Goal: Task Accomplishment & Management: Manage account settings

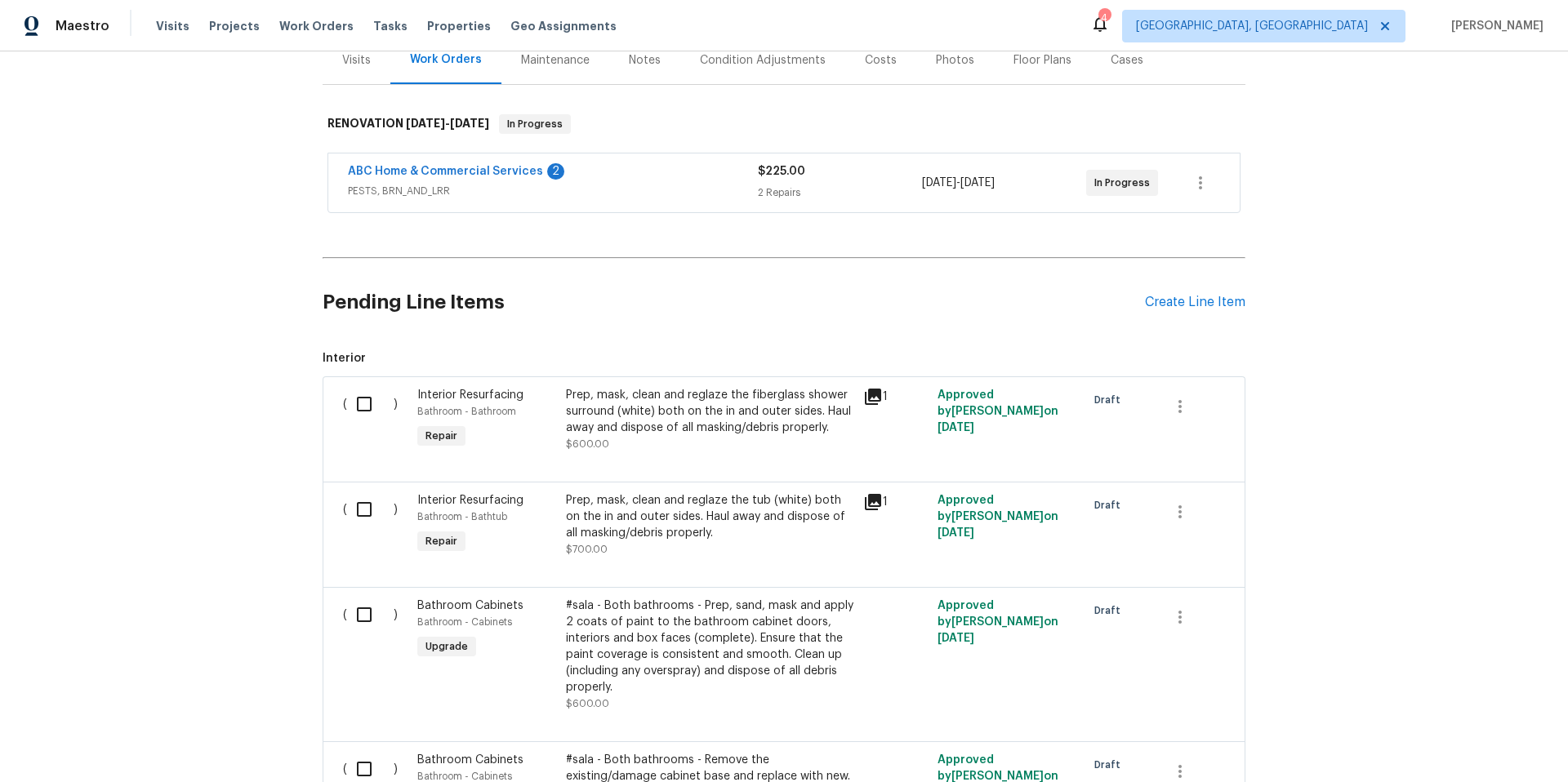
scroll to position [207, 0]
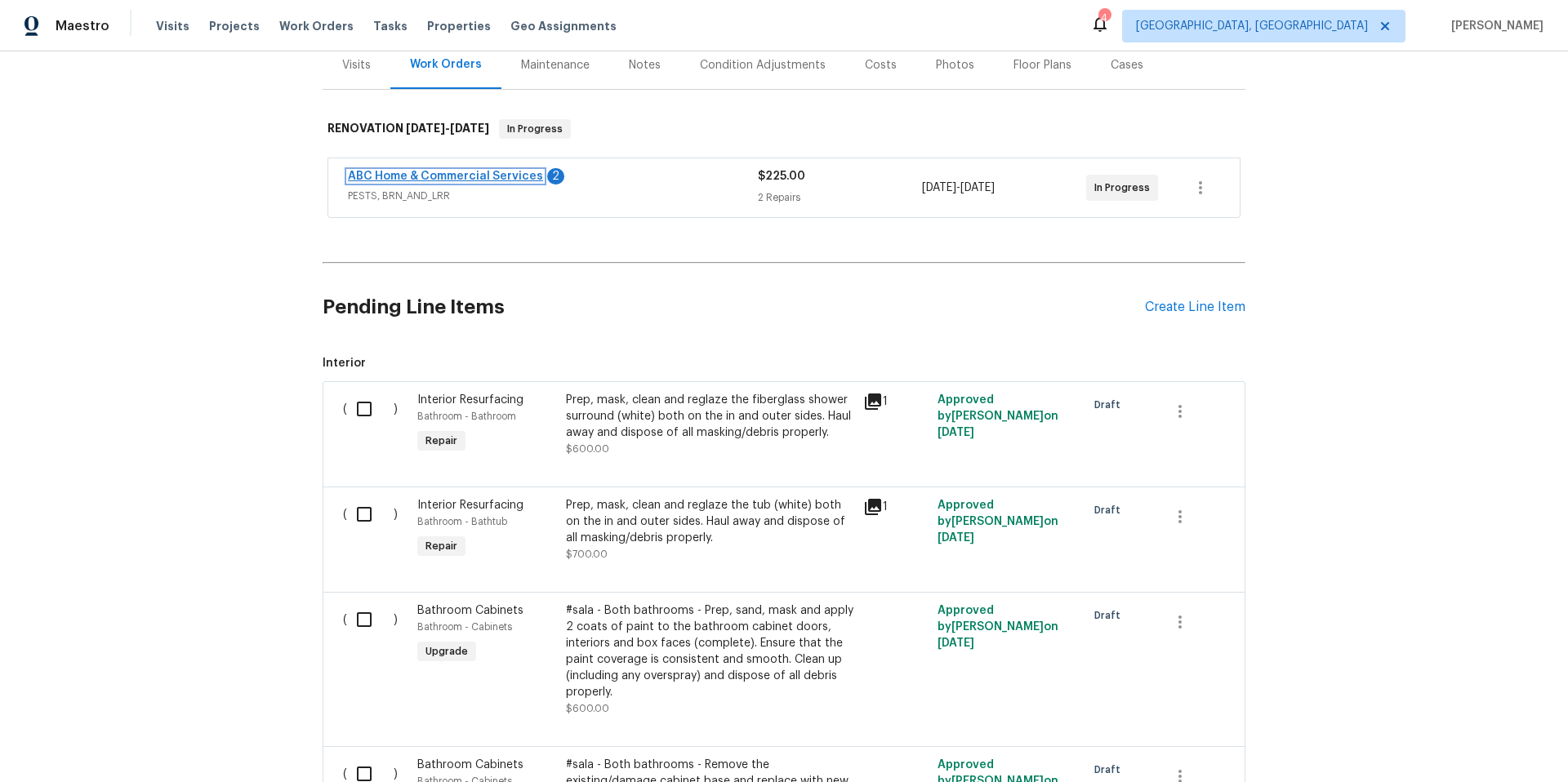
click at [440, 176] on link "ABC Home & Commercial Services" at bounding box center [445, 176] width 195 height 12
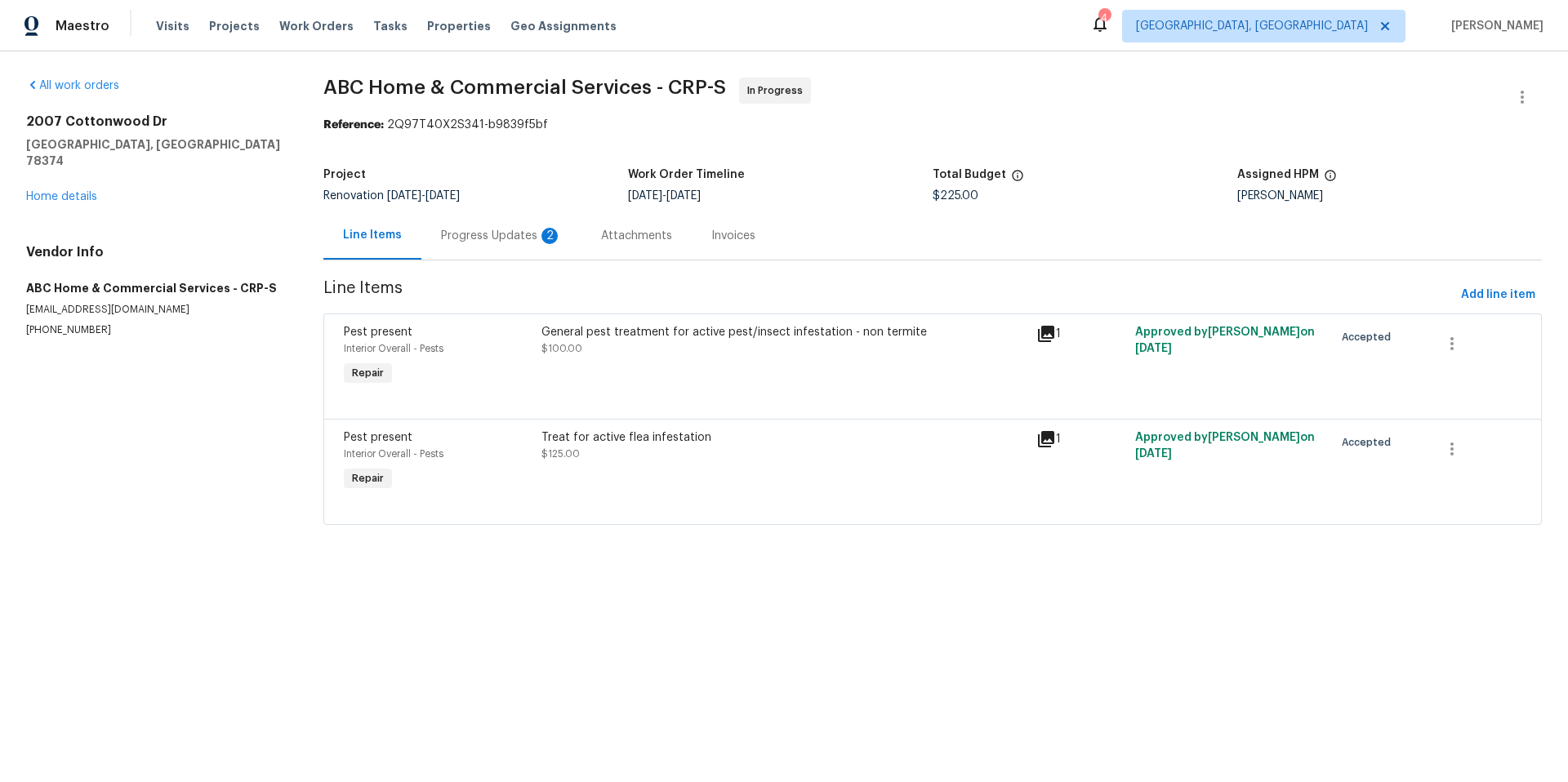
click at [514, 232] on div "Progress Updates 2" at bounding box center [501, 236] width 121 height 16
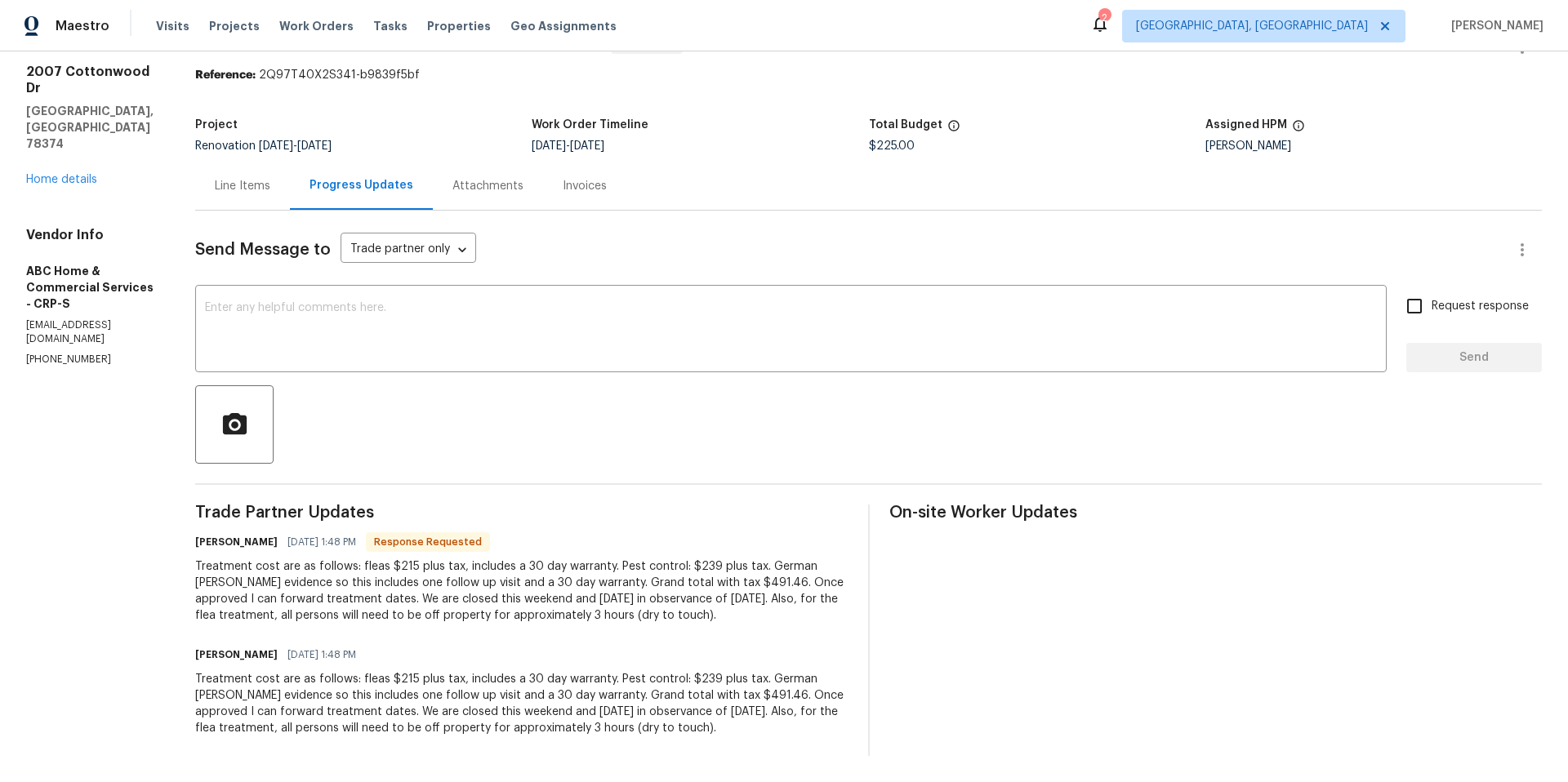
scroll to position [63, 0]
click at [249, 178] on div "Line Items" at bounding box center [242, 187] width 56 height 16
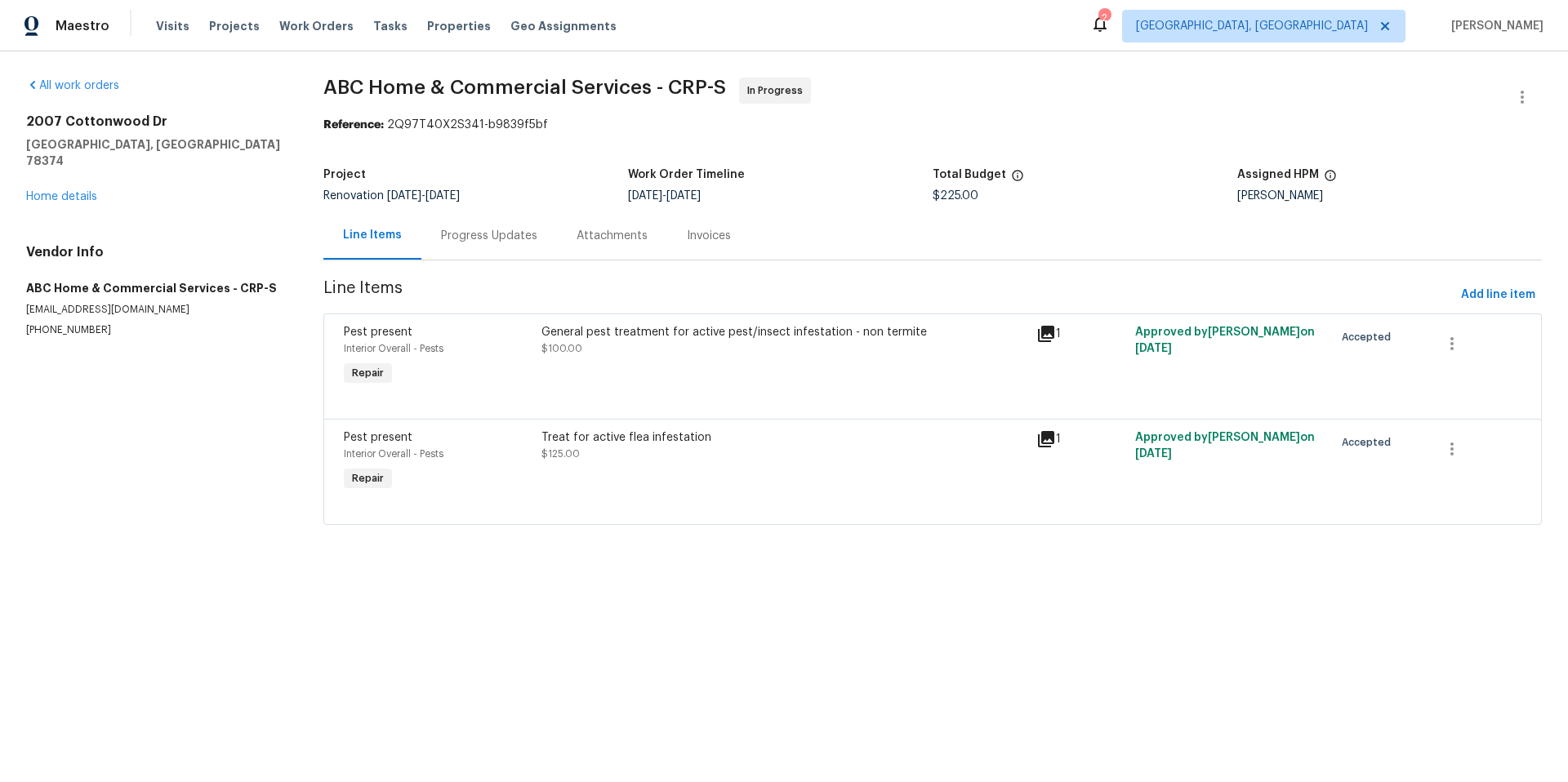
click at [717, 346] on div "General pest treatment for active pest/insect infestation - non termite $100.00" at bounding box center [784, 340] width 485 height 33
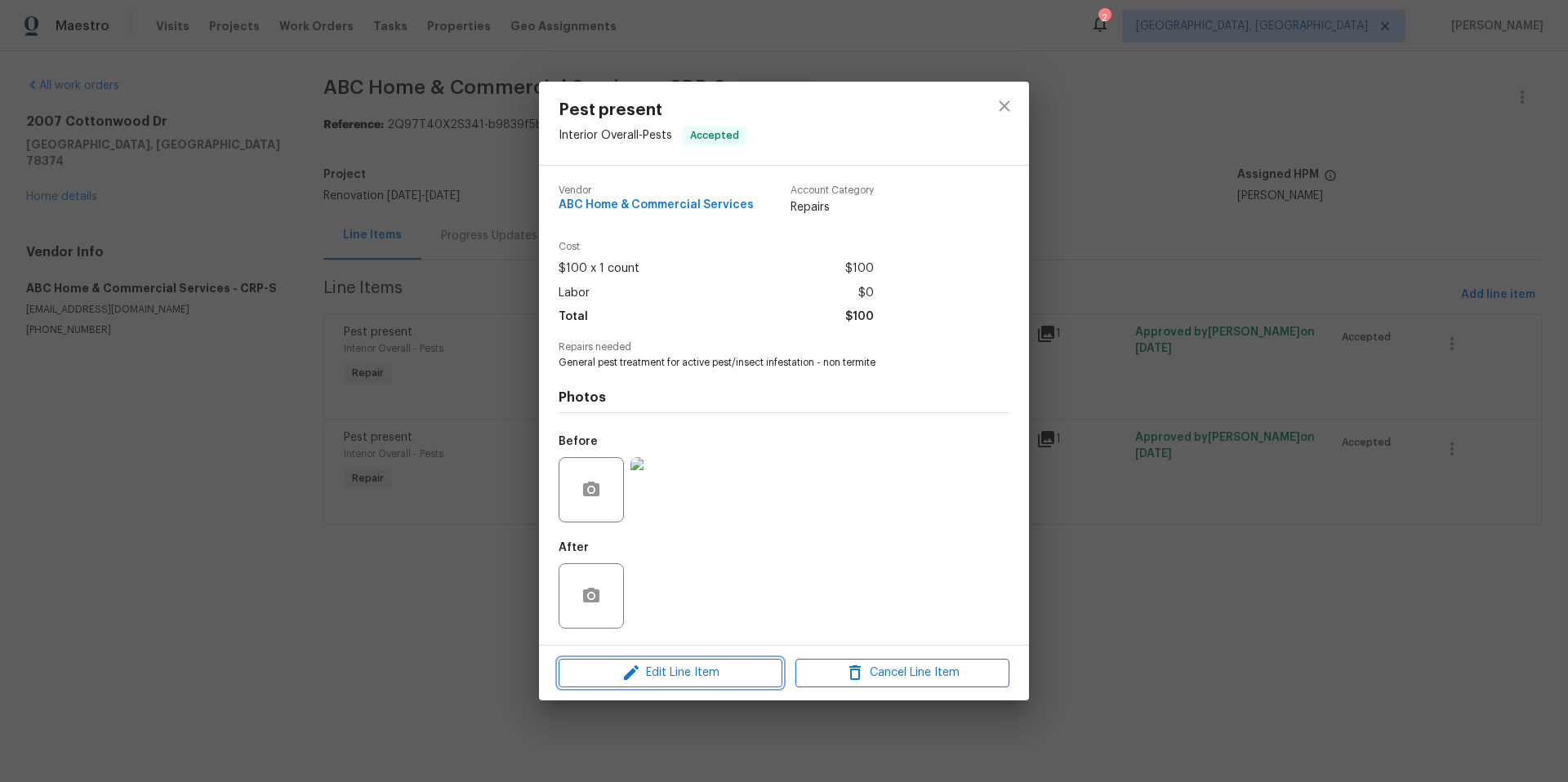
click at [733, 682] on span "Edit Line Item" at bounding box center [670, 673] width 214 height 20
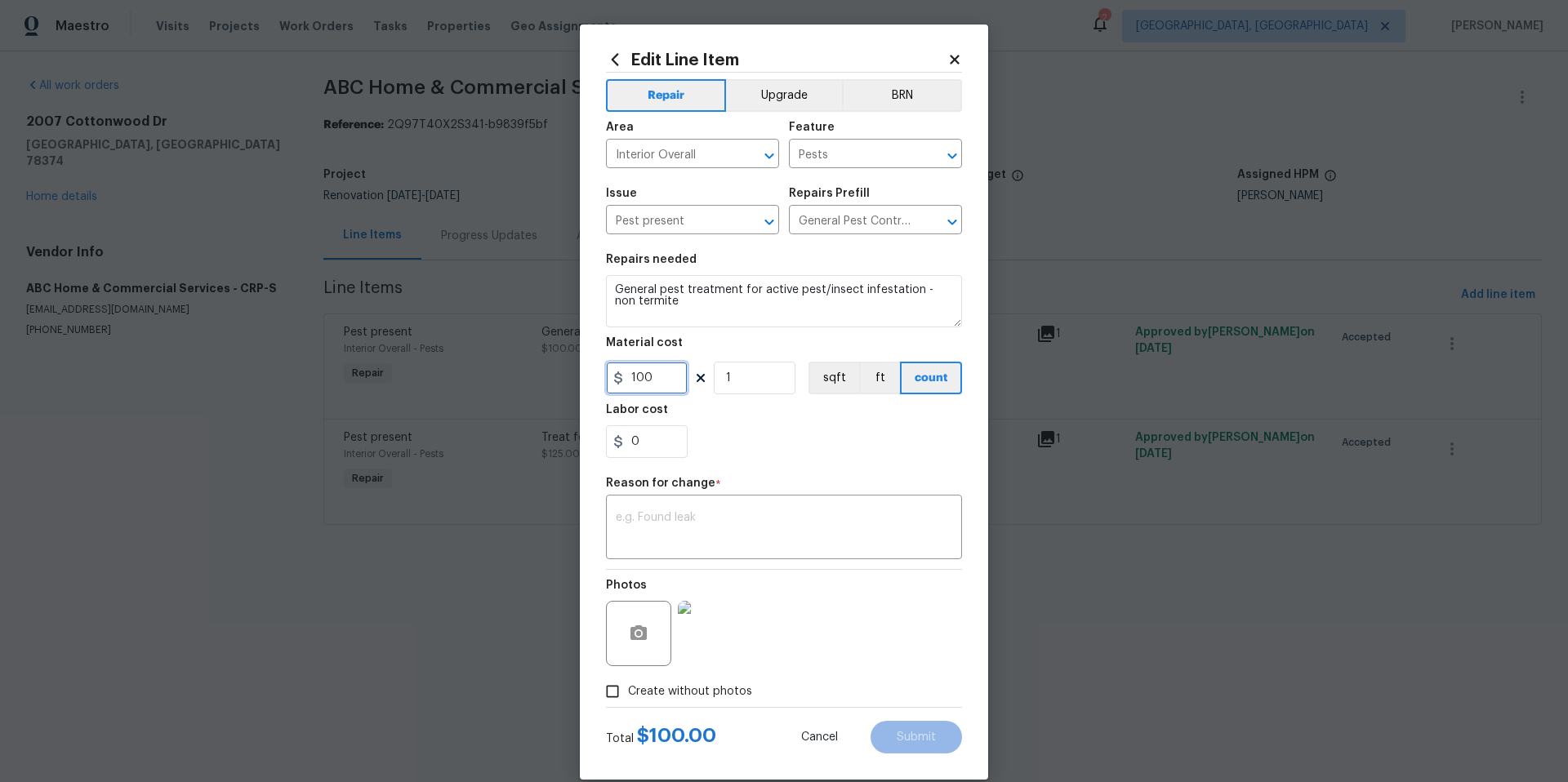
click at [654, 380] on input "100" at bounding box center [647, 378] width 82 height 33
type input "258.71"
click at [884, 425] on div "0" at bounding box center [784, 442] width 356 height 33
click at [624, 524] on textarea at bounding box center [784, 529] width 337 height 35
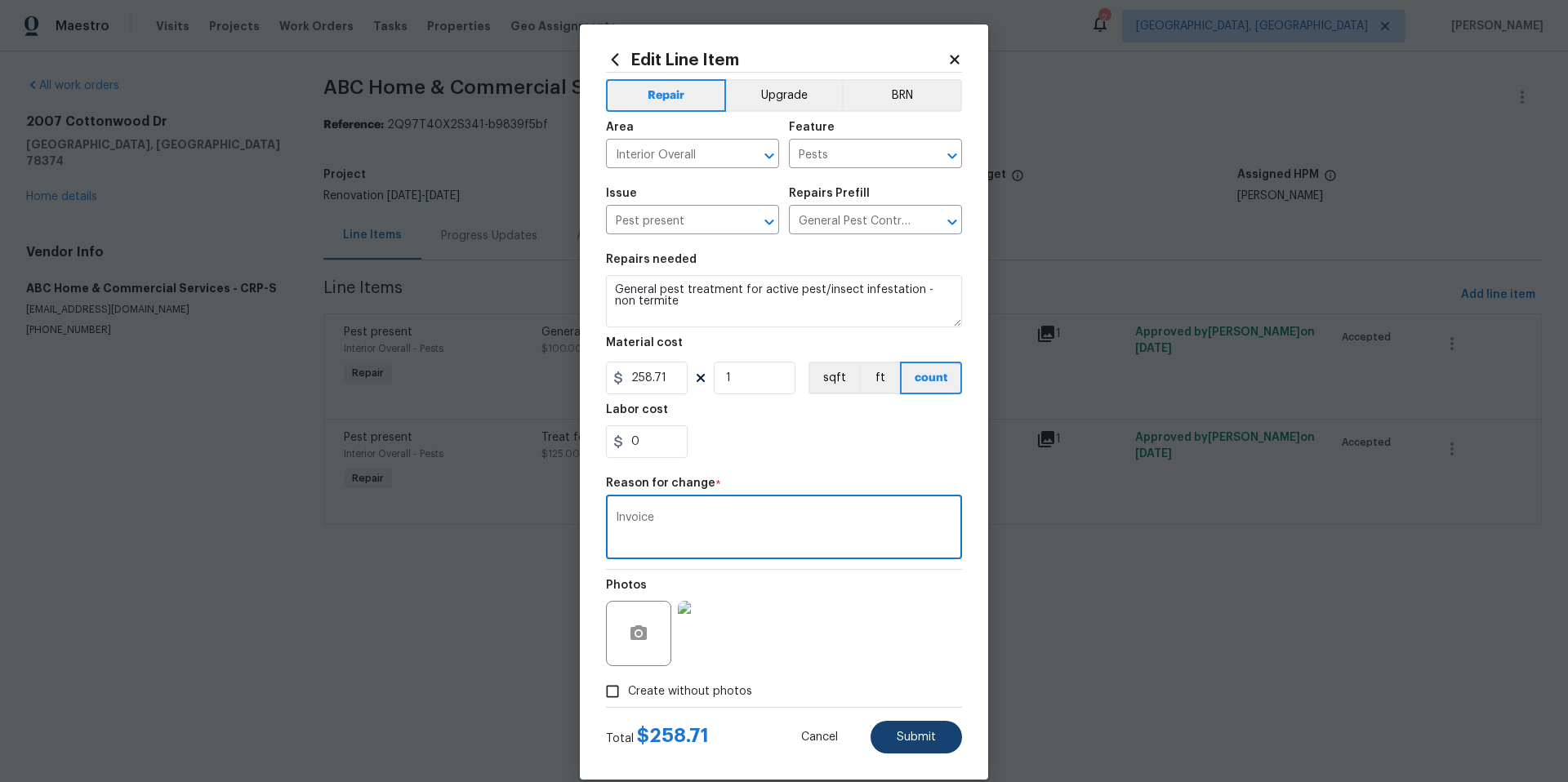
type textarea "Invoice"
click at [907, 741] on span "Submit" at bounding box center [916, 737] width 39 height 12
type input "100"
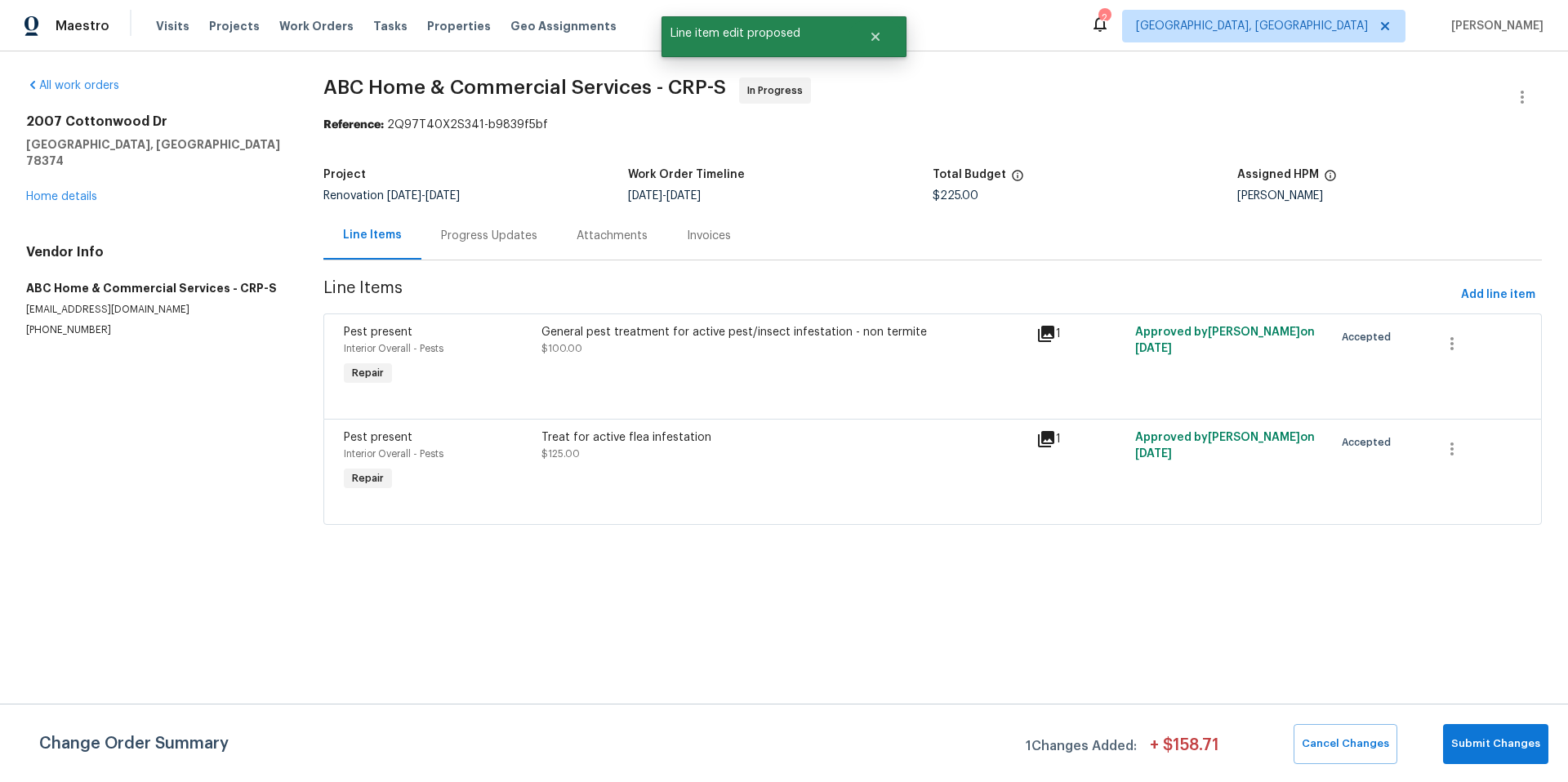
click at [740, 471] on div "Treat for active flea infestation $125.00" at bounding box center [784, 462] width 495 height 76
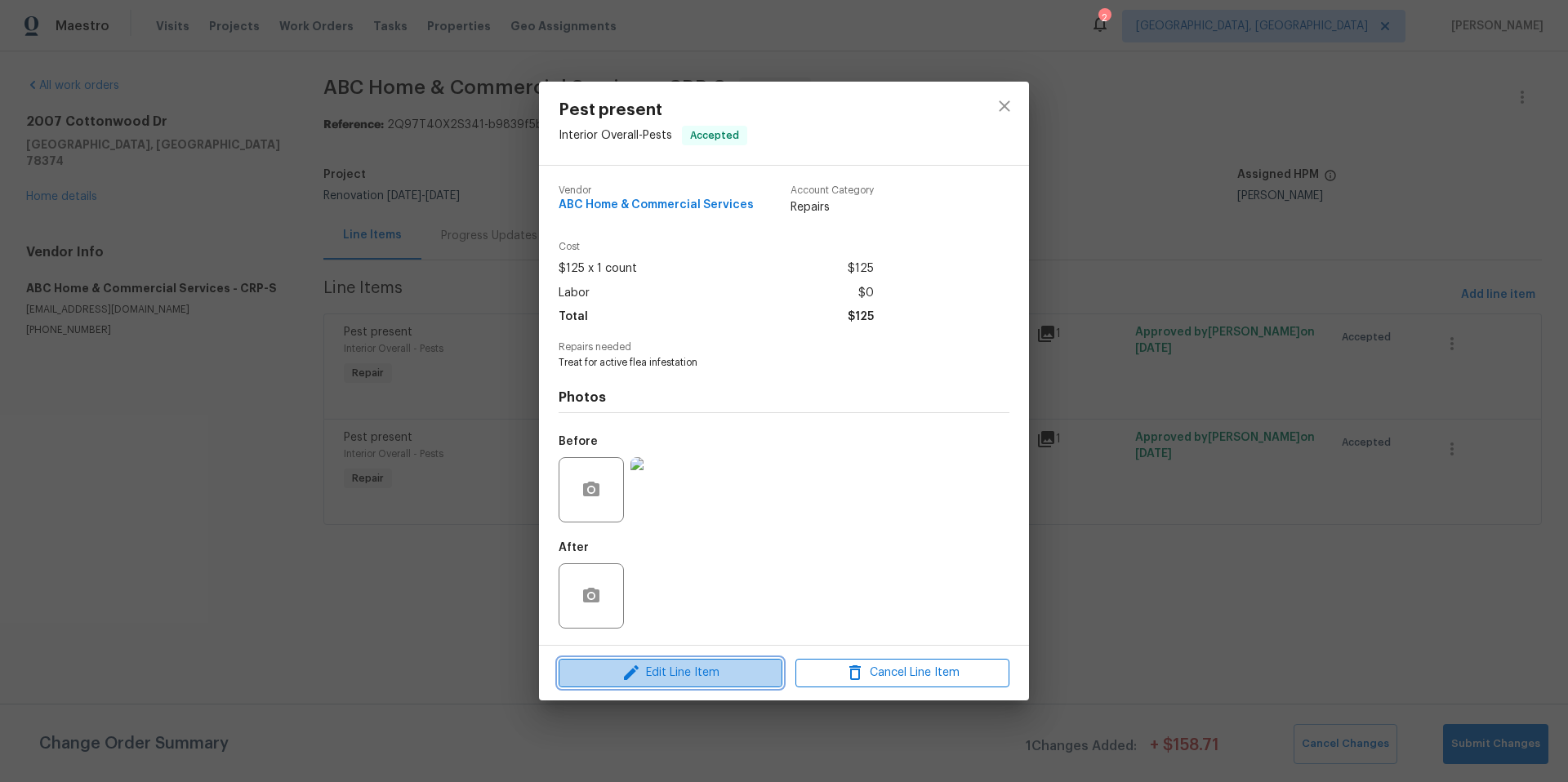
click at [709, 675] on span "Edit Line Item" at bounding box center [670, 673] width 214 height 20
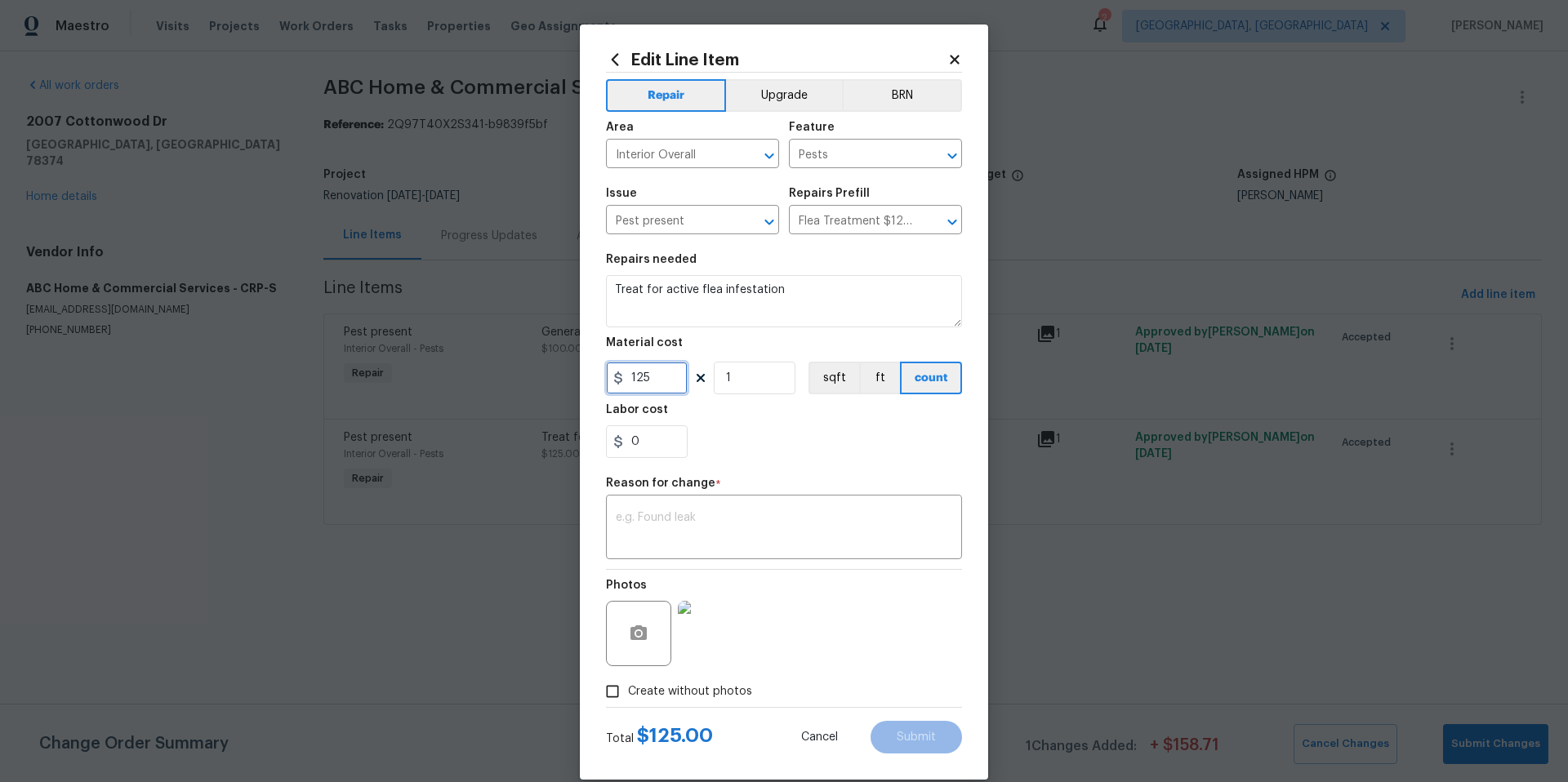
click at [652, 380] on input "125" at bounding box center [647, 378] width 82 height 33
type input "232.74"
click at [777, 433] on div "0" at bounding box center [784, 442] width 356 height 33
click at [642, 527] on textarea at bounding box center [784, 529] width 337 height 35
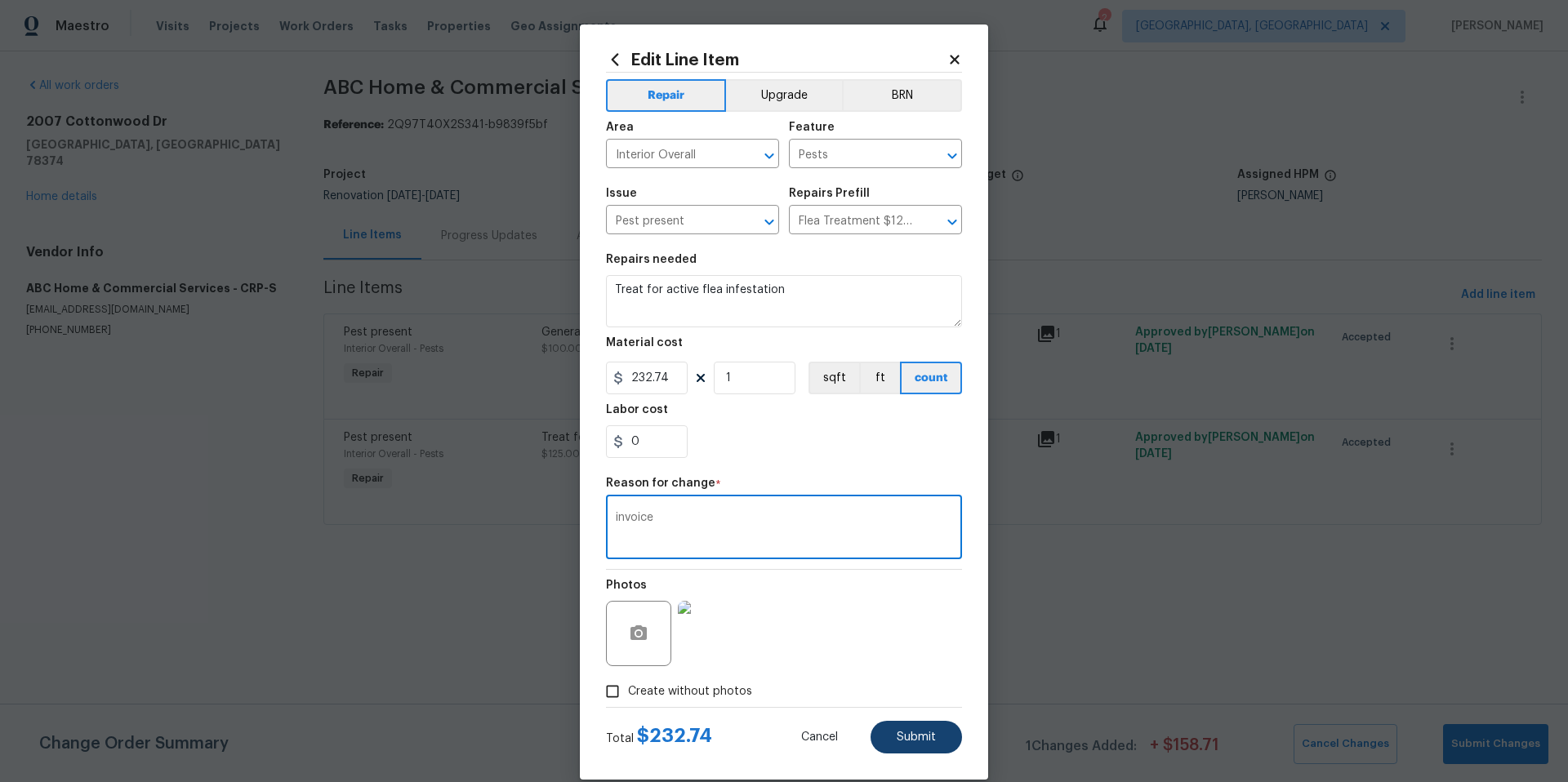
type textarea "invoice"
click at [897, 736] on span "Submit" at bounding box center [916, 737] width 39 height 12
type input "125"
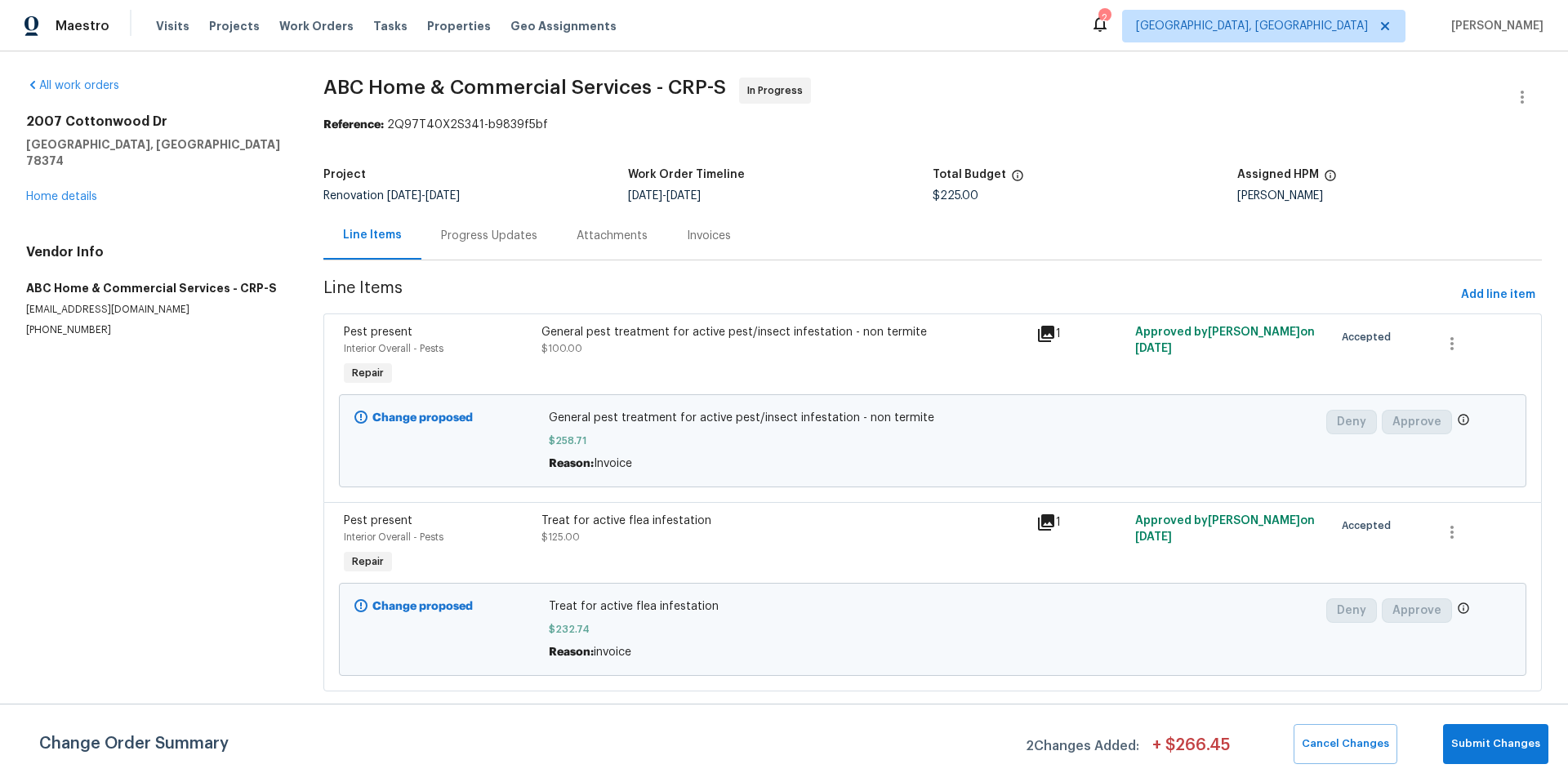
click at [472, 235] on div "Progress Updates" at bounding box center [489, 236] width 97 height 16
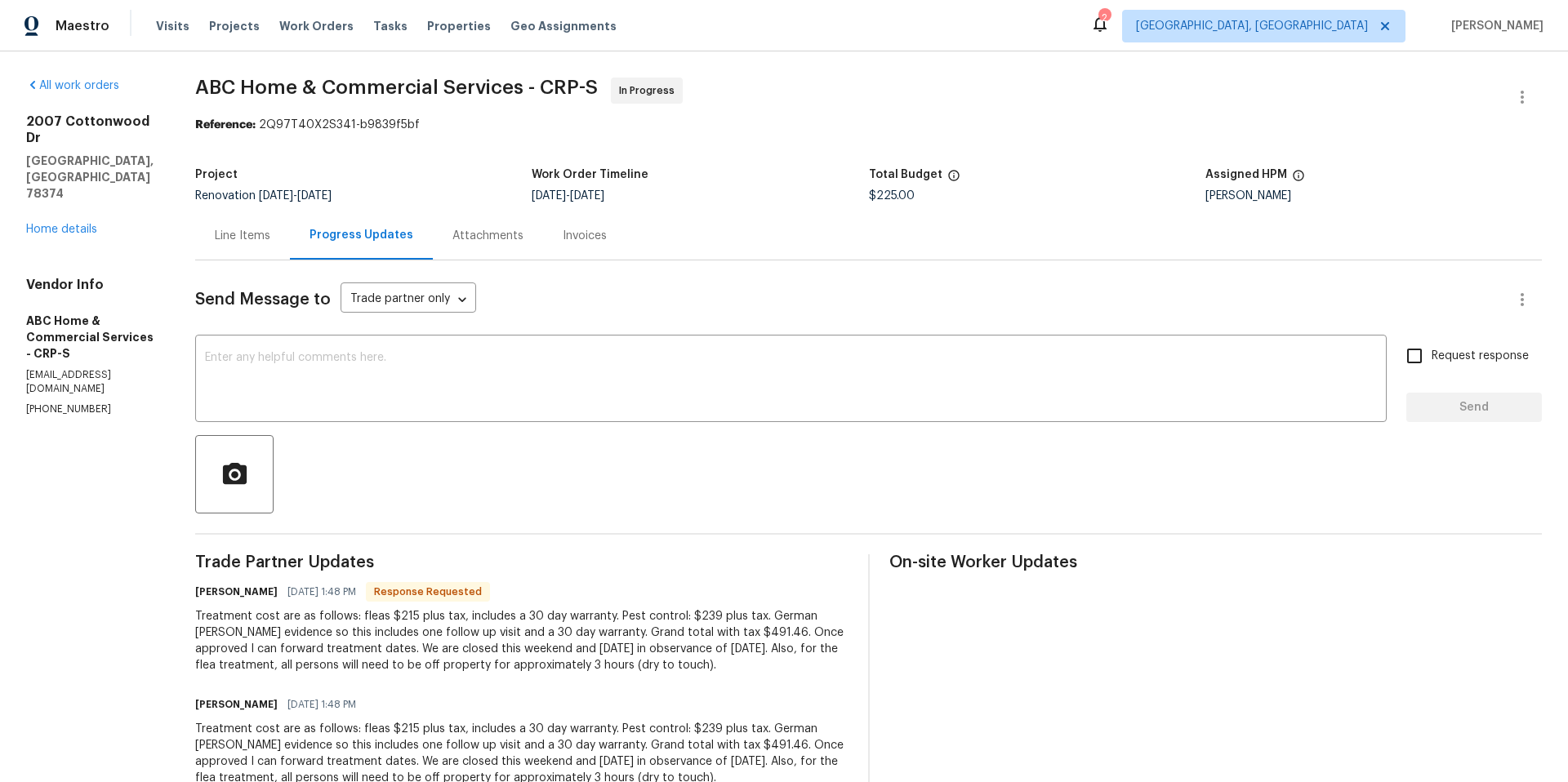
click at [268, 237] on div "Line Items" at bounding box center [242, 236] width 56 height 16
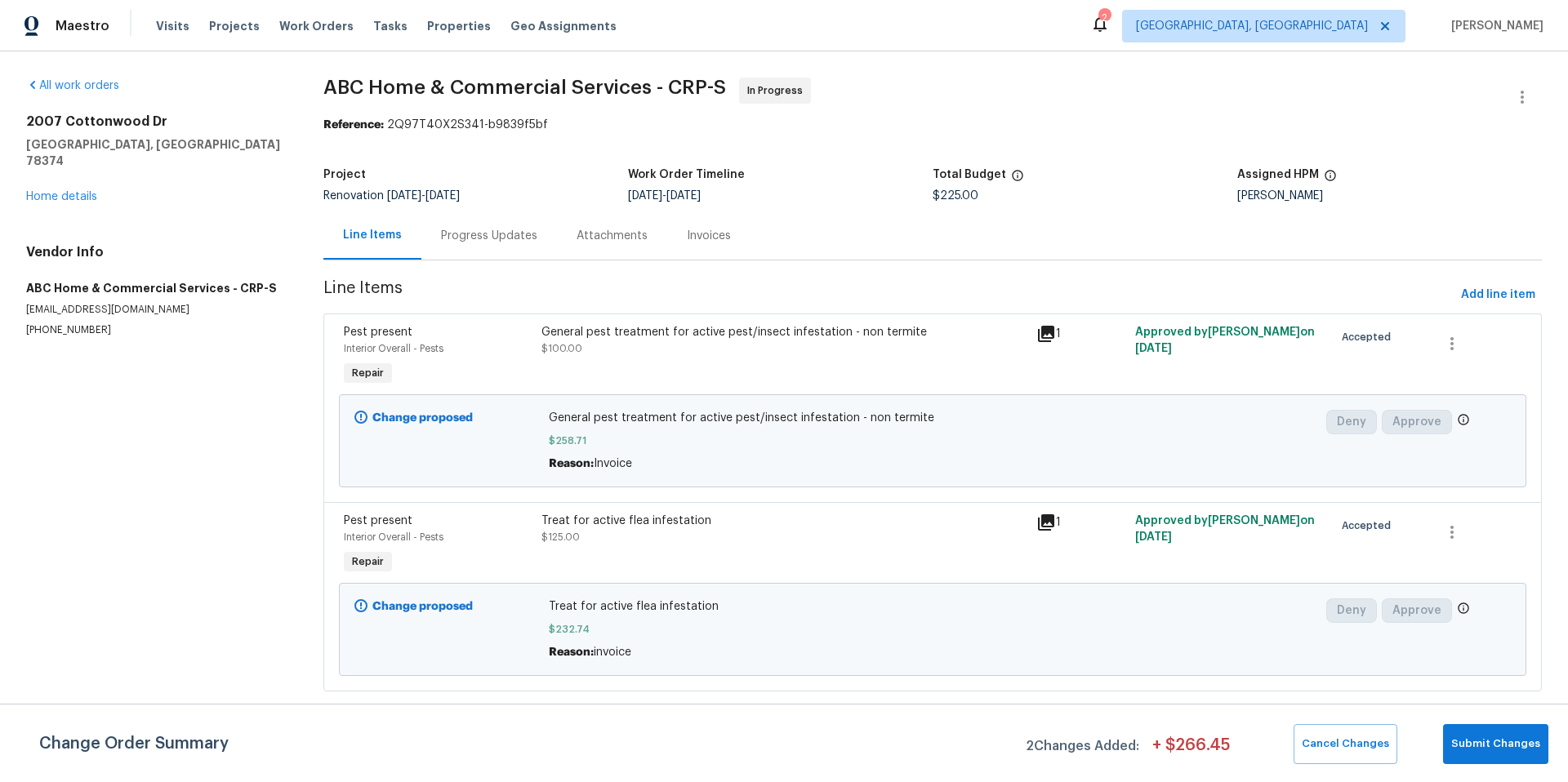
click at [692, 545] on div "Treat for active flea infestation $125.00" at bounding box center [784, 529] width 485 height 33
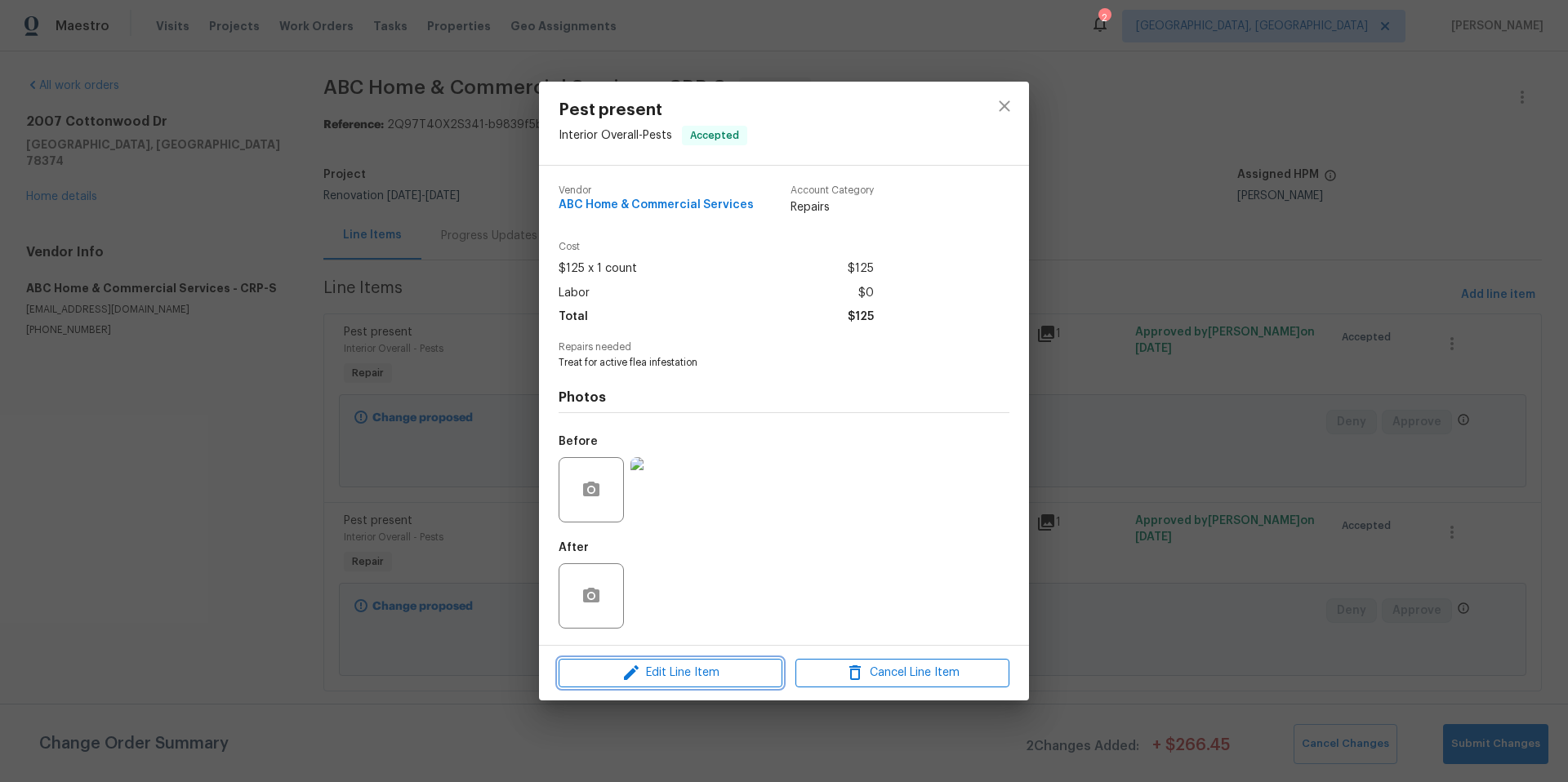
click at [717, 683] on span "Edit Line Item" at bounding box center [670, 673] width 214 height 20
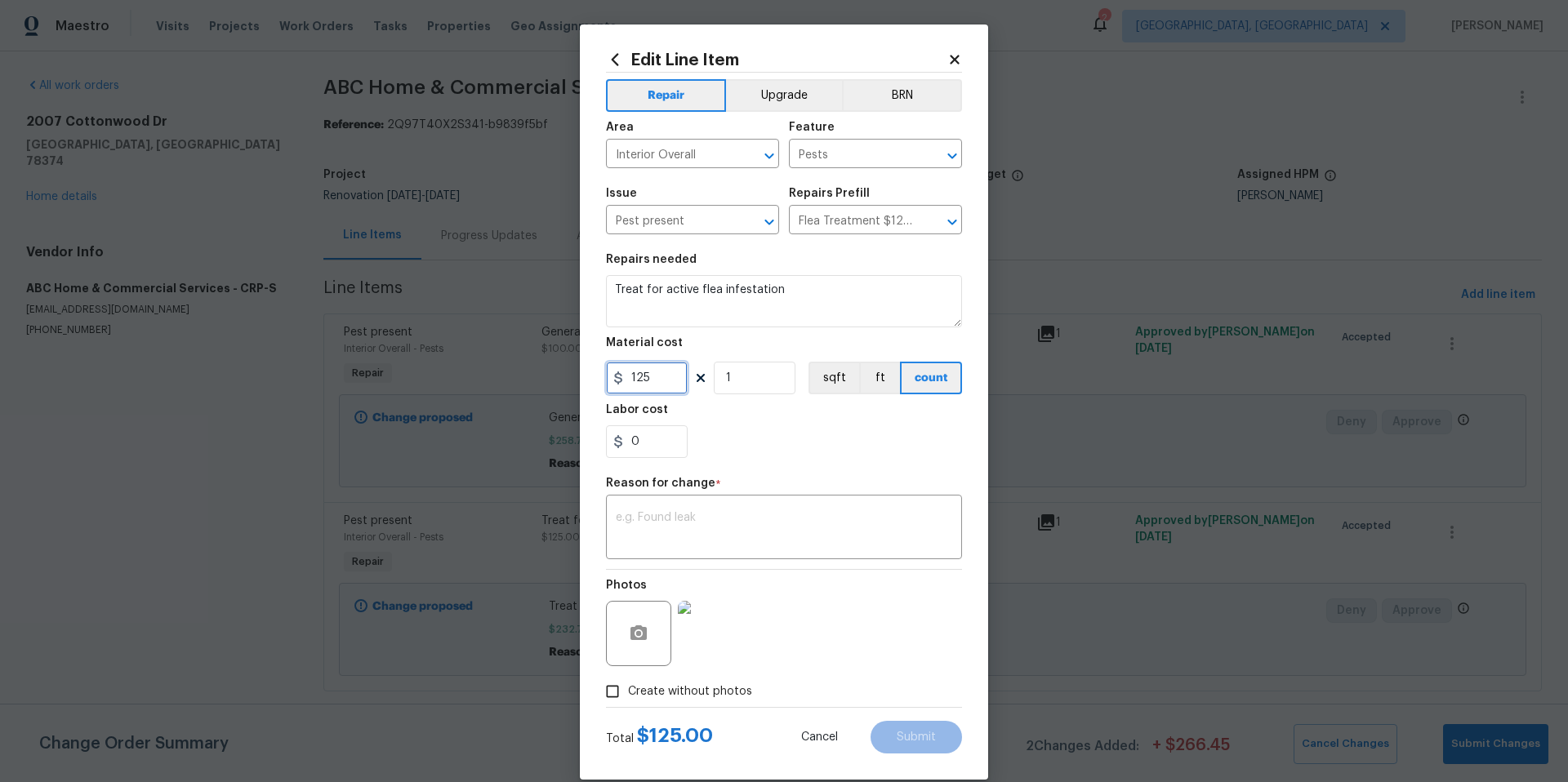
click at [654, 381] on input "125" at bounding box center [647, 378] width 82 height 33
type input "232.75"
click at [631, 527] on textarea at bounding box center [784, 529] width 337 height 35
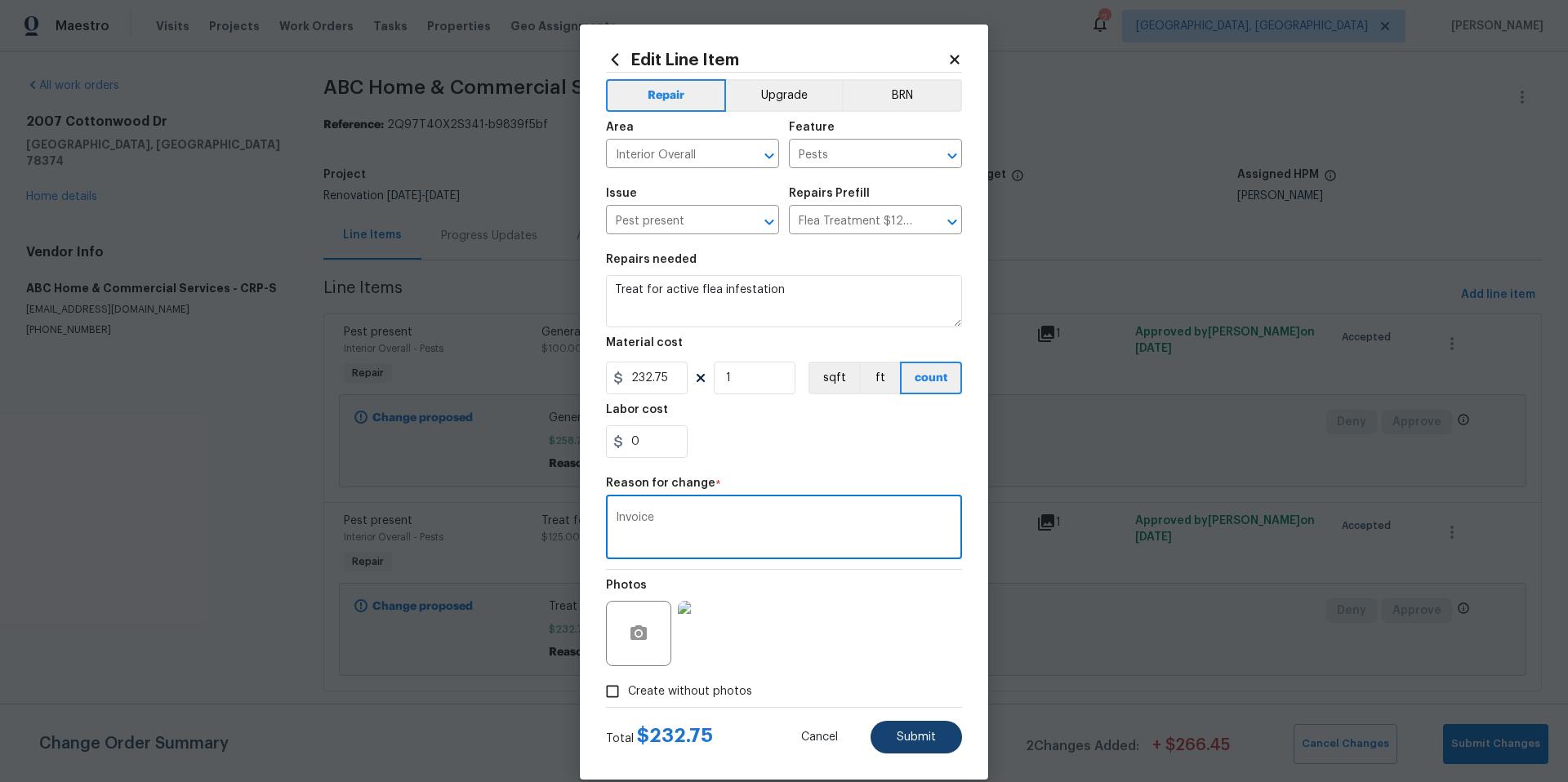
type textarea "Invoice"
click at [899, 736] on span "Submit" at bounding box center [916, 737] width 39 height 12
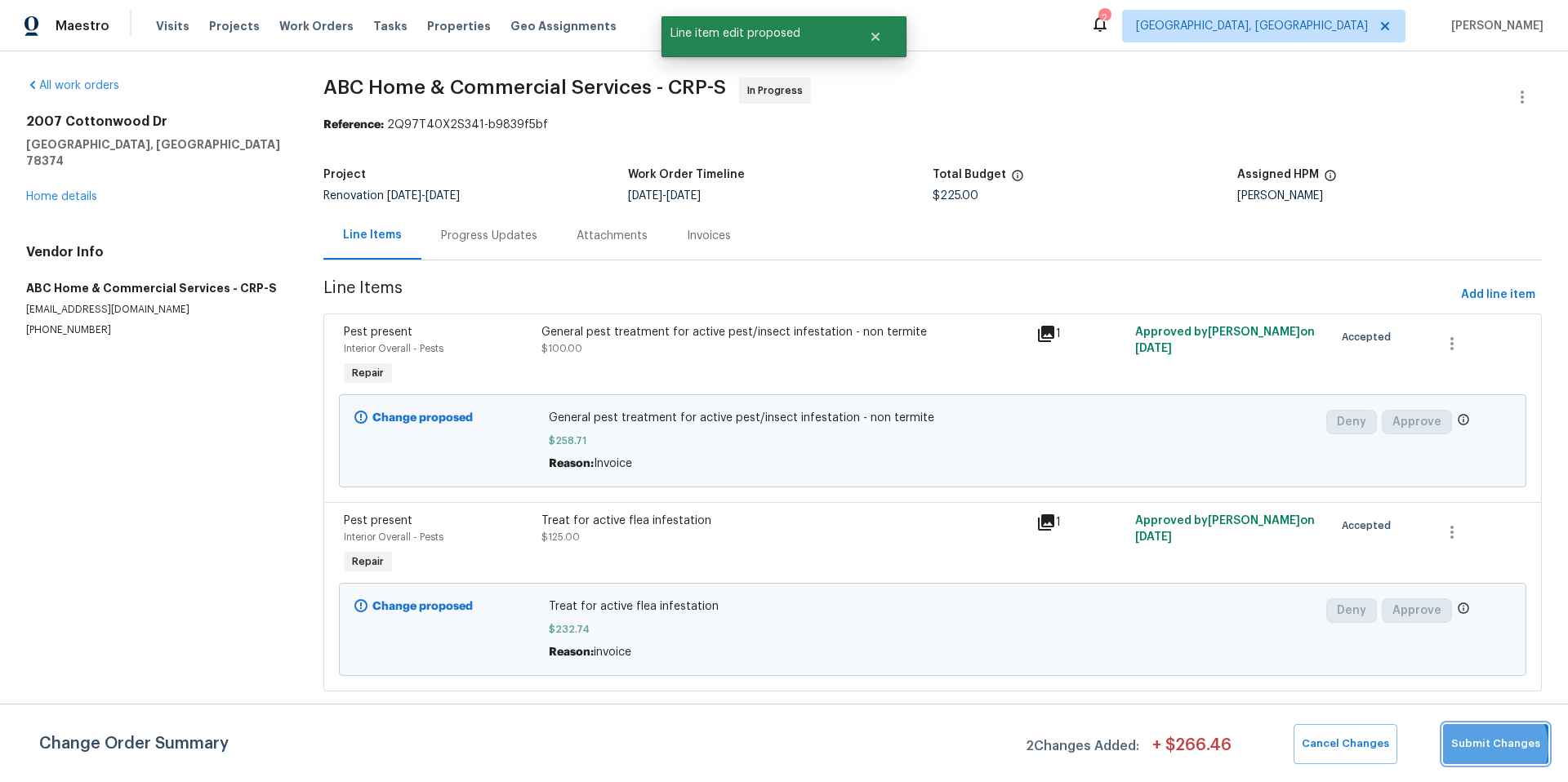
click at [1489, 747] on span "Submit Changes" at bounding box center [1496, 744] width 89 height 19
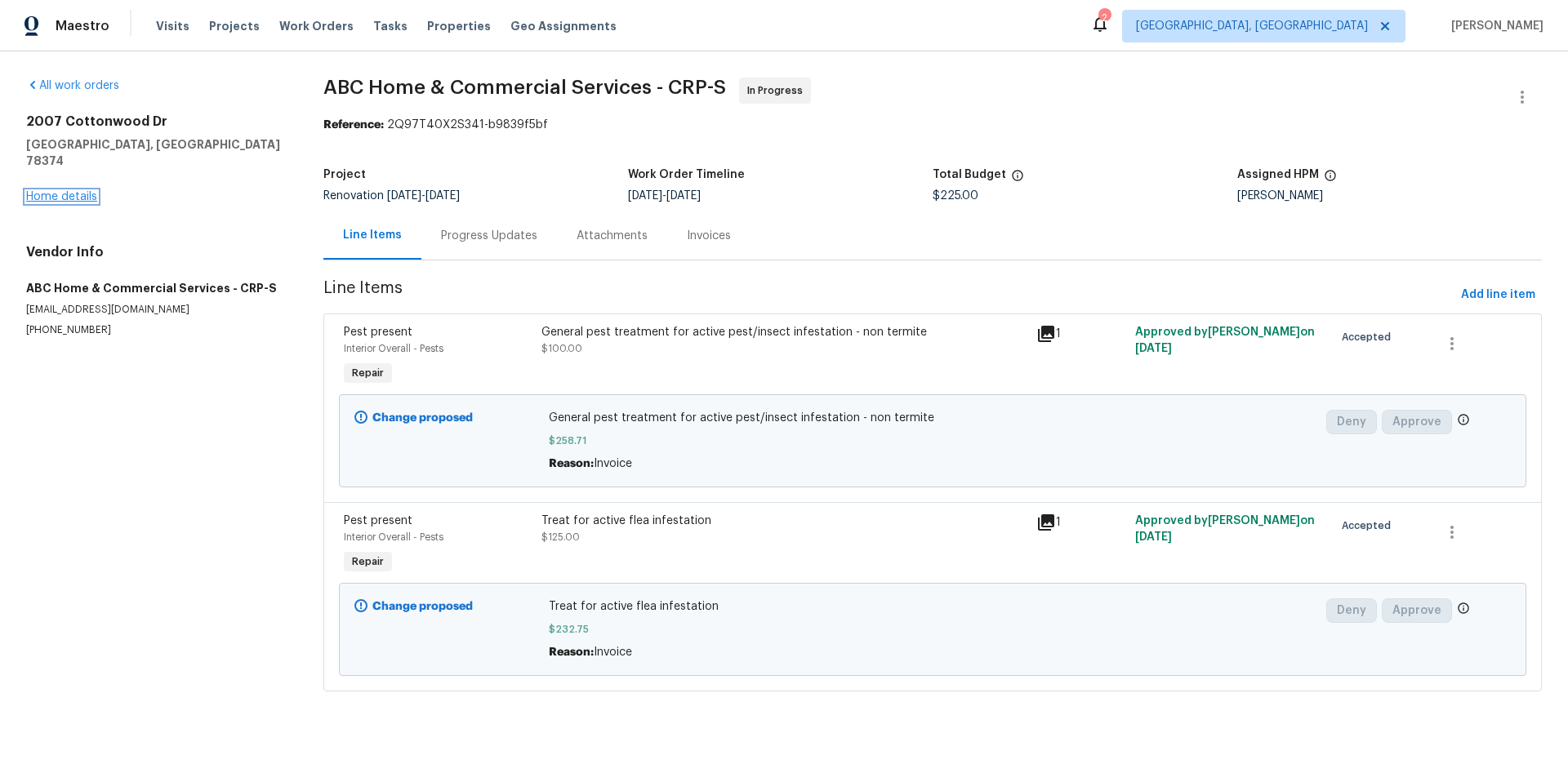
click at [57, 191] on link "Home details" at bounding box center [62, 197] width 71 height 12
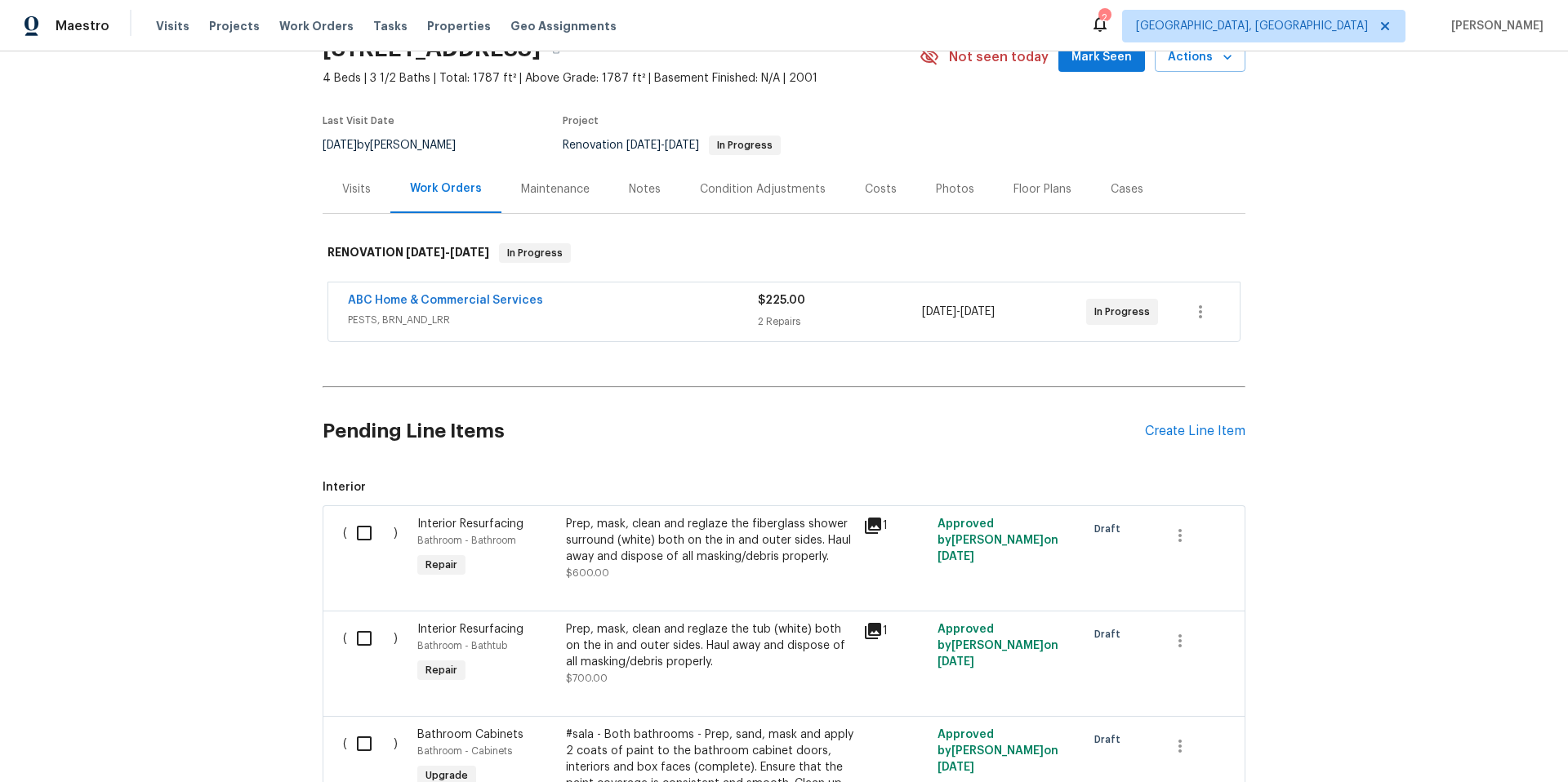
scroll to position [278, 0]
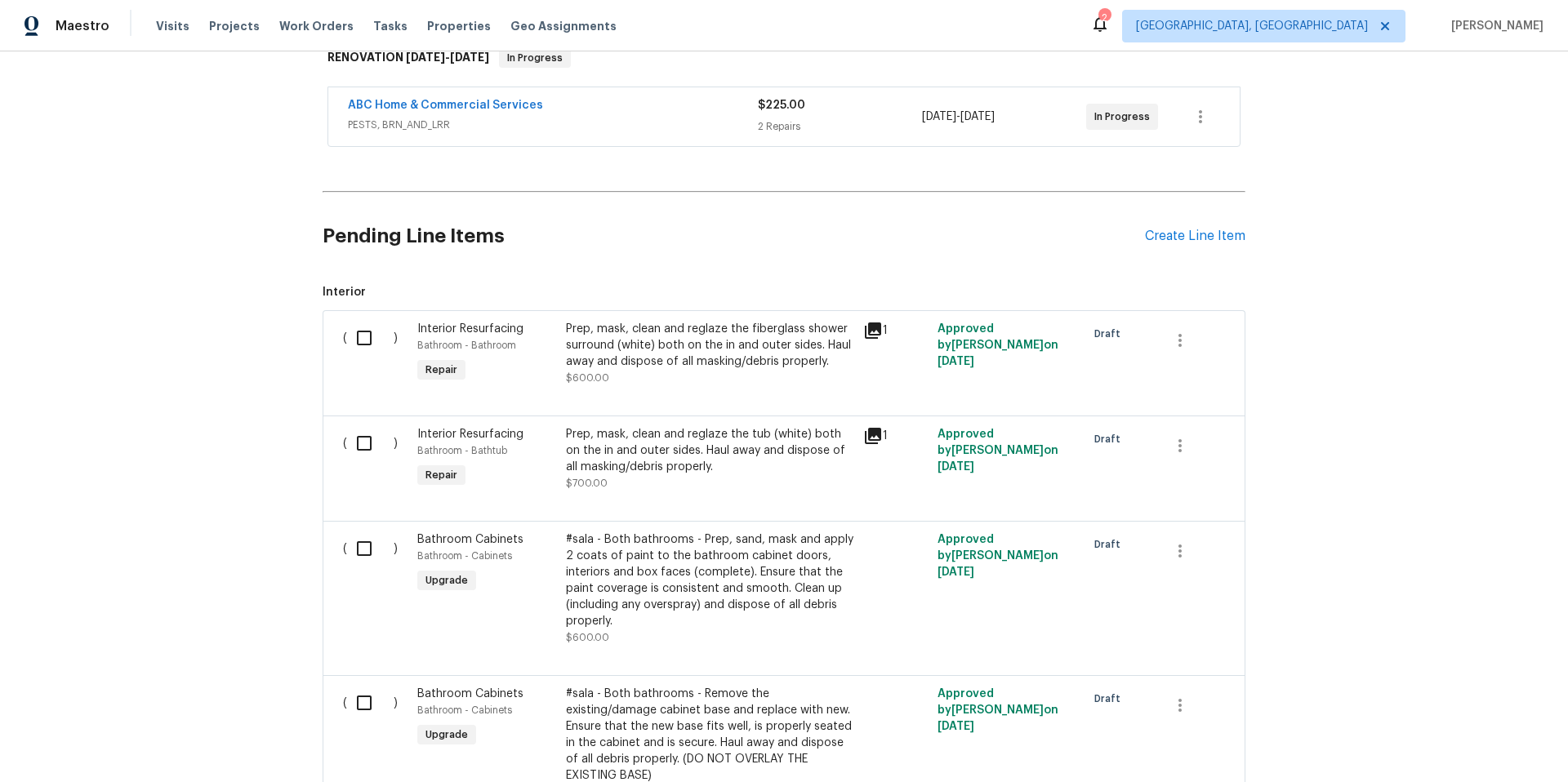
click at [361, 346] on input "checkbox" at bounding box center [370, 338] width 46 height 35
checkbox input "true"
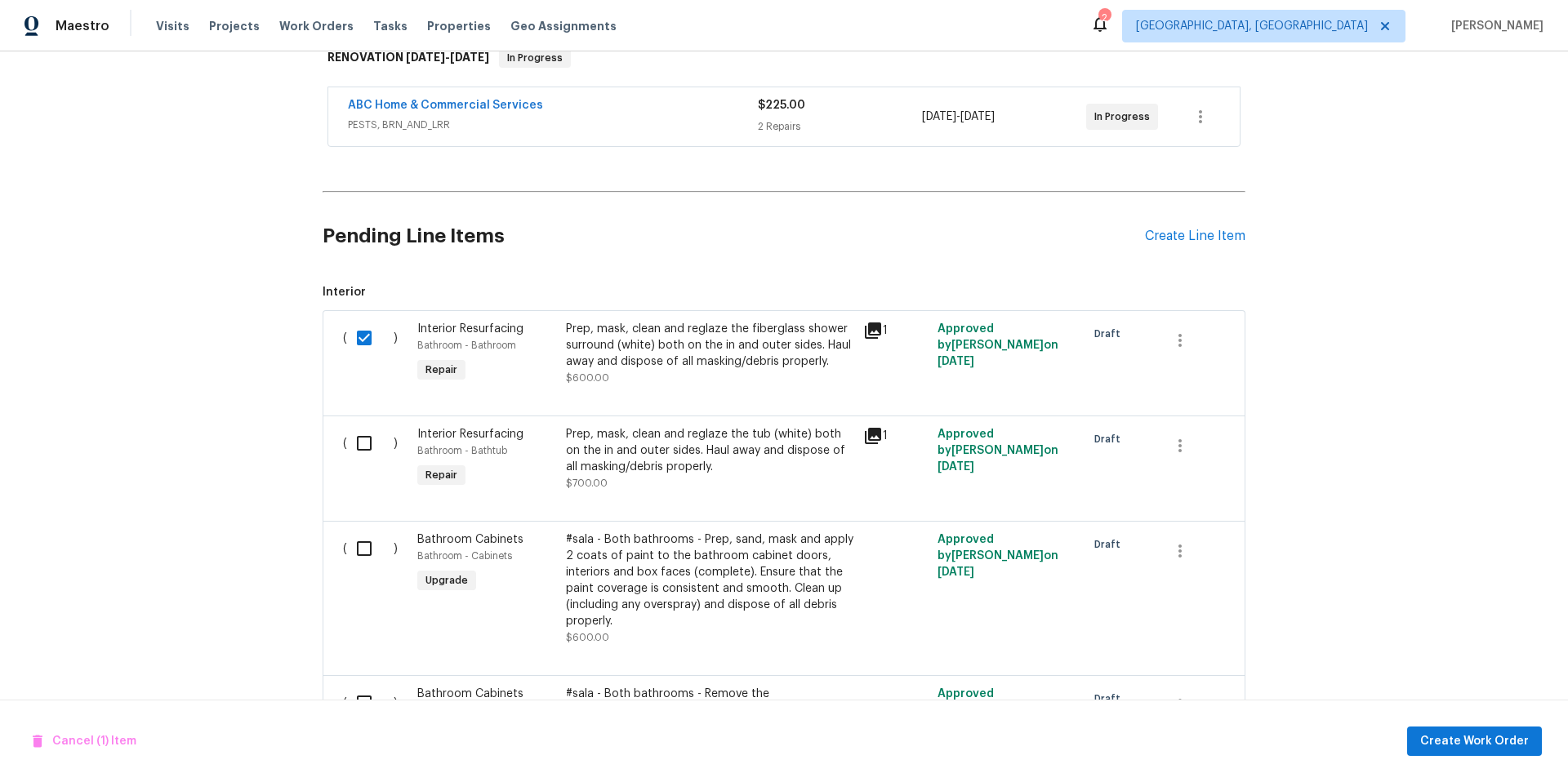
click at [361, 447] on input "checkbox" at bounding box center [370, 443] width 46 height 35
checkbox input "true"
click at [138, 391] on div "Back to all projects 2007 Cottonwood Dr, Portland, TX 78374 4 Beds | 3 1/2 Bath…" at bounding box center [784, 417] width 1568 height 731
click at [868, 438] on icon at bounding box center [873, 436] width 20 height 20
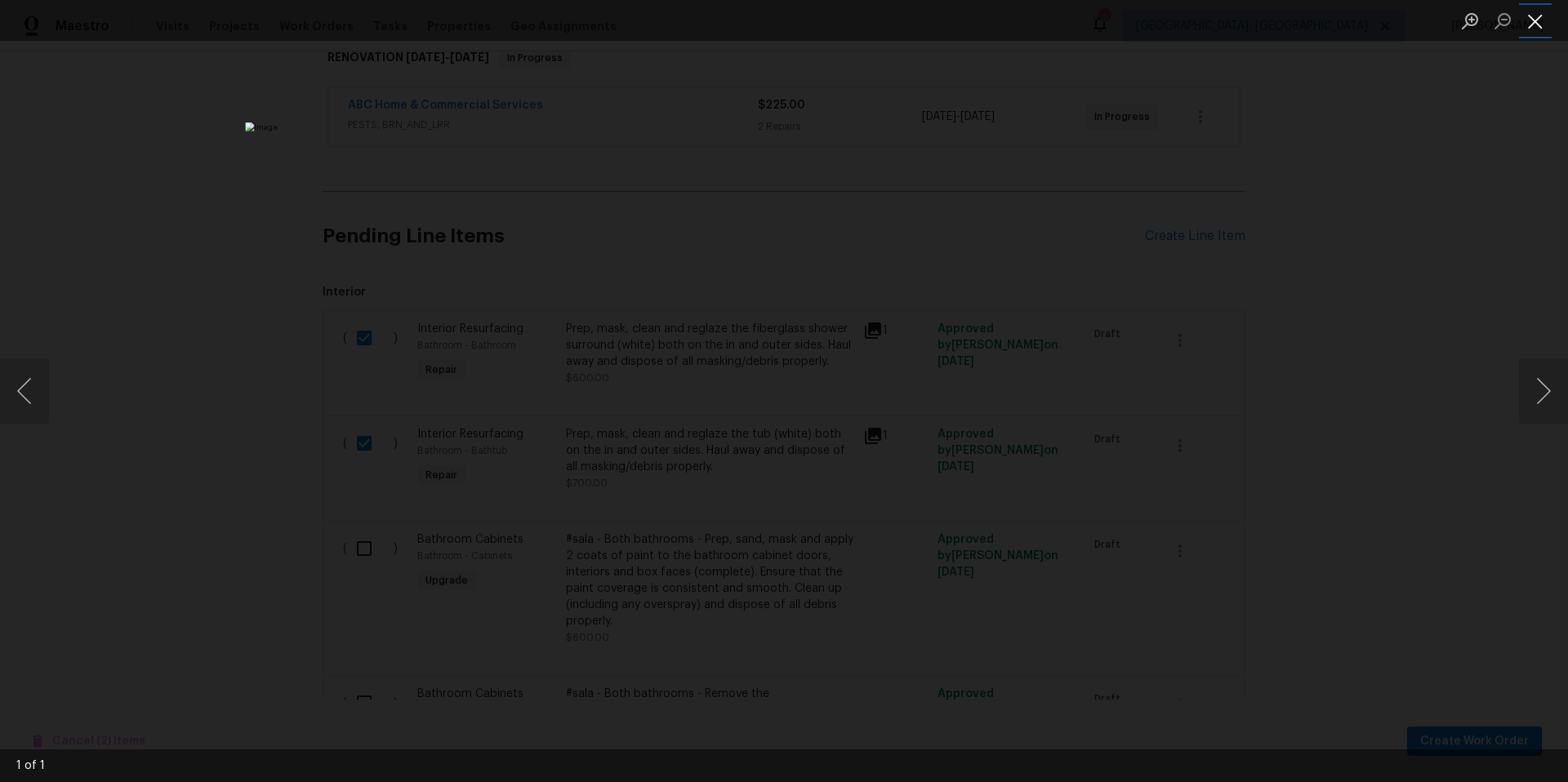
click at [1543, 27] on button "Close lightbox" at bounding box center [1535, 20] width 33 height 28
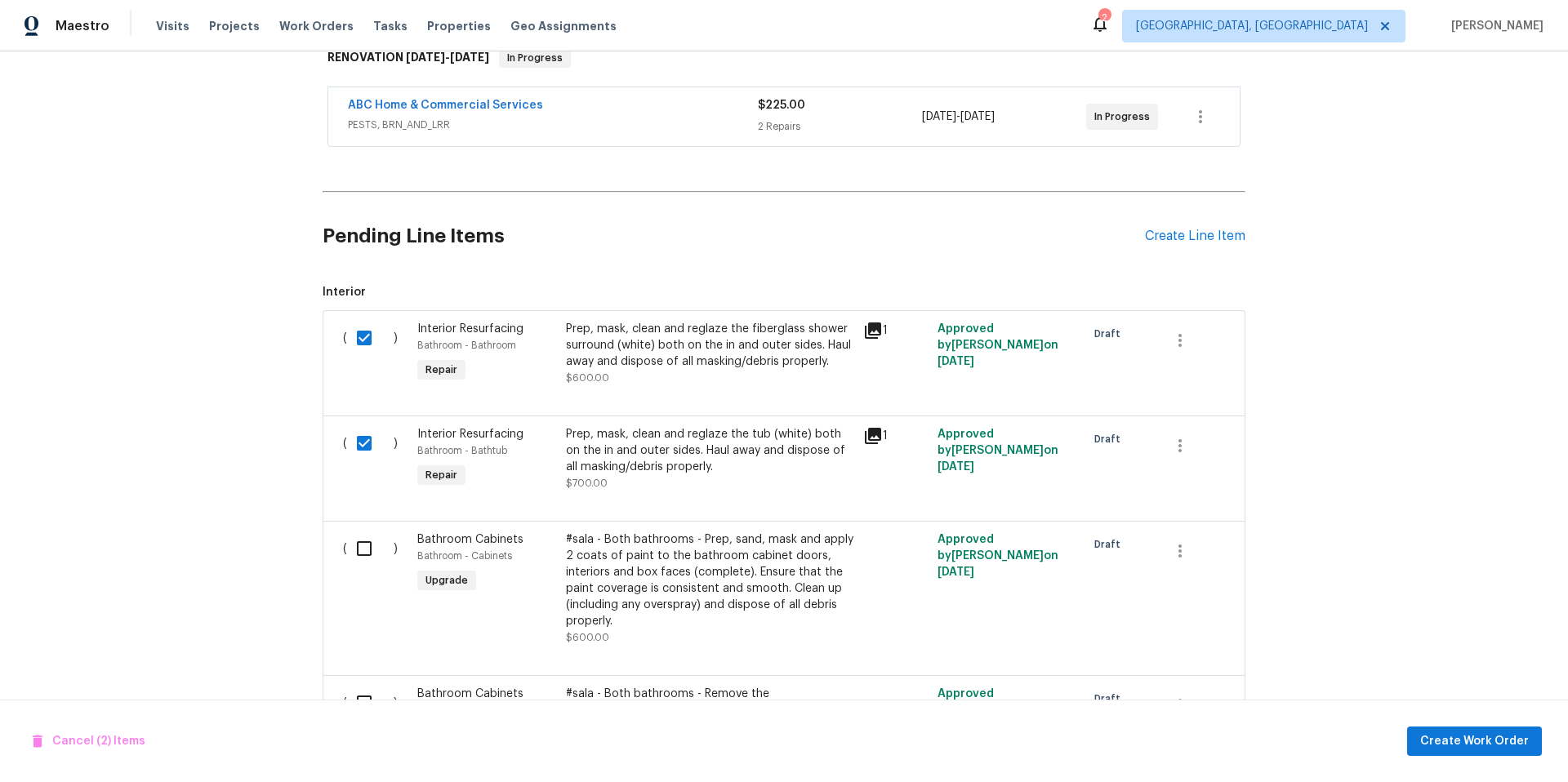
click at [869, 334] on icon at bounding box center [873, 330] width 16 height 16
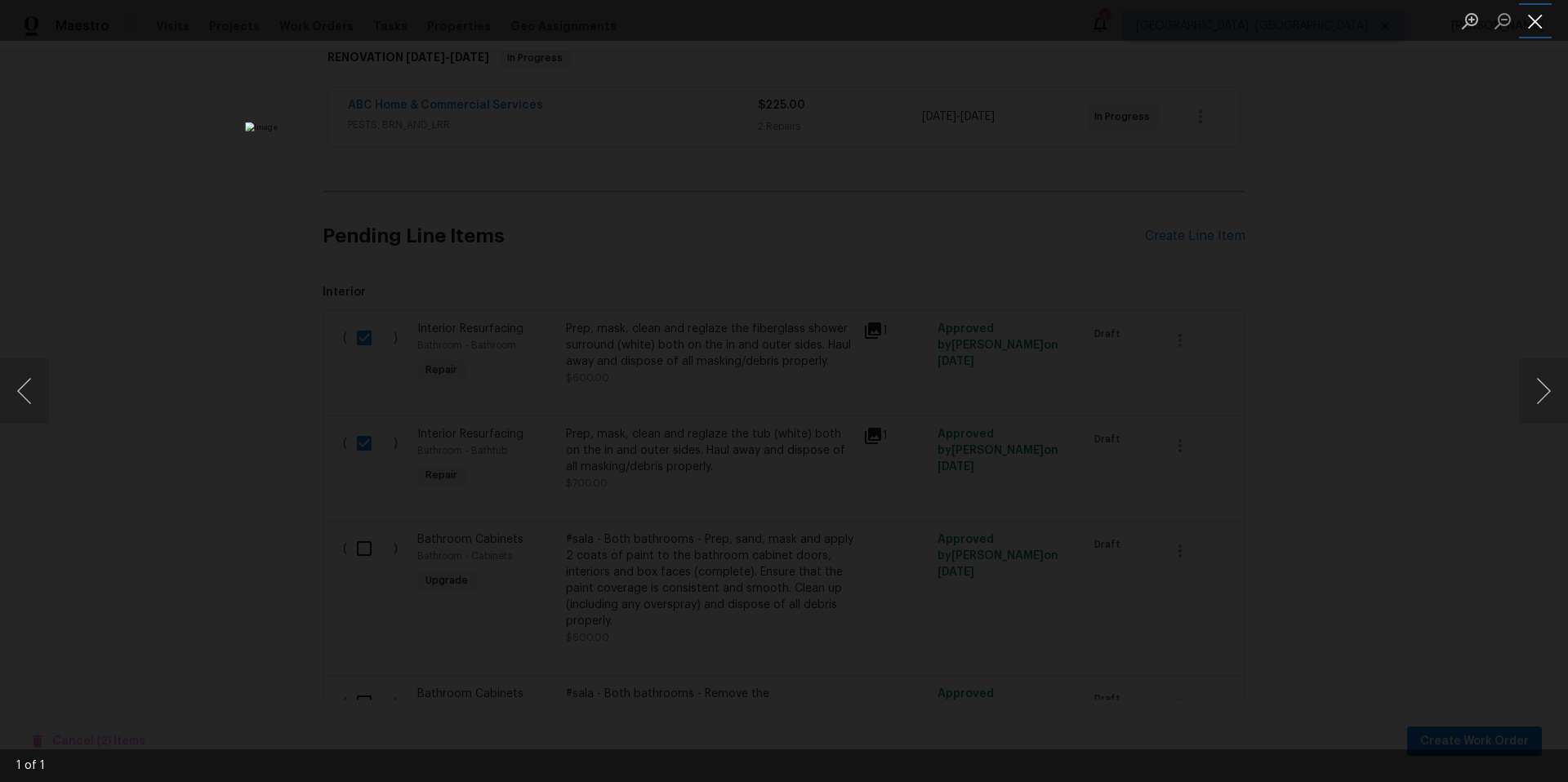
click at [1544, 26] on button "Close lightbox" at bounding box center [1535, 20] width 33 height 28
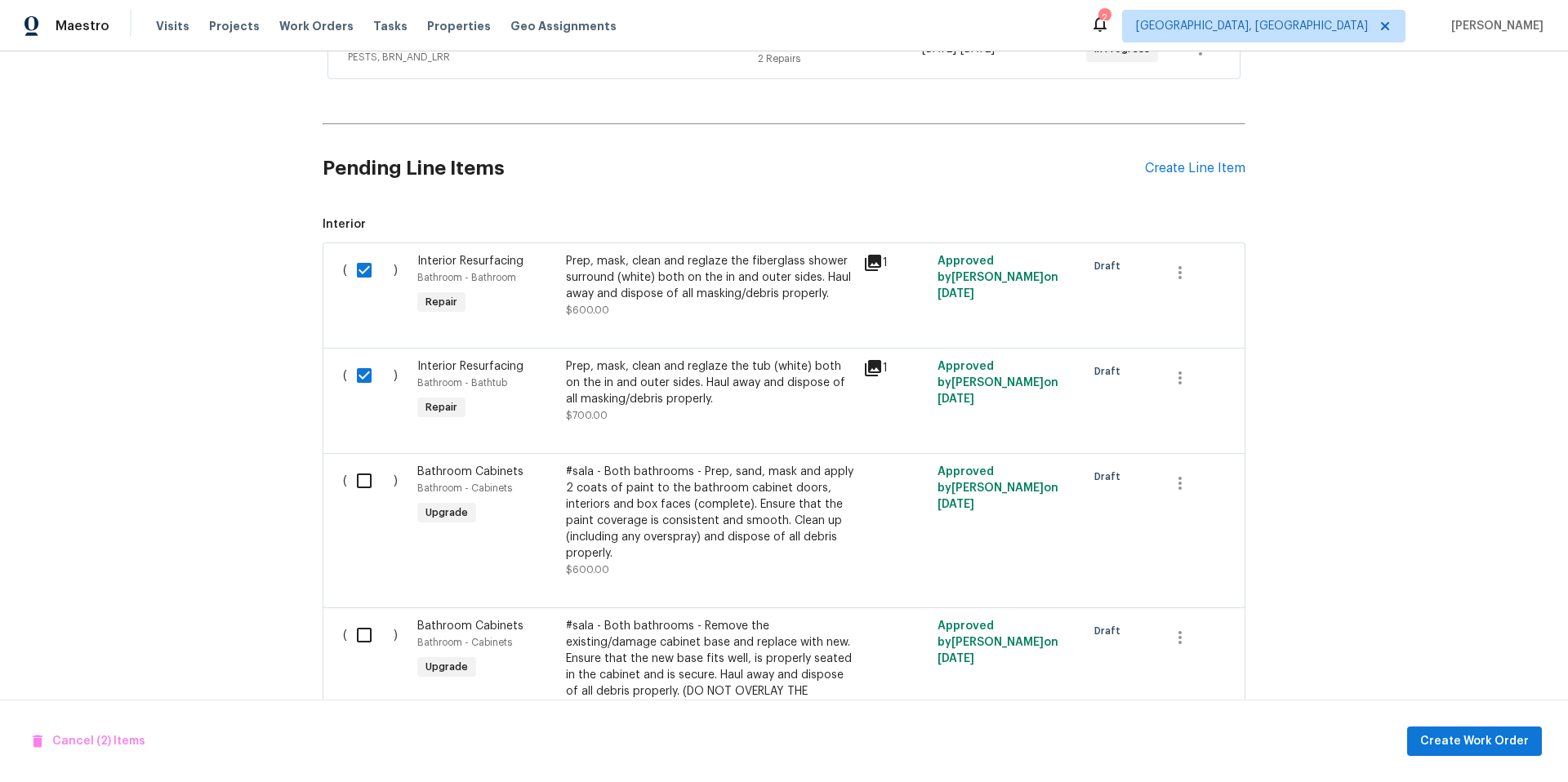
scroll to position [346, 0]
click at [347, 485] on input "checkbox" at bounding box center [370, 481] width 46 height 35
checkbox input "true"
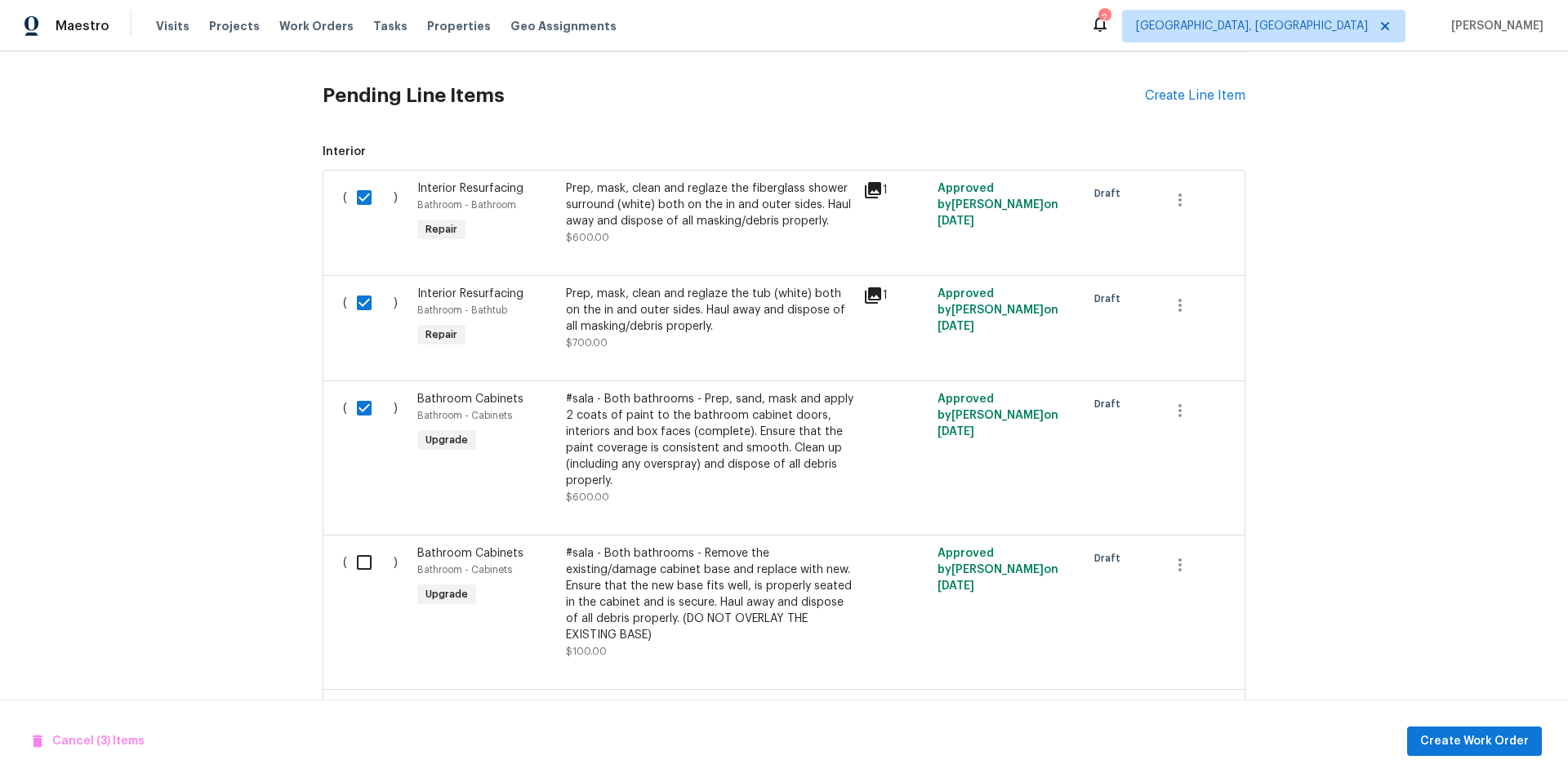
scroll to position [671, 0]
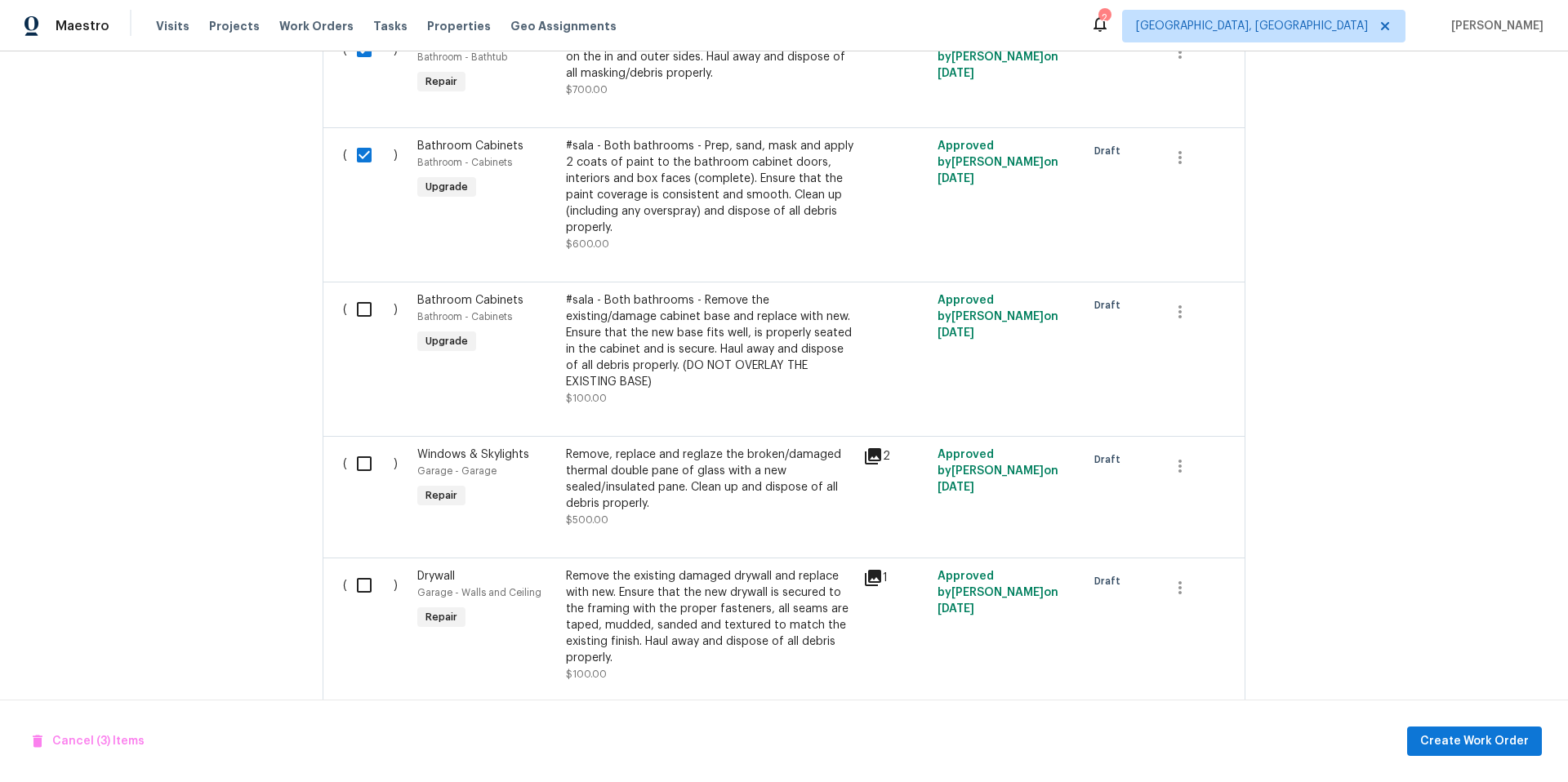
click at [646, 341] on div "#sala - Both bathrooms - Remove the existing/damage cabinet base and replace wi…" at bounding box center [710, 341] width 288 height 98
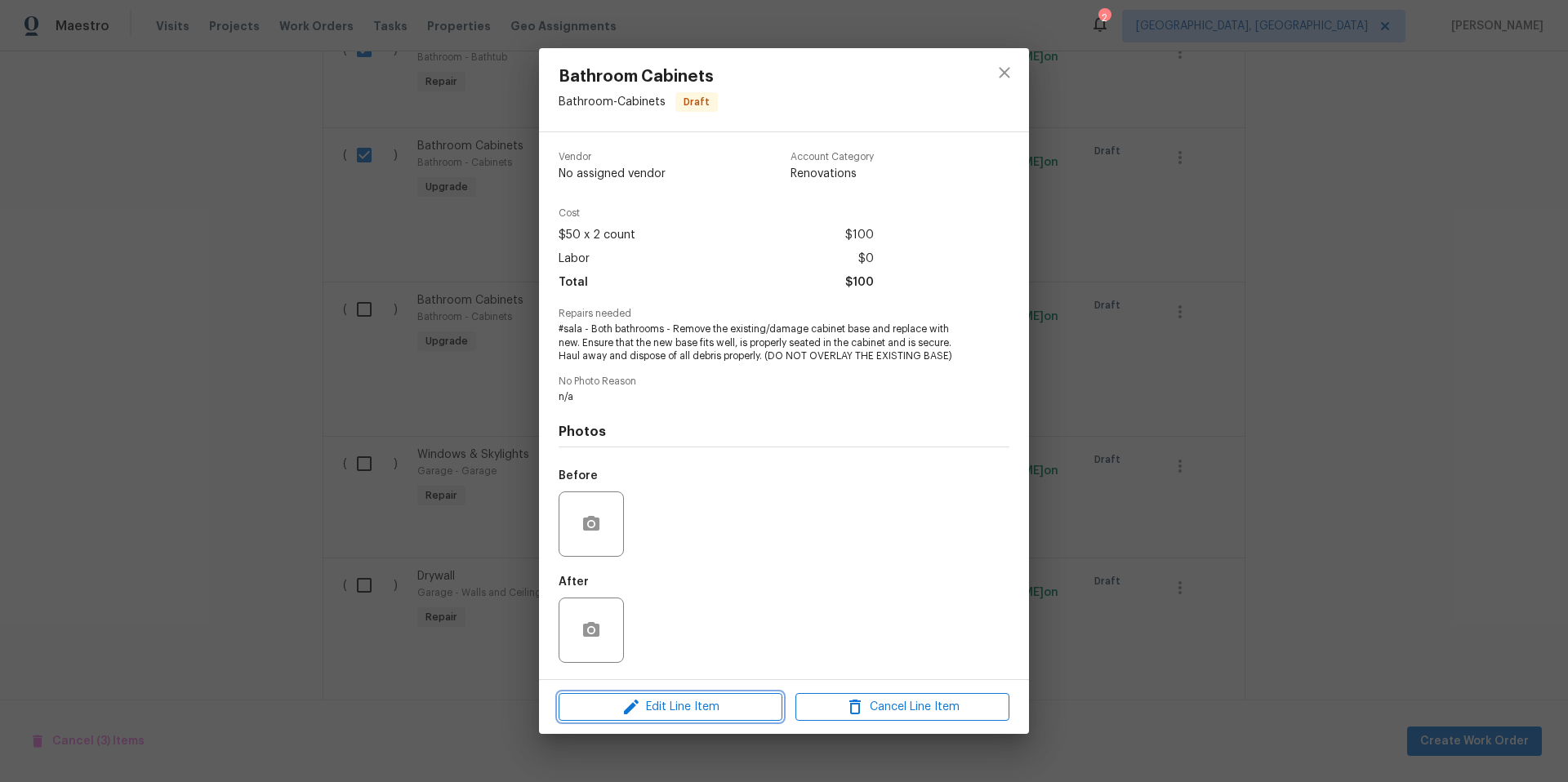
click at [686, 710] on span "Edit Line Item" at bounding box center [670, 707] width 214 height 20
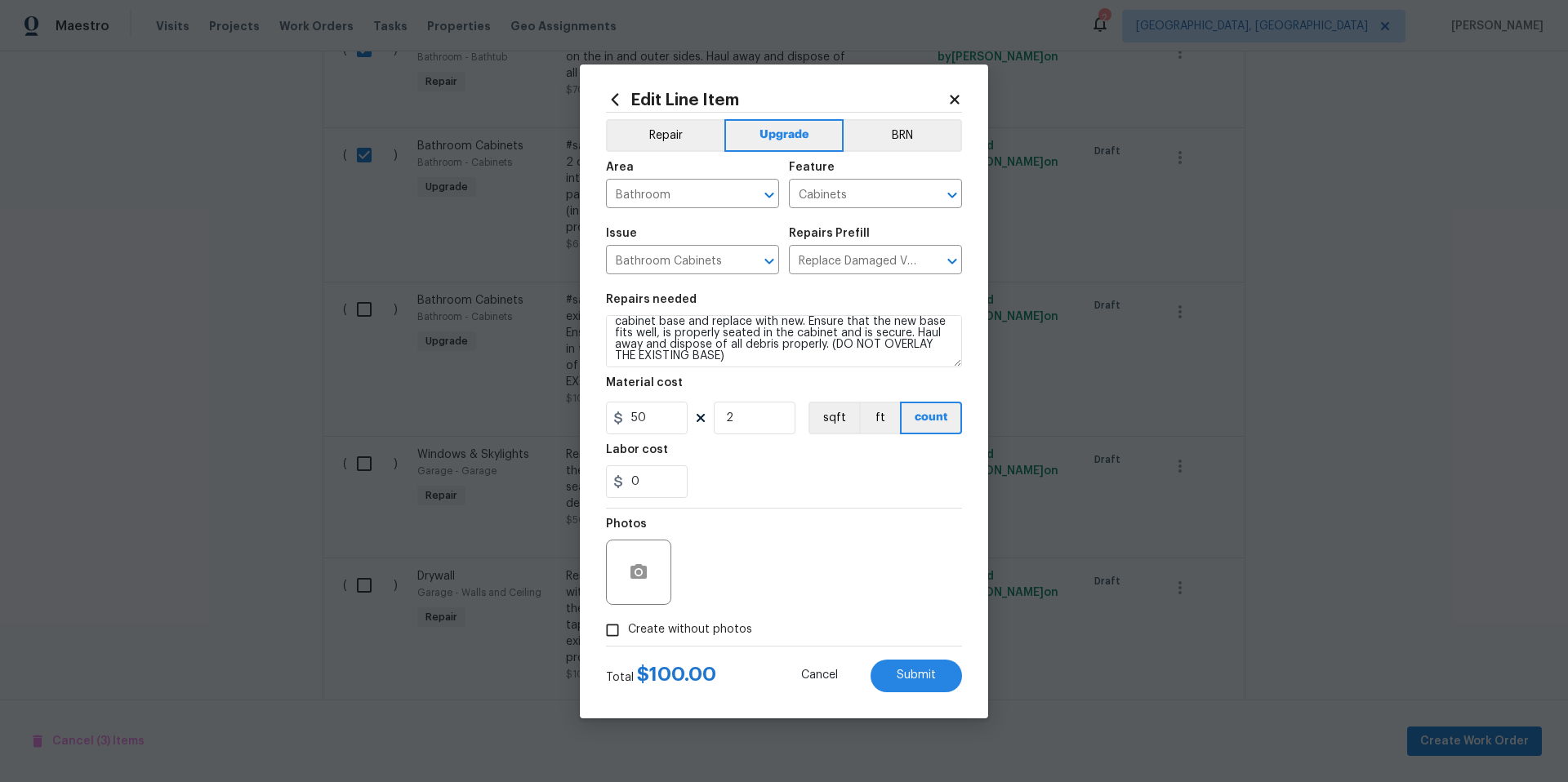
scroll to position [0, 0]
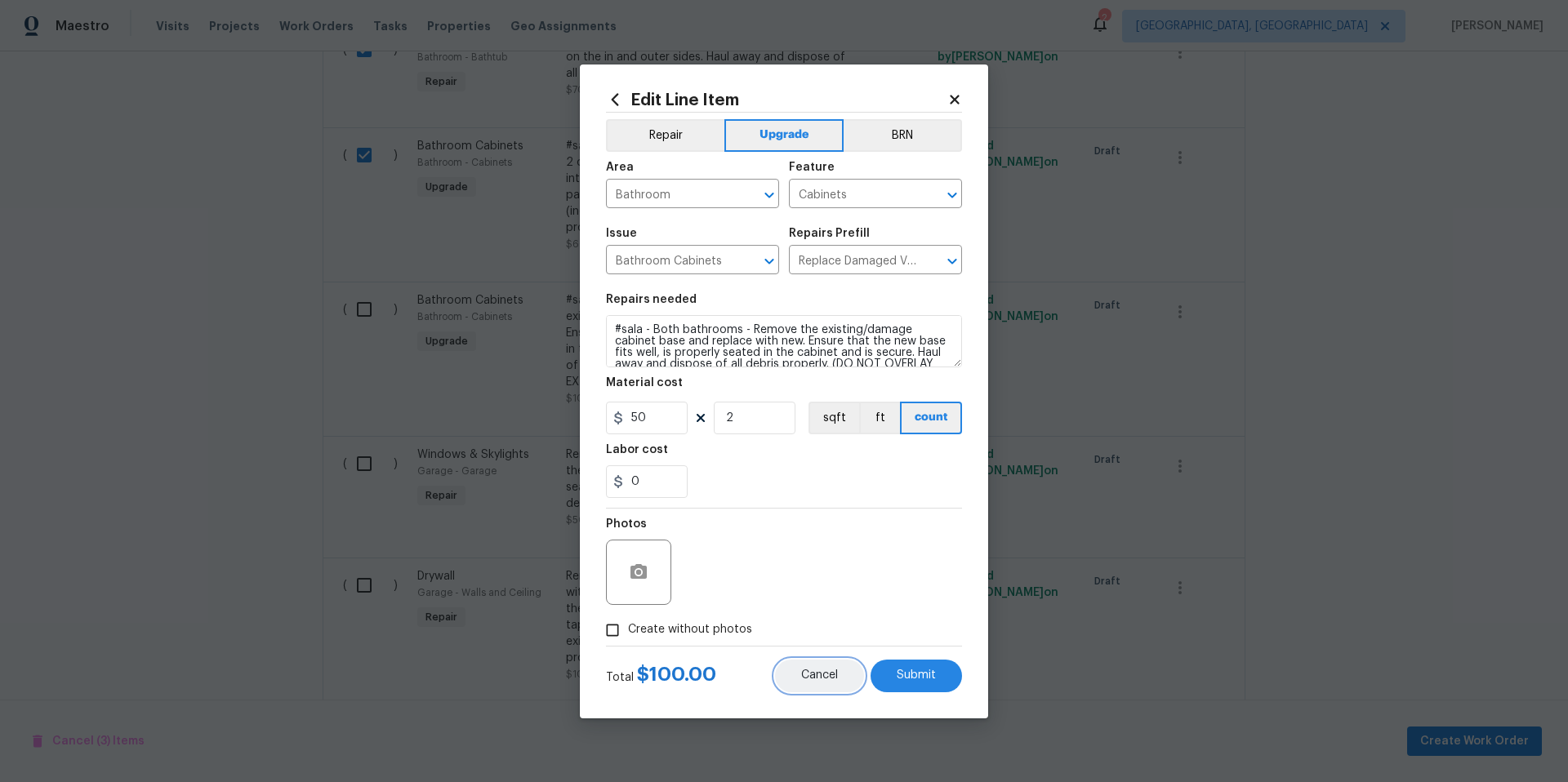
click at [823, 672] on span "Cancel" at bounding box center [820, 675] width 36 height 12
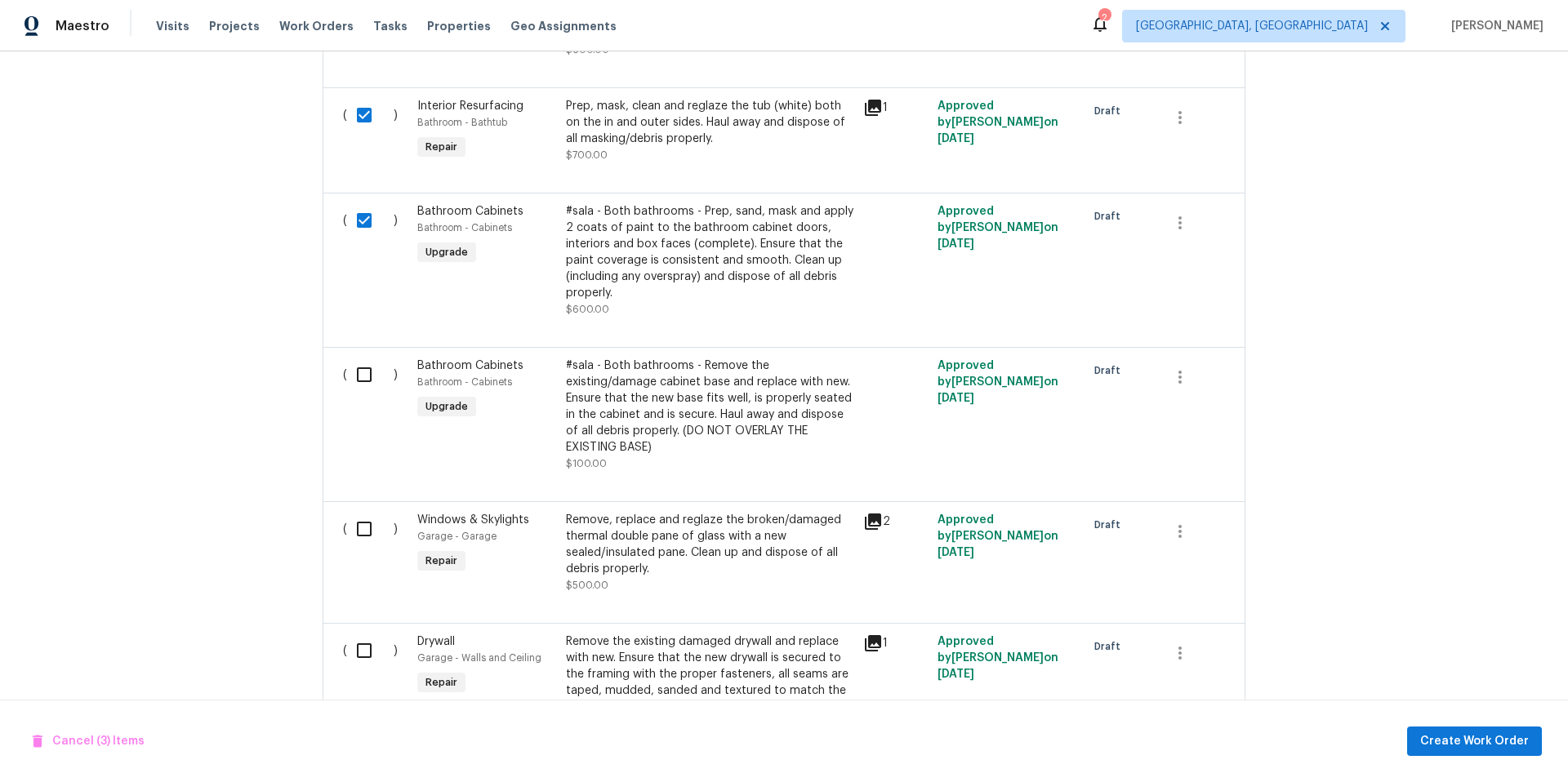
scroll to position [599, 0]
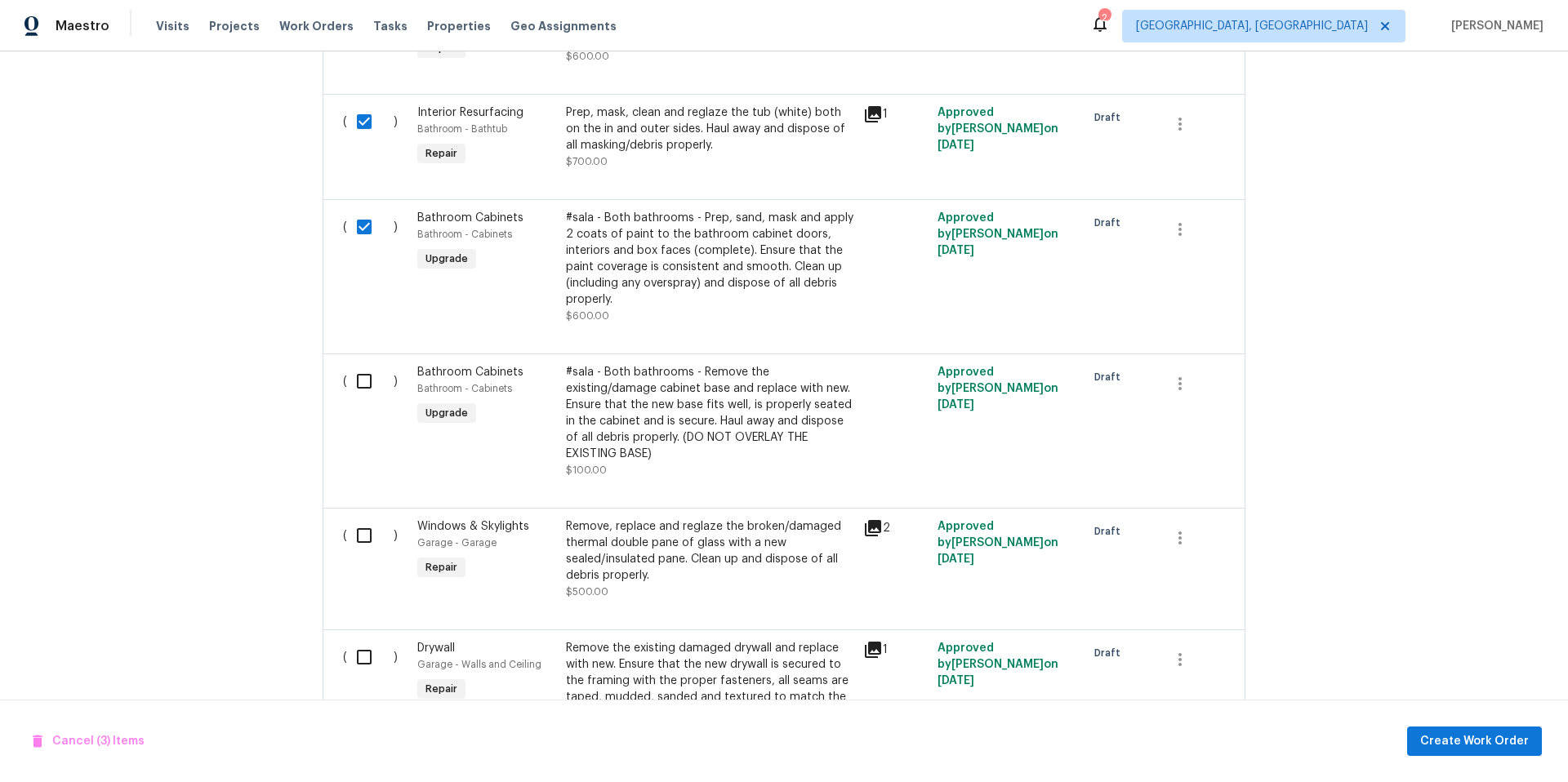
click at [686, 440] on div "#sala - Both bathrooms - Remove the existing/damage cabinet base and replace wi…" at bounding box center [710, 413] width 288 height 98
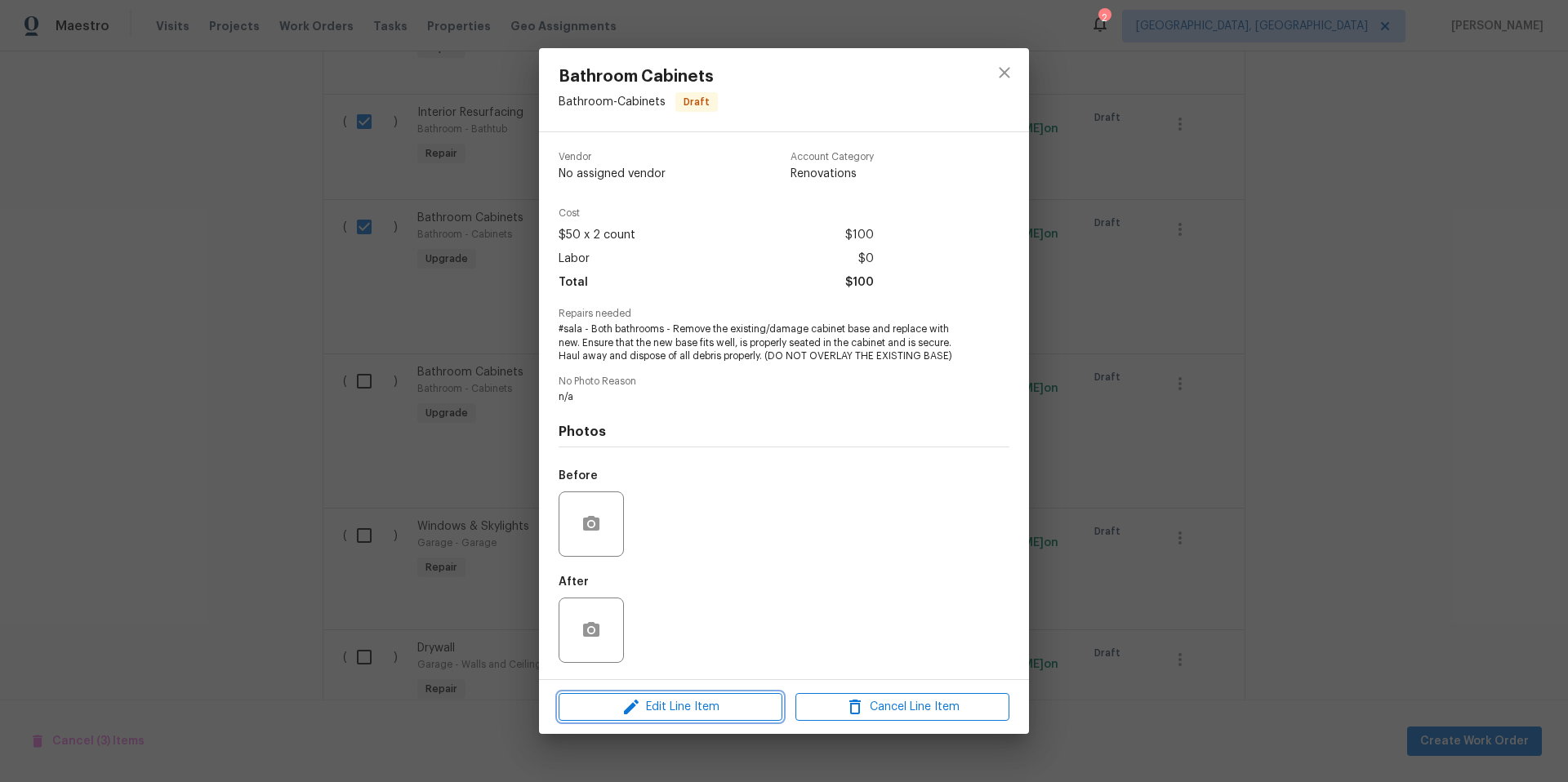
click at [687, 709] on span "Edit Line Item" at bounding box center [670, 707] width 214 height 20
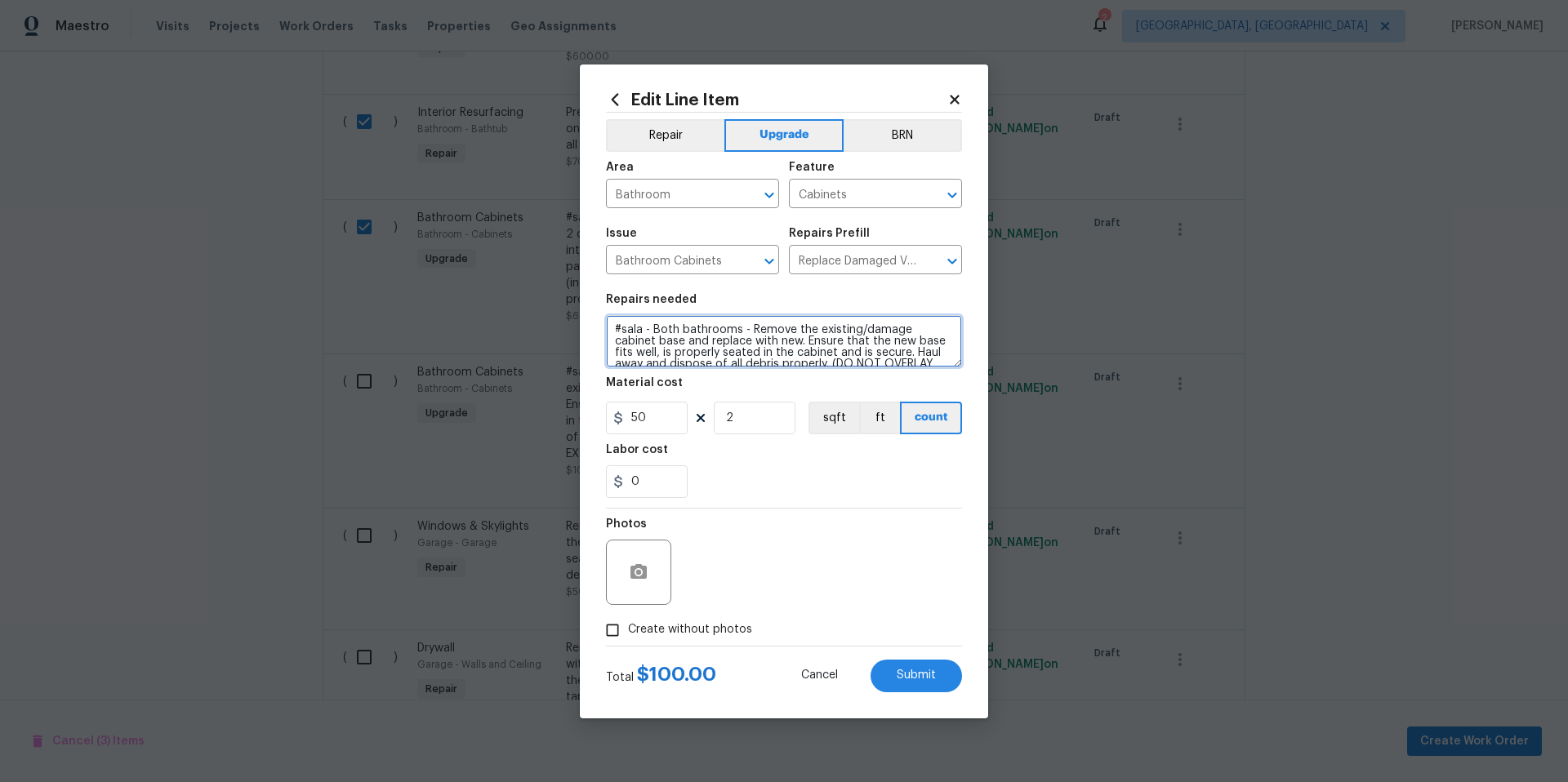
click at [676, 331] on textarea "#sala - Both bathrooms - Remove the existing/damage cabinet base and replace wi…" at bounding box center [784, 340] width 356 height 52
drag, startPoint x: 728, startPoint y: 331, endPoint x: 791, endPoint y: 359, distance: 68.9
click at [791, 360] on textarea "#sala - 3 bathrooms - Remove the existing/damage cabinet base and replace with …" at bounding box center [784, 340] width 356 height 52
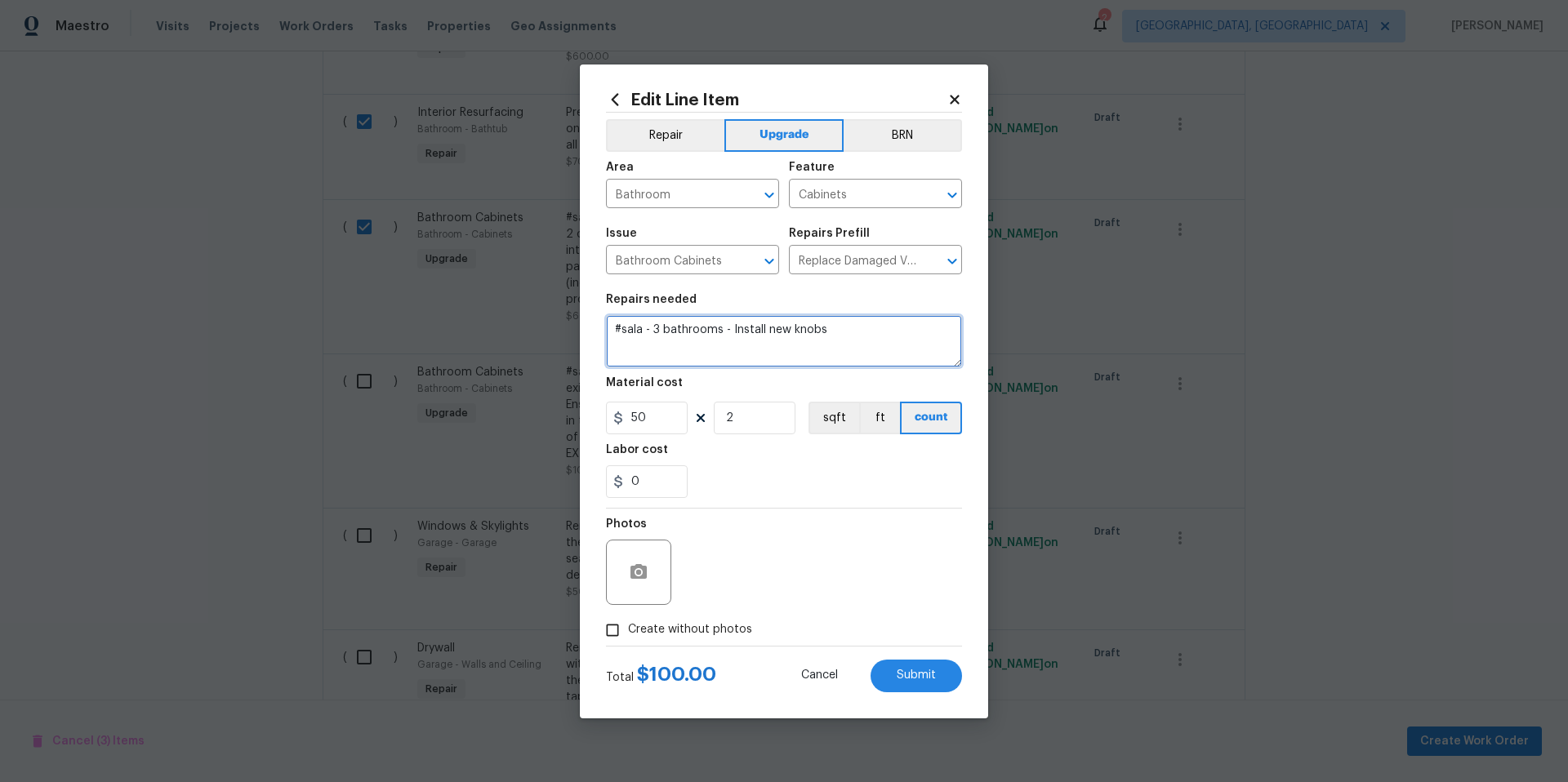
type textarea "#sala - 3 bathrooms - Install new knobs"
click at [675, 416] on input "50" at bounding box center [647, 418] width 82 height 33
type input "100"
click at [738, 418] on input "2" at bounding box center [755, 418] width 82 height 33
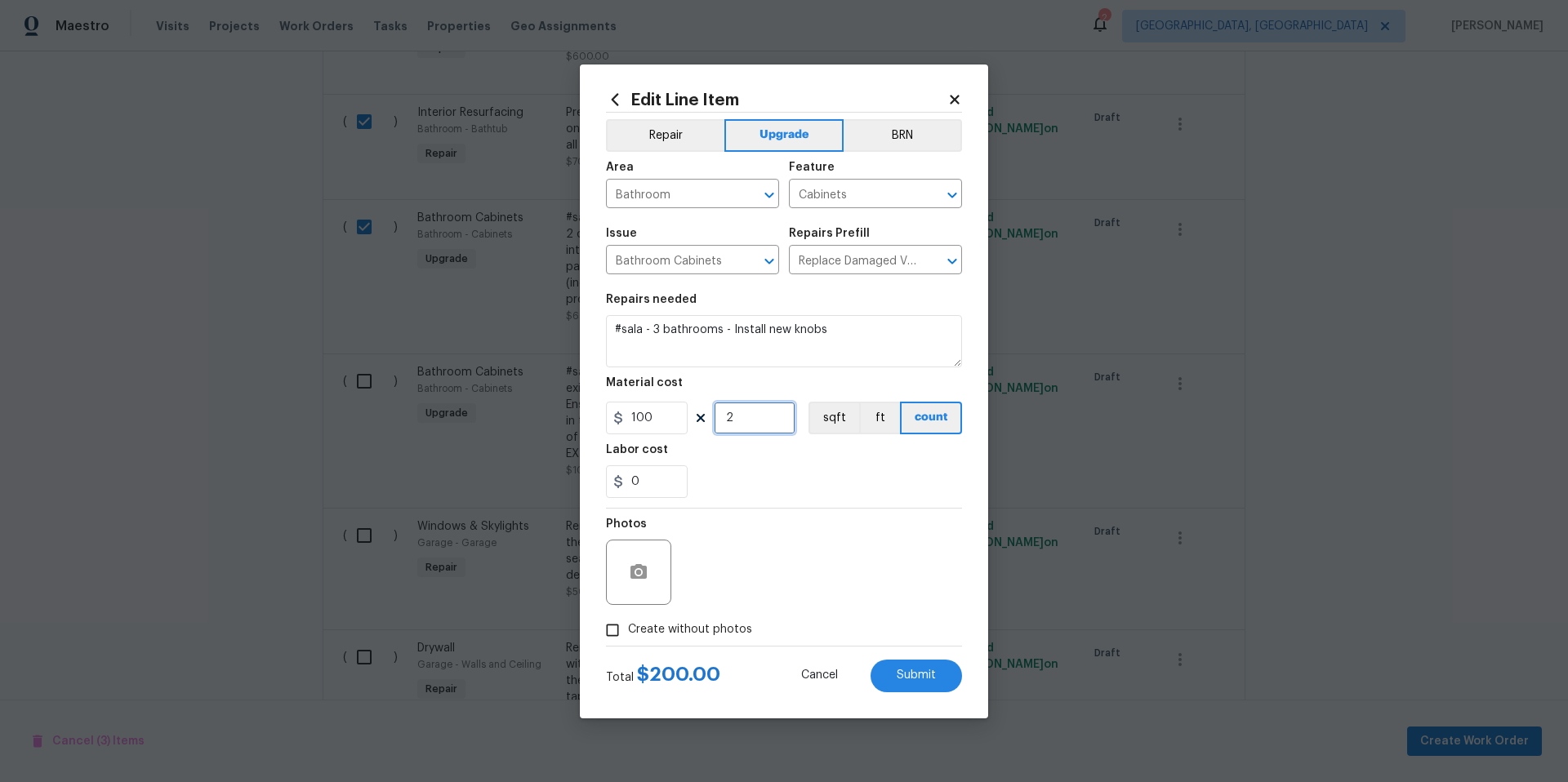
click at [738, 418] on input "2" at bounding box center [755, 418] width 82 height 33
type input "1"
click at [889, 527] on div "Photos" at bounding box center [784, 562] width 356 height 107
click at [918, 676] on span "Submit" at bounding box center [916, 675] width 39 height 12
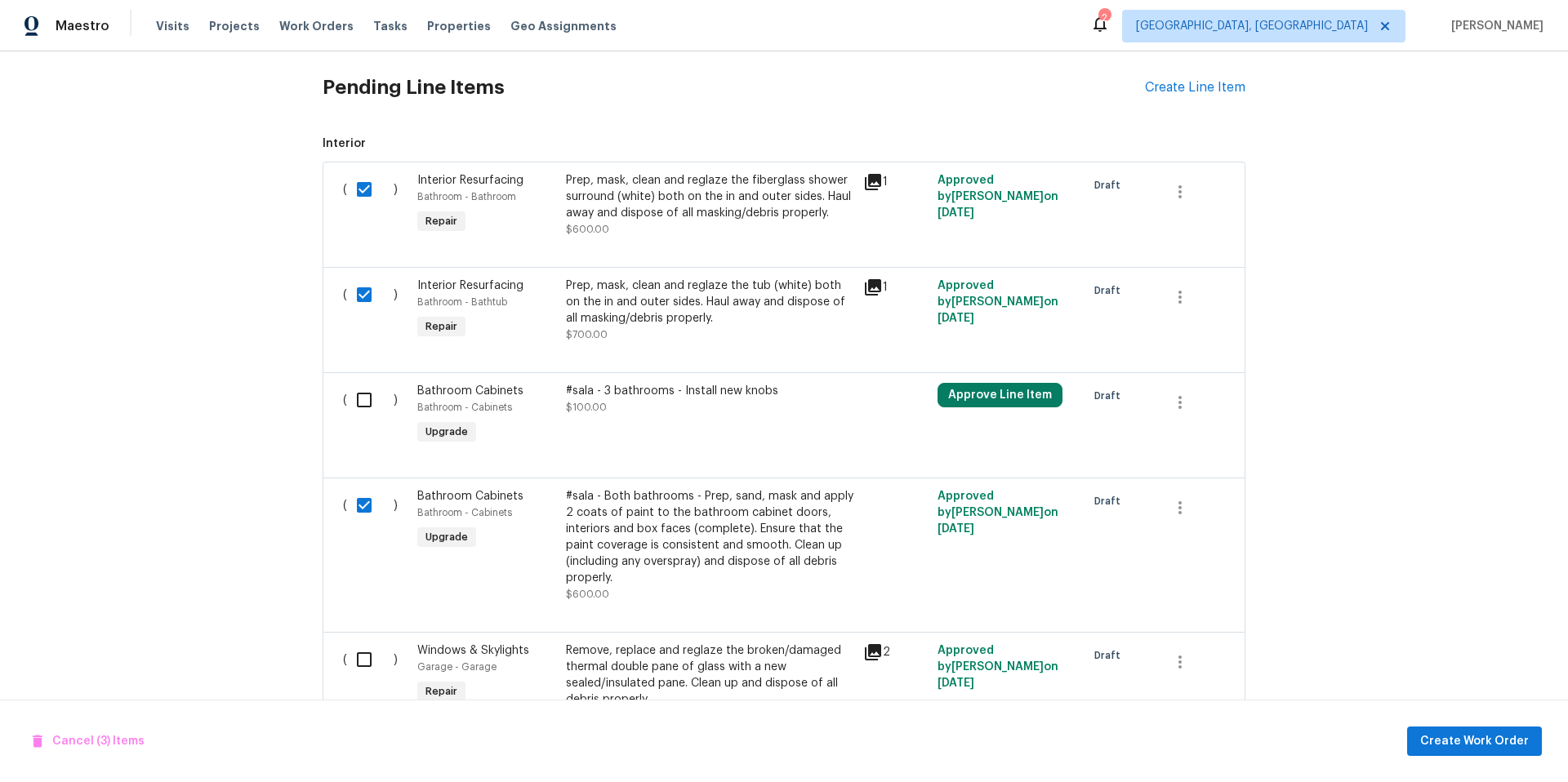
scroll to position [599, 0]
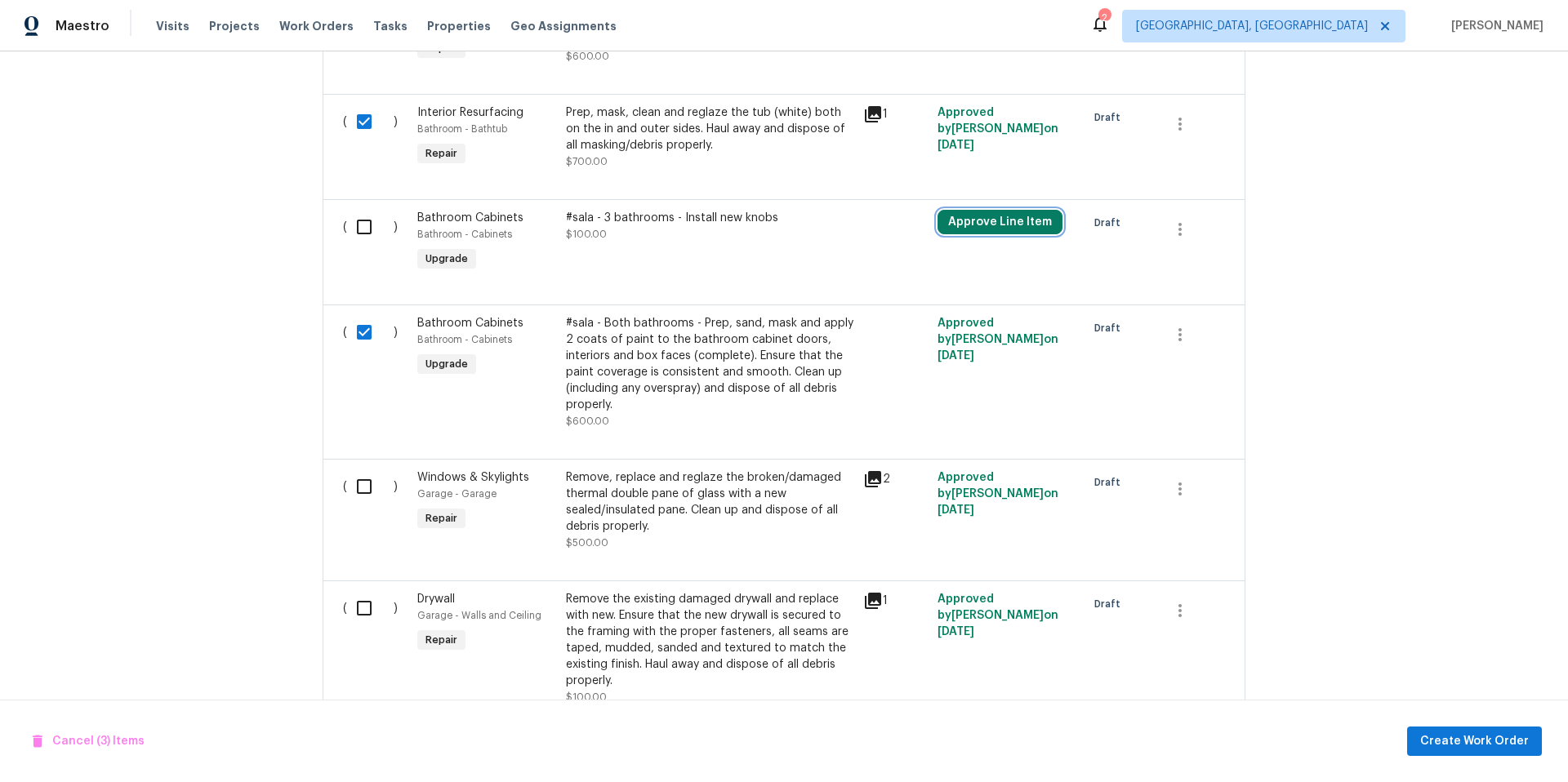
click at [1000, 218] on button "Approve Line Item" at bounding box center [1000, 222] width 125 height 25
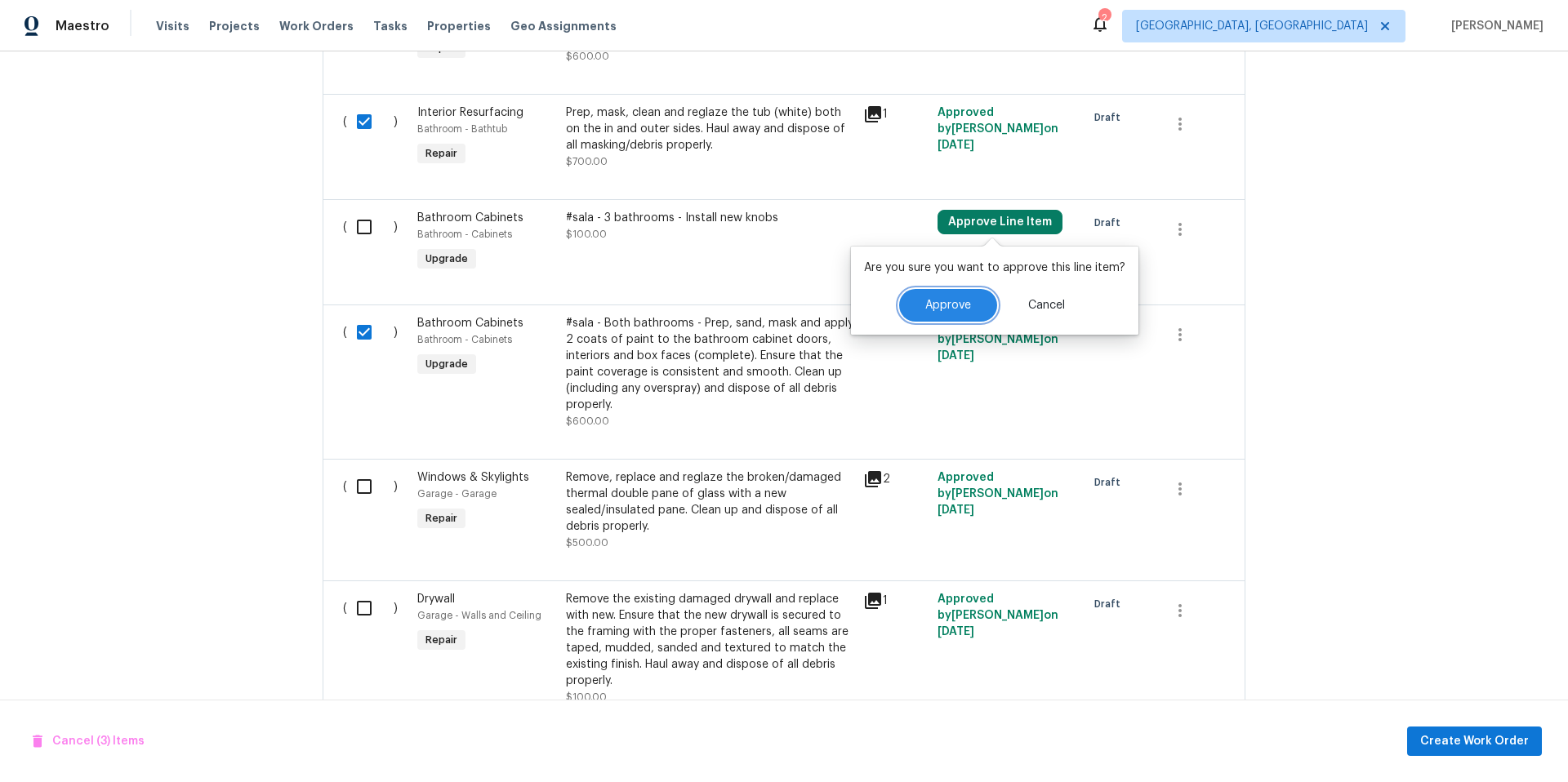
click at [925, 310] on span "Approve" at bounding box center [948, 305] width 46 height 12
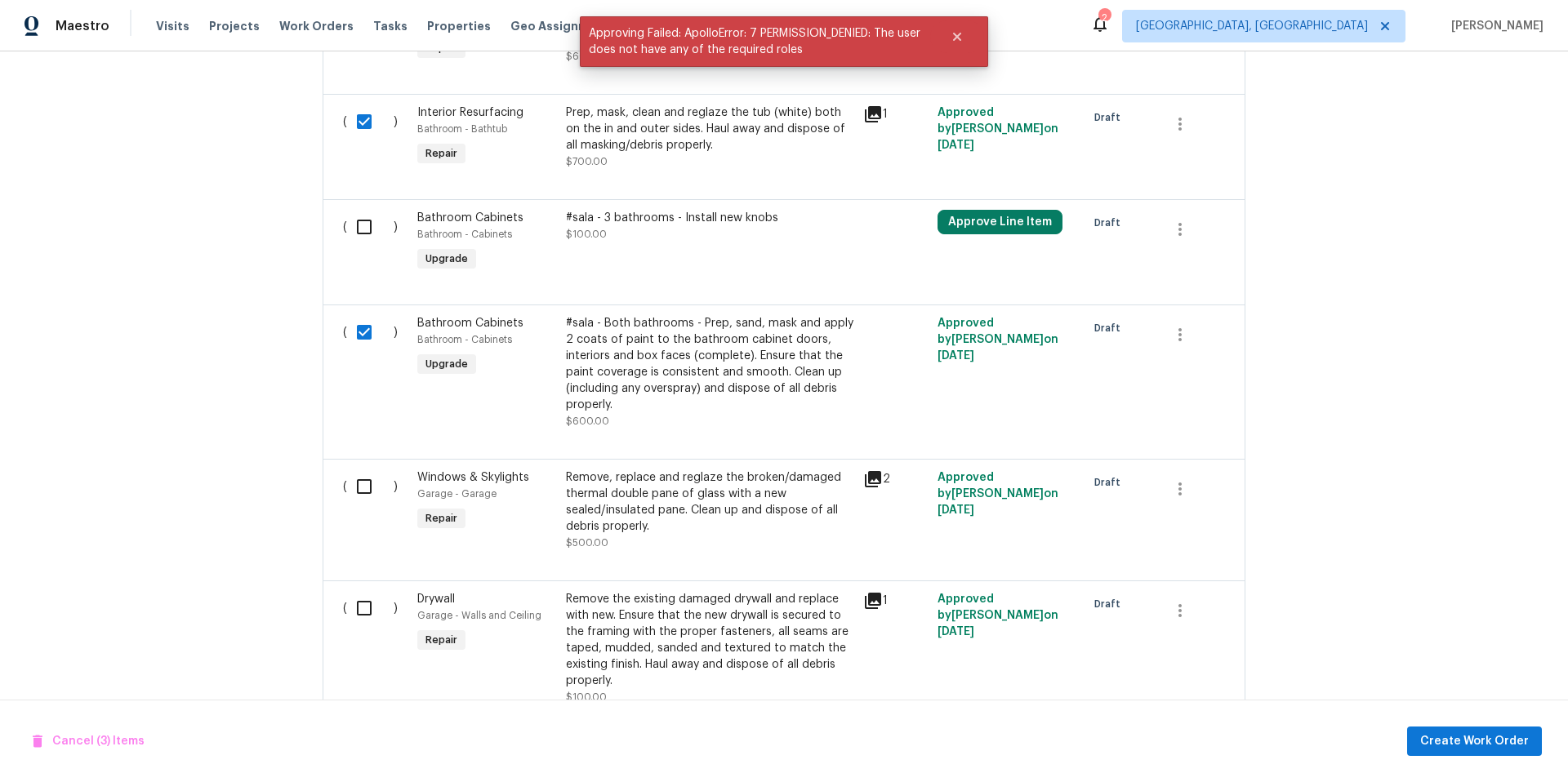
click at [687, 360] on div "#sala - Both bathrooms - Prep, sand, mask and apply 2 coats of paint to the bat…" at bounding box center [710, 364] width 288 height 98
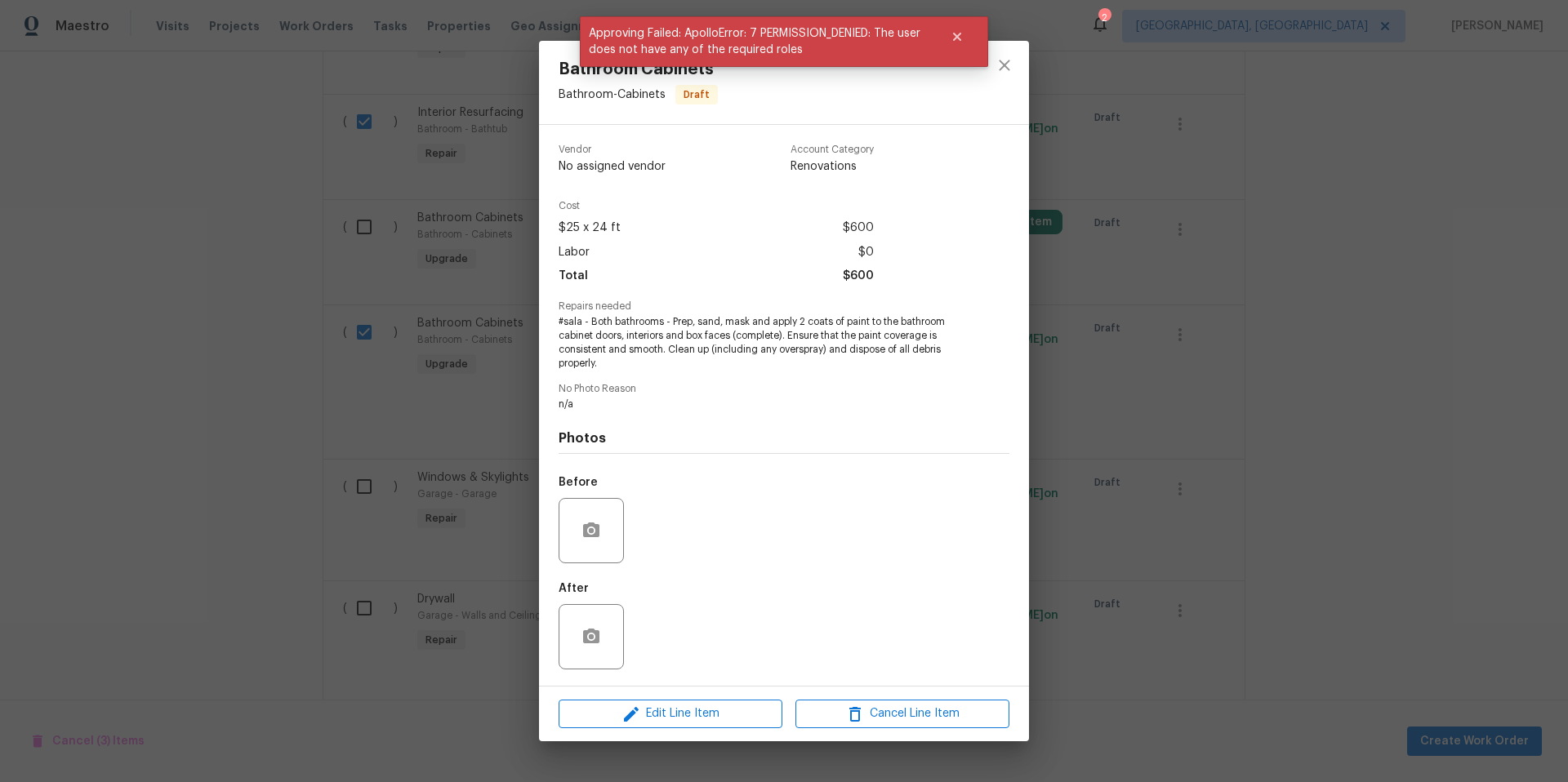
click at [354, 407] on div "Bathroom Cabinets Bathroom - Cabinets Draft Vendor No assigned vendor Account C…" at bounding box center [784, 391] width 1568 height 782
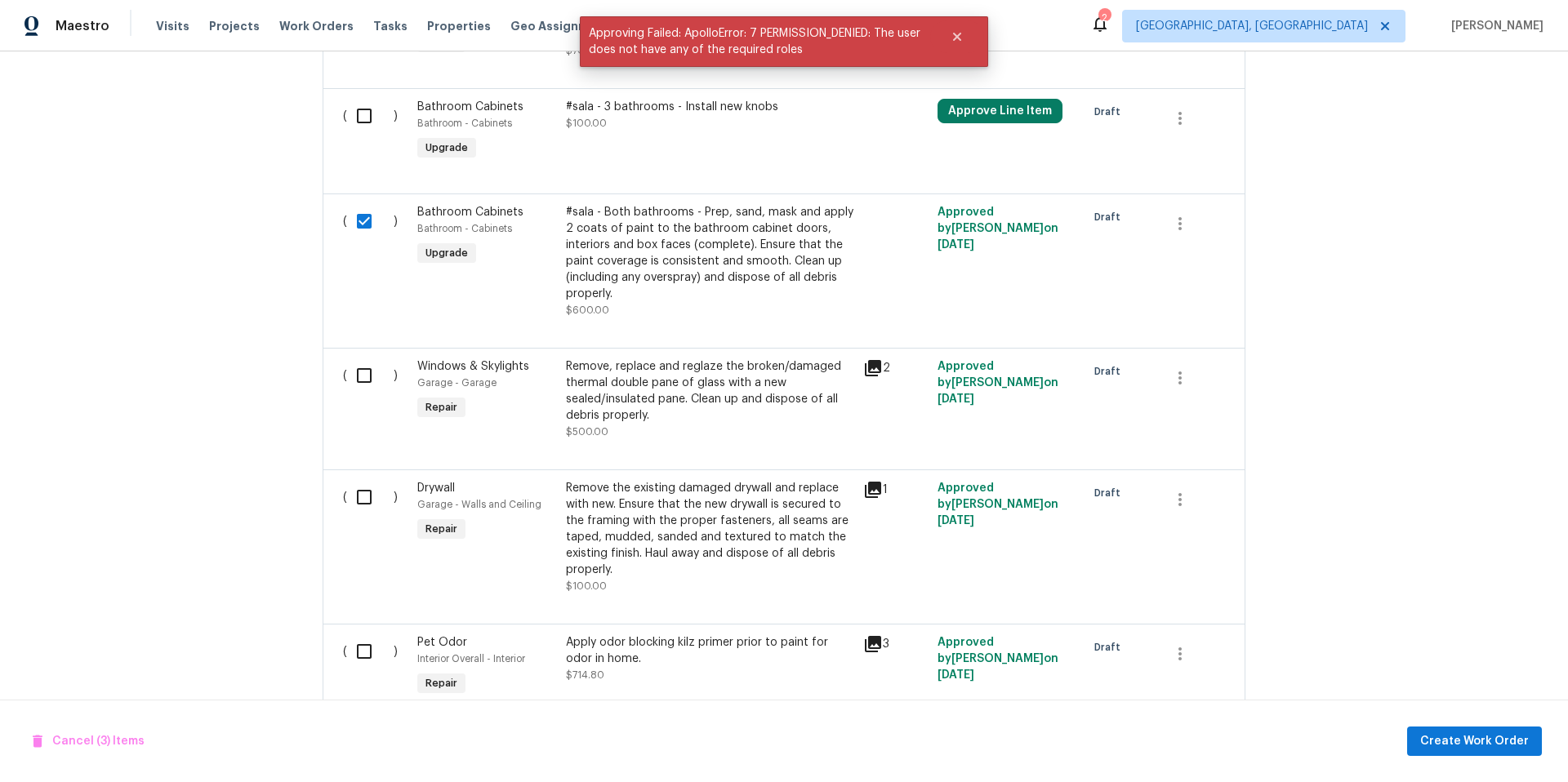
scroll to position [714, 0]
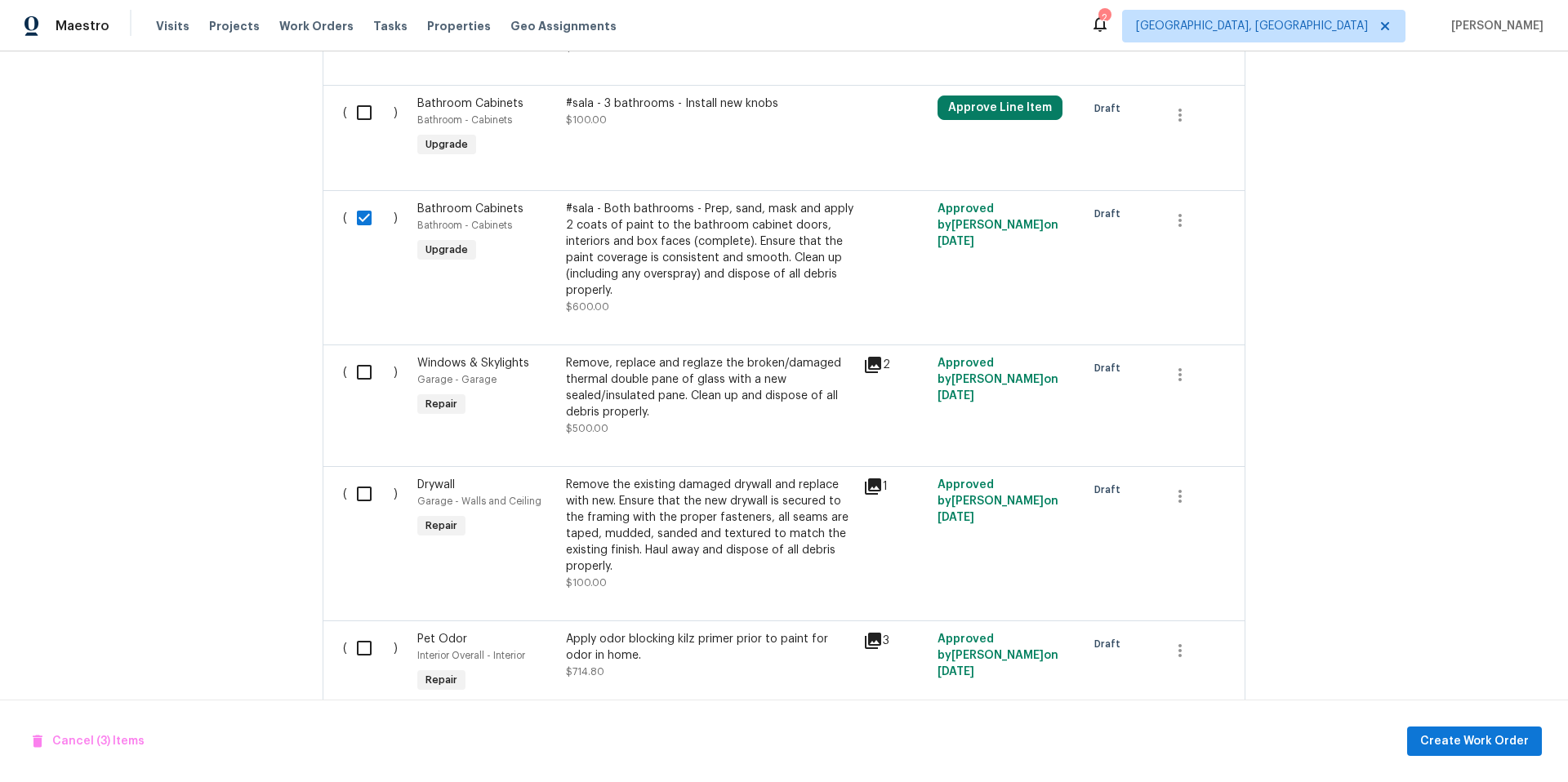
click at [353, 112] on input "checkbox" at bounding box center [370, 113] width 46 height 35
checkbox input "true"
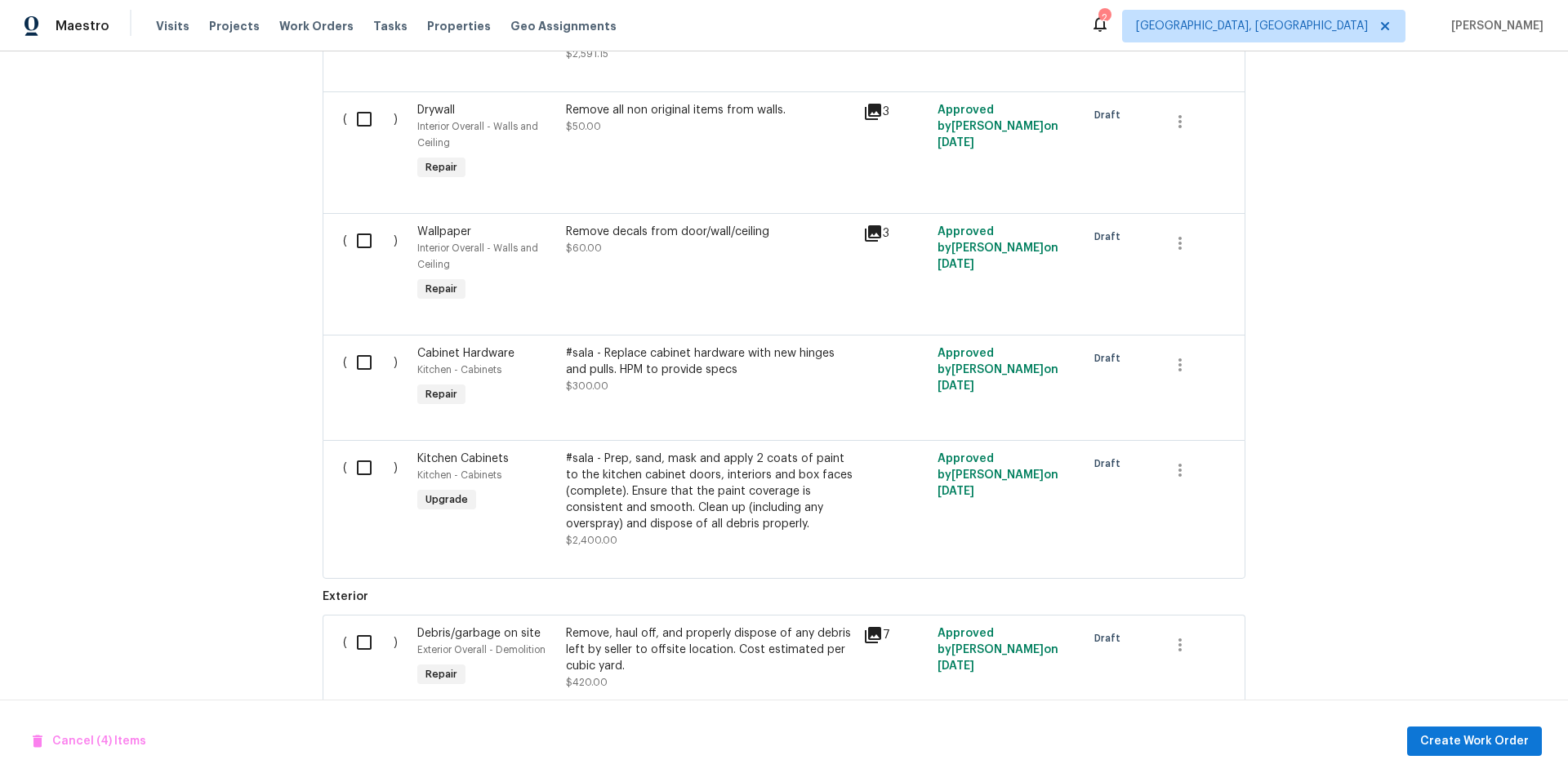
scroll to position [1743, 0]
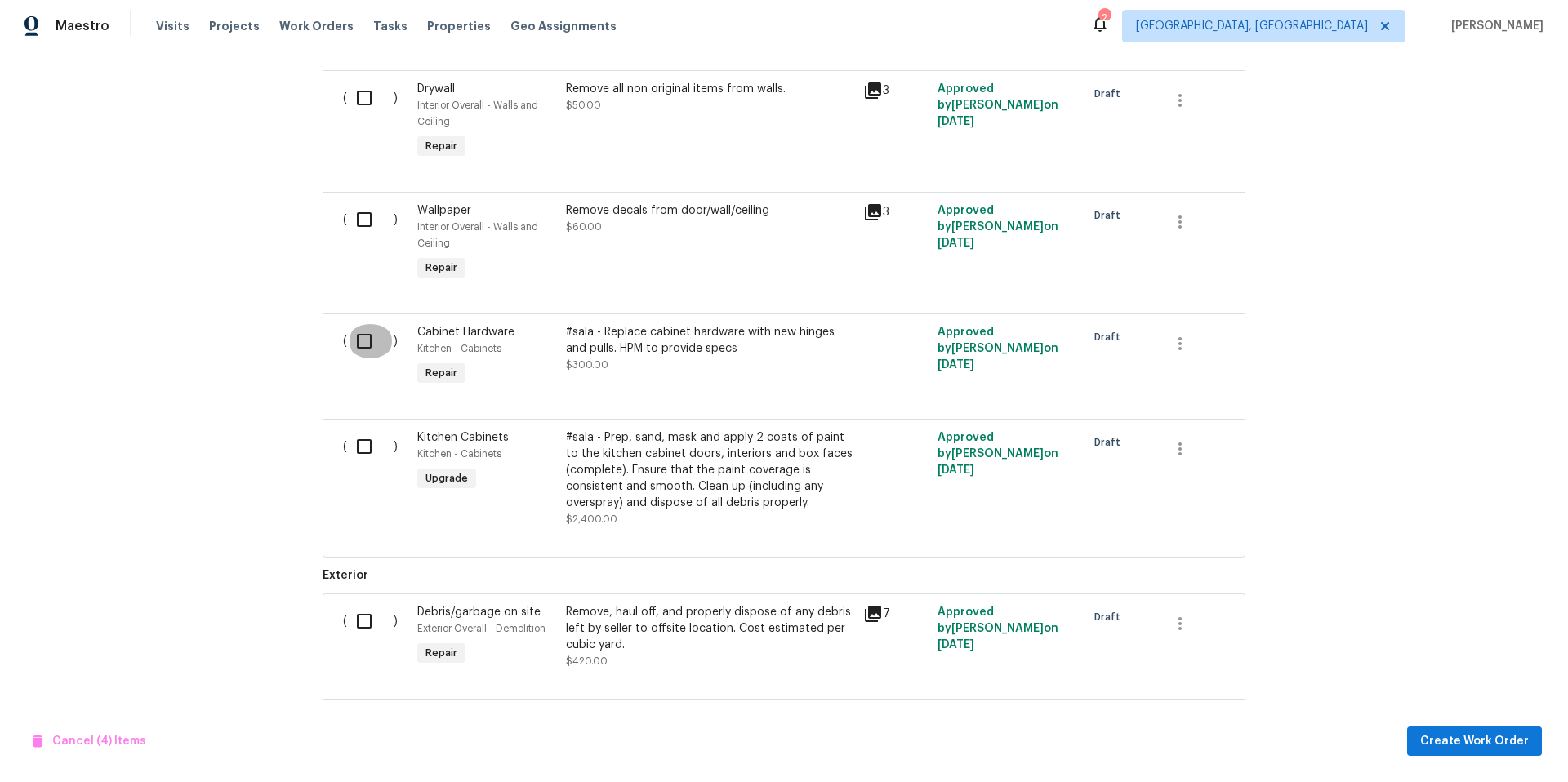
click at [363, 340] on input "checkbox" at bounding box center [370, 341] width 46 height 35
checkbox input "true"
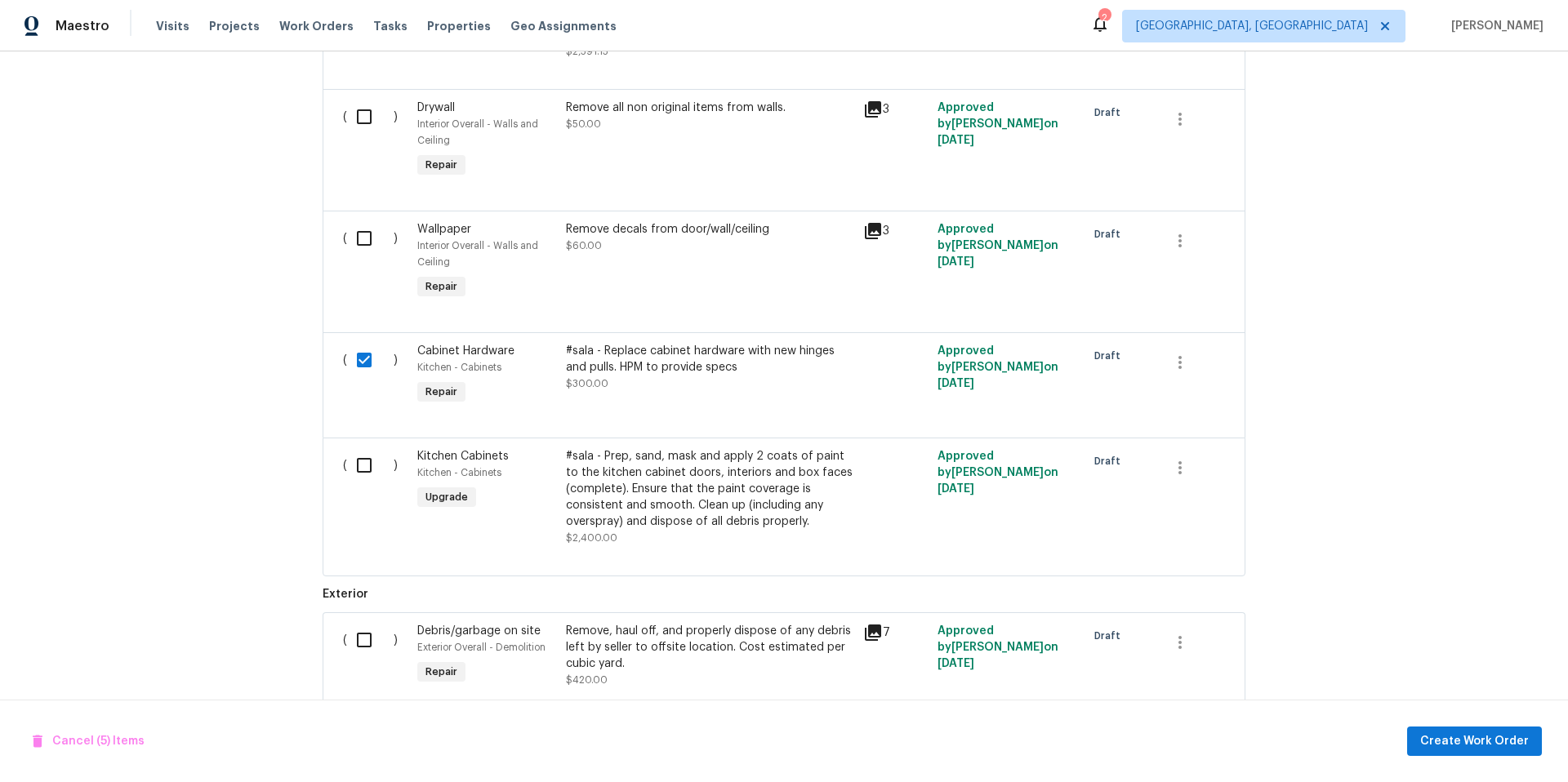
scroll to position [1788, 0]
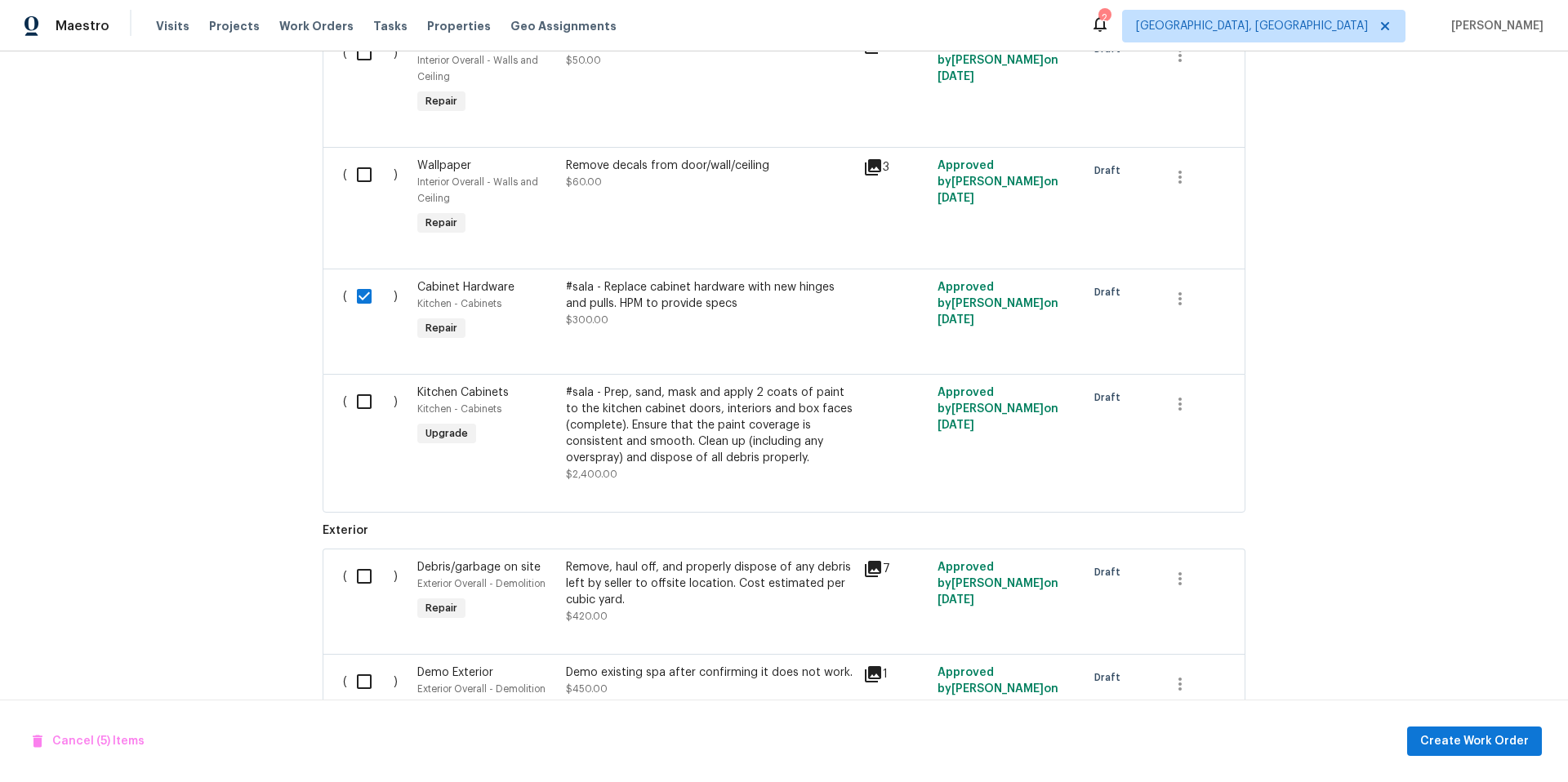
click at [723, 452] on div "#sala - Prep, sand, mask and apply 2 coats of paint to the kitchen cabinet door…" at bounding box center [710, 425] width 288 height 82
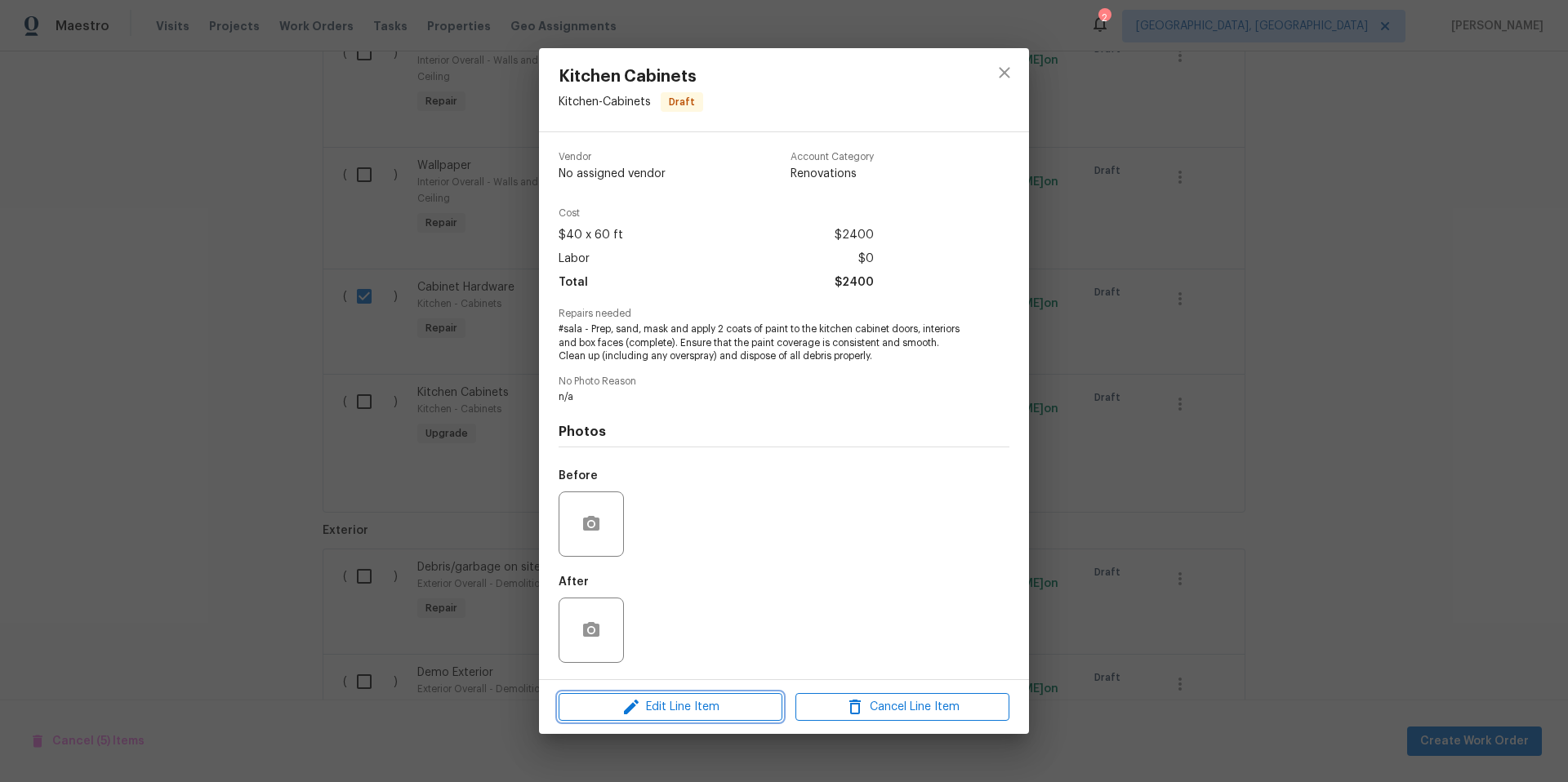
click at [704, 708] on span "Edit Line Item" at bounding box center [670, 707] width 214 height 20
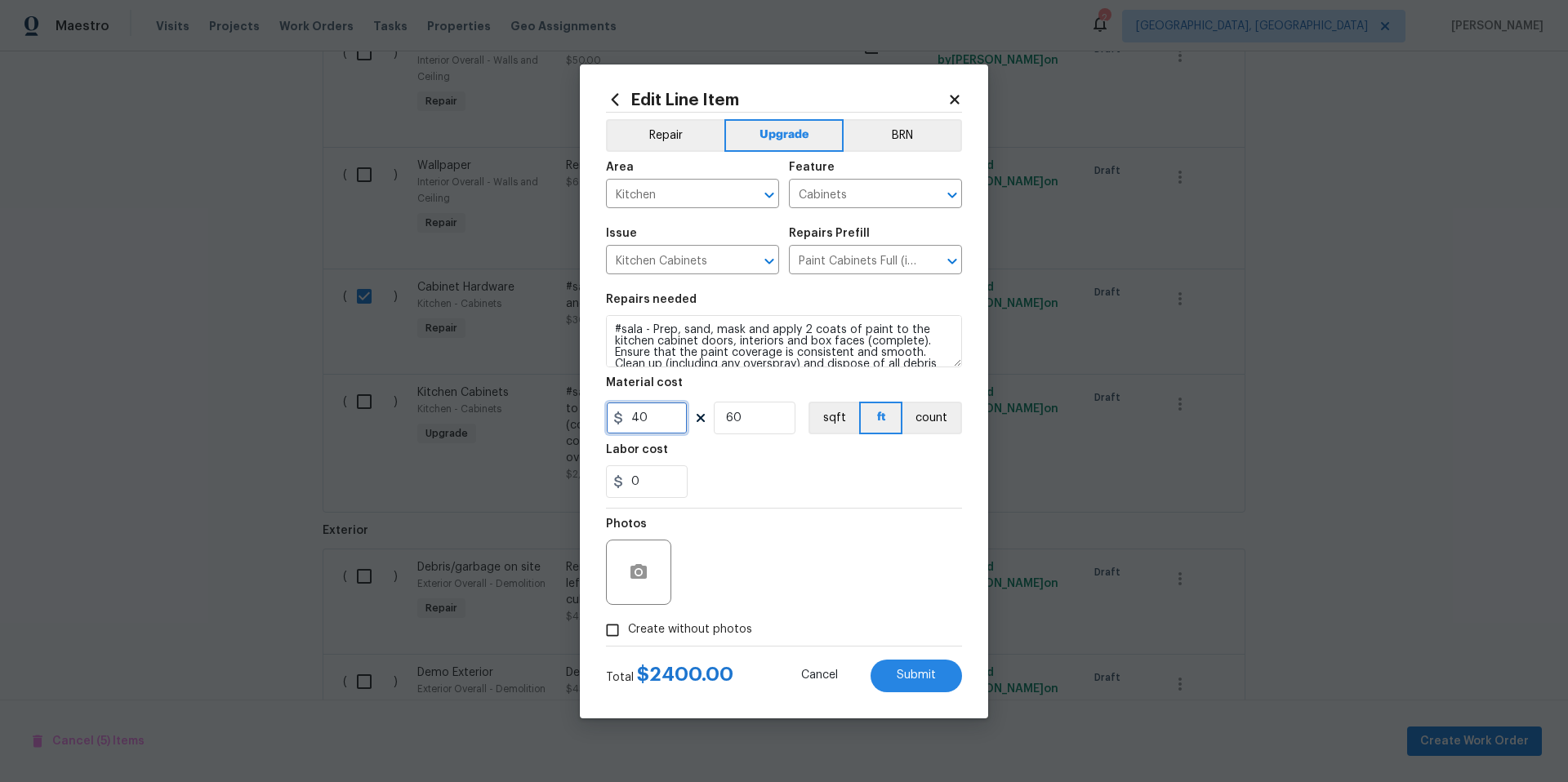
click at [677, 424] on input "40" at bounding box center [647, 418] width 82 height 33
type input "1800"
click at [757, 423] on input "60" at bounding box center [755, 418] width 82 height 33
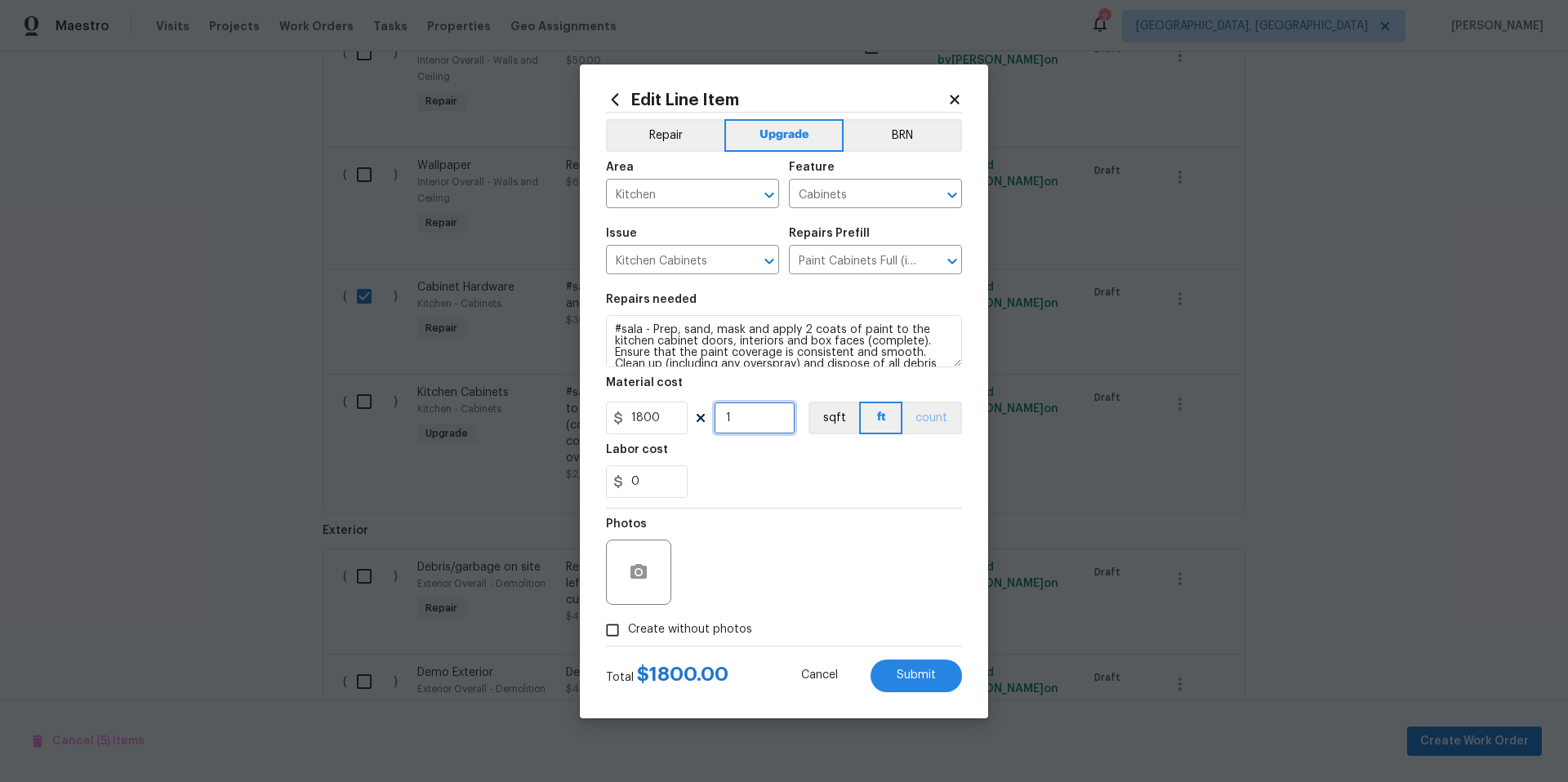
type input "1"
click at [923, 417] on button "count" at bounding box center [932, 418] width 59 height 33
click at [900, 672] on span "Submit" at bounding box center [916, 675] width 39 height 12
checkbox input "false"
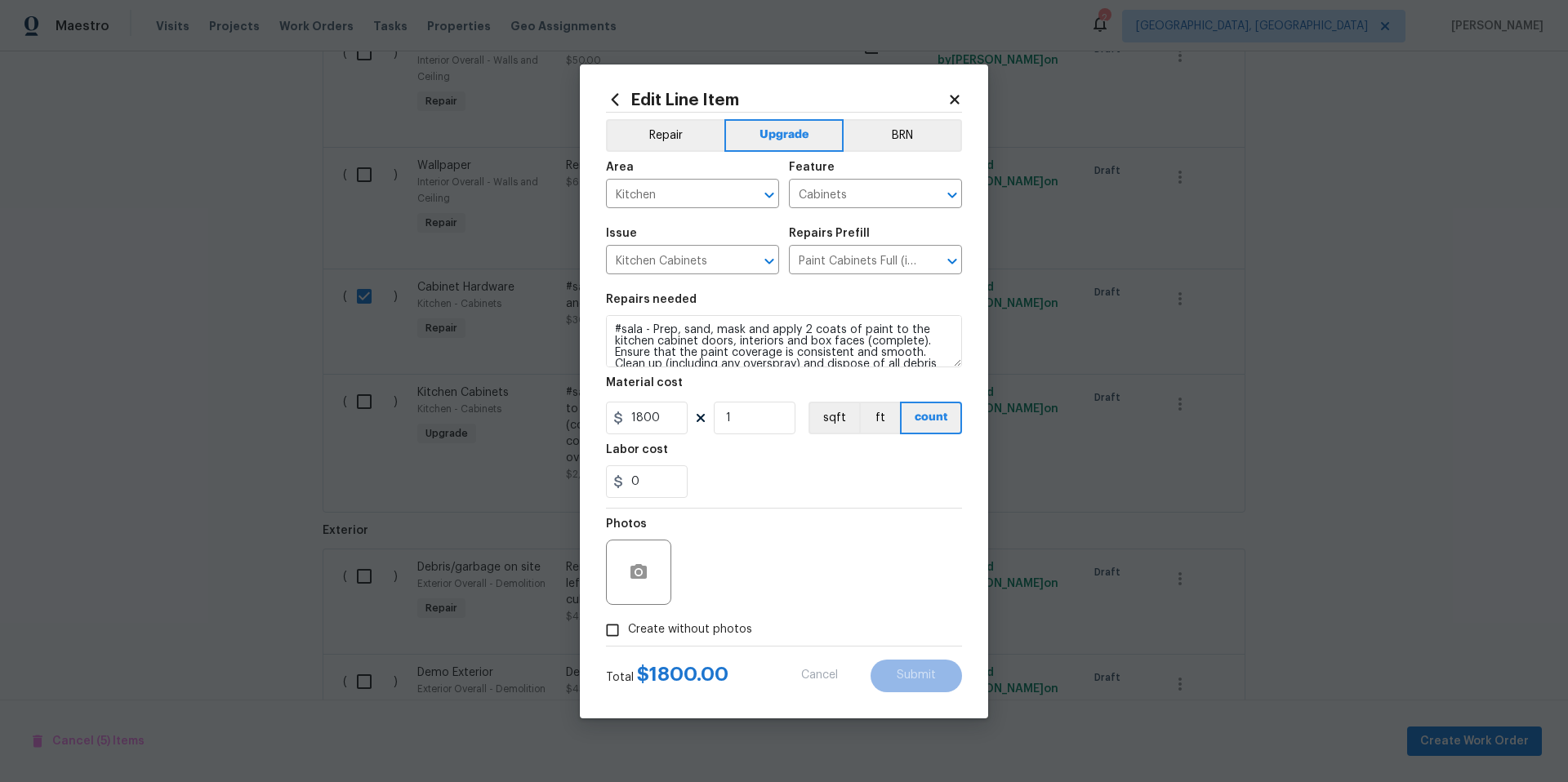
checkbox input "false"
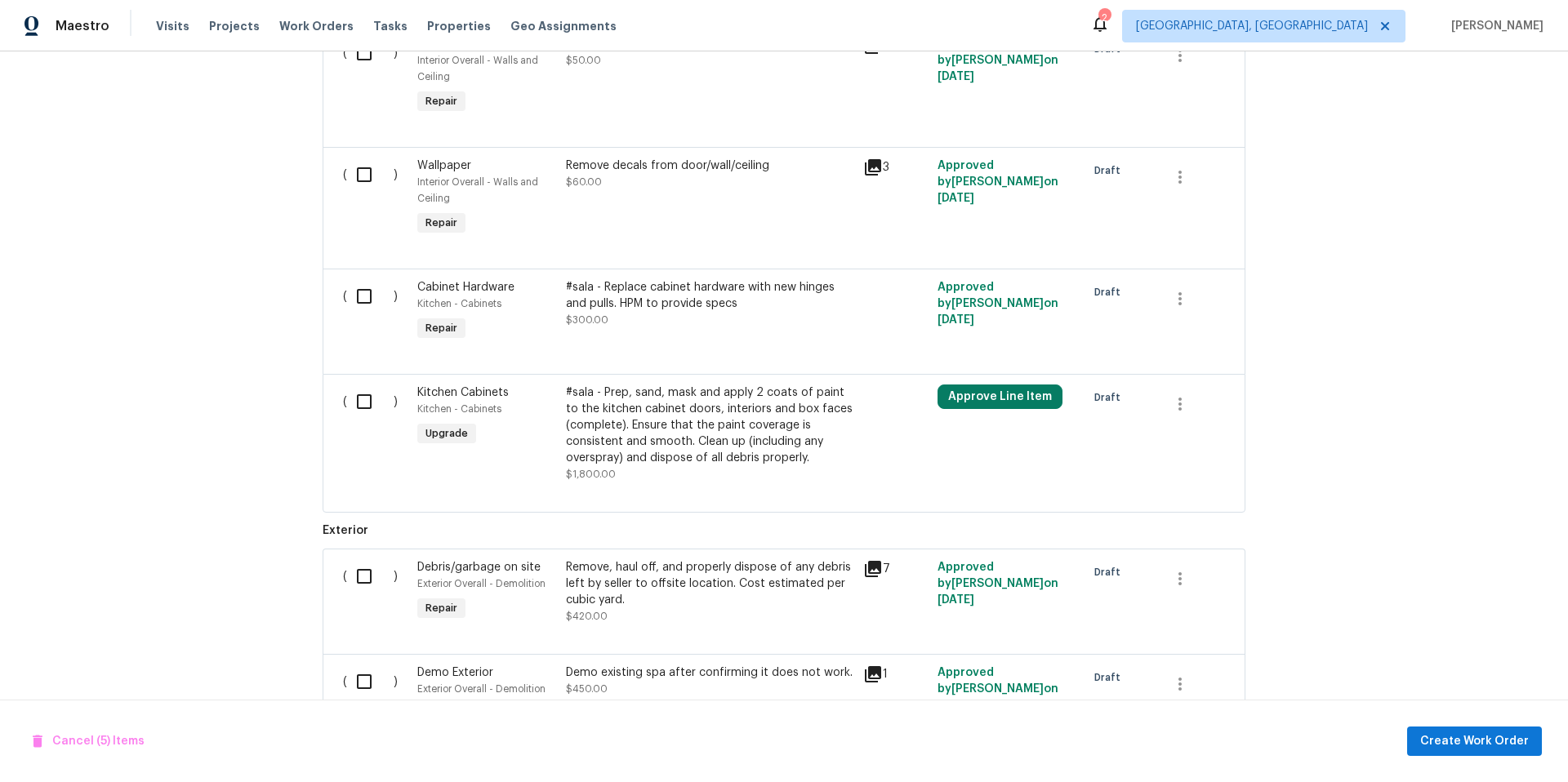
click at [686, 311] on div "#sala - Replace cabinet hardware with new hinges and pulls. HPM to provide spec…" at bounding box center [710, 304] width 288 height 49
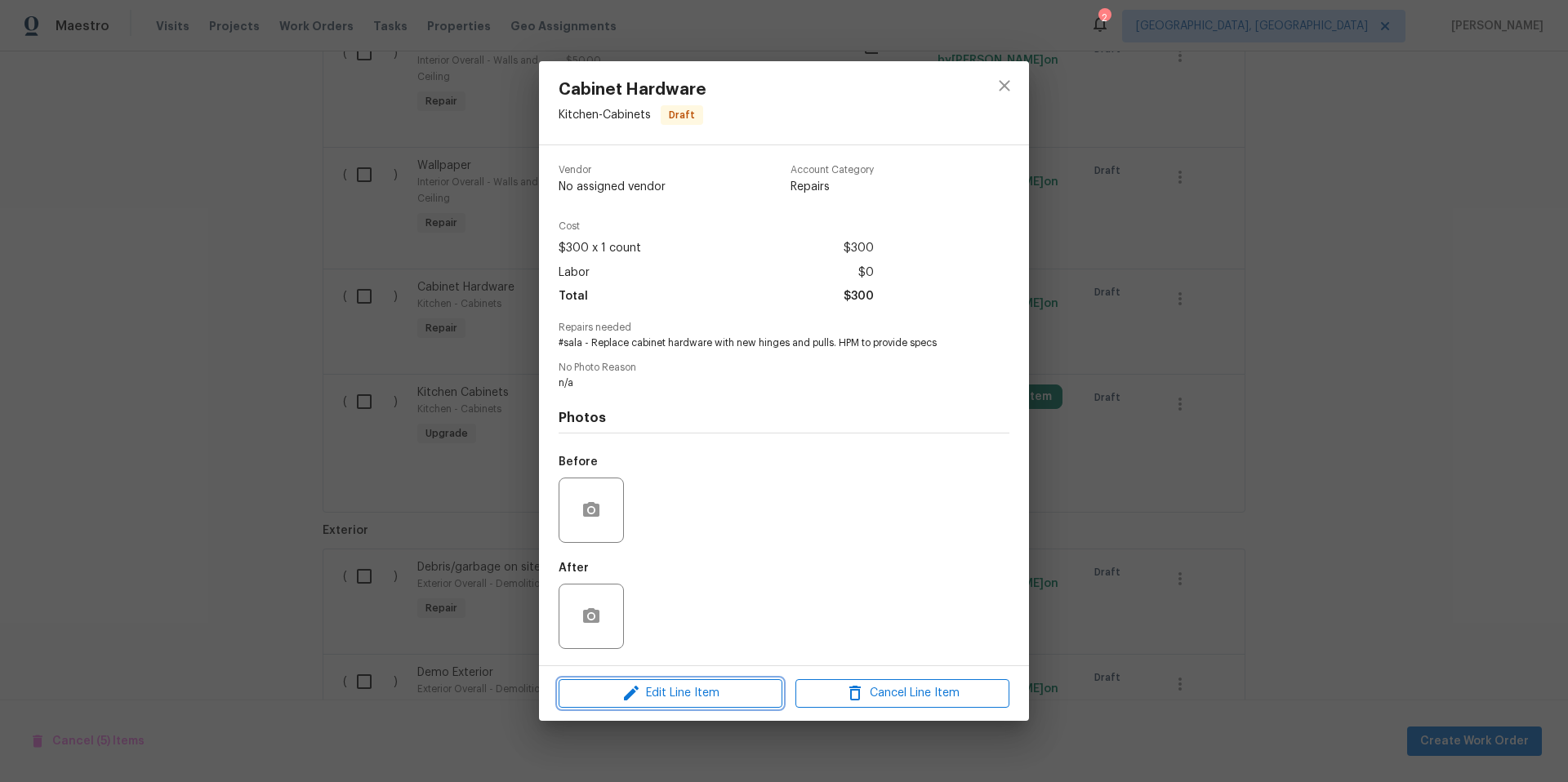
click at [677, 696] on span "Edit Line Item" at bounding box center [670, 694] width 214 height 20
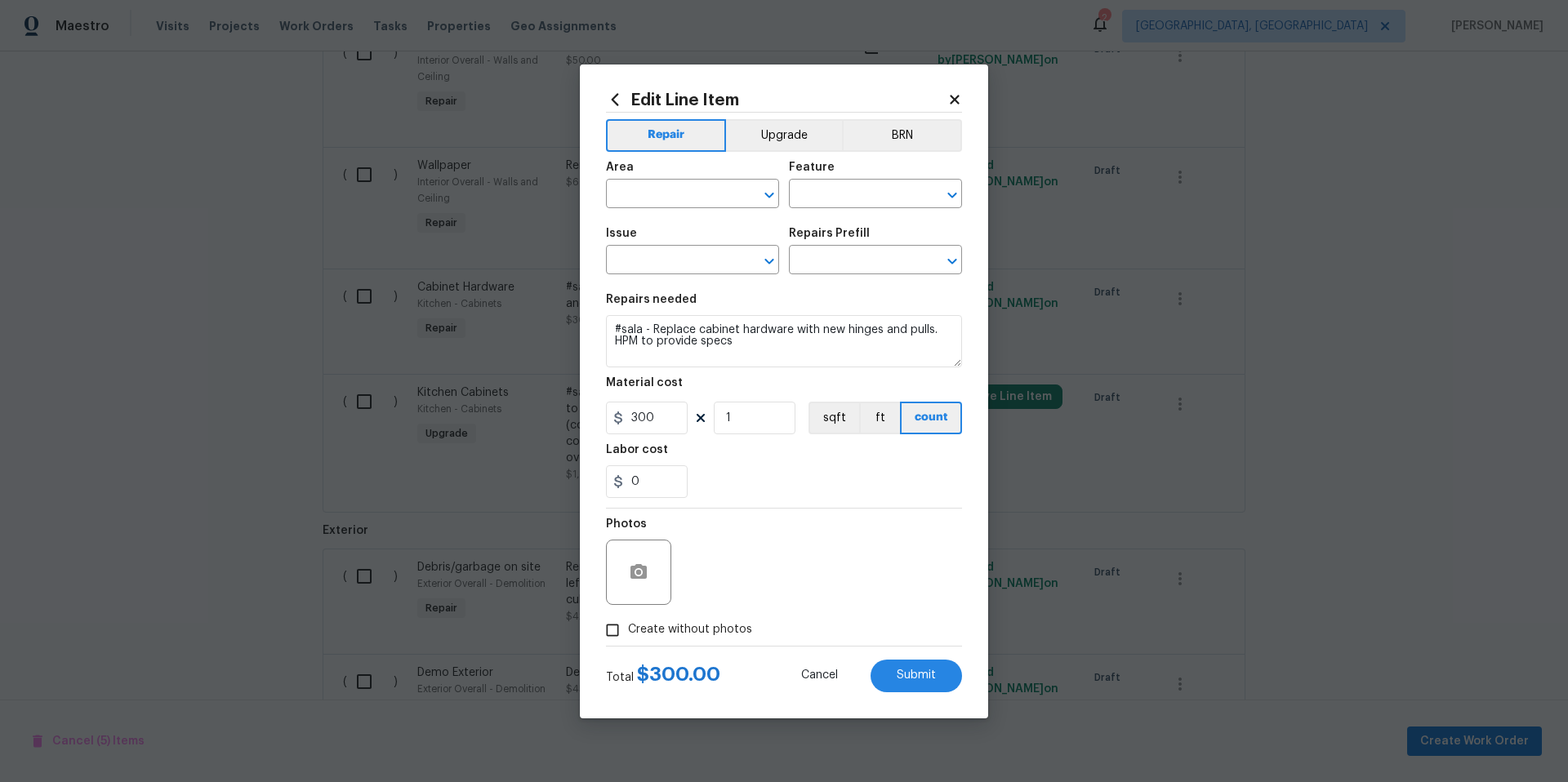
type input "Kitchen"
type input "Cabinets"
type input "Cabinet Hardware"
type input "Replace Cabinet Hardware $300.00"
click at [667, 418] on input "300" at bounding box center [647, 418] width 82 height 33
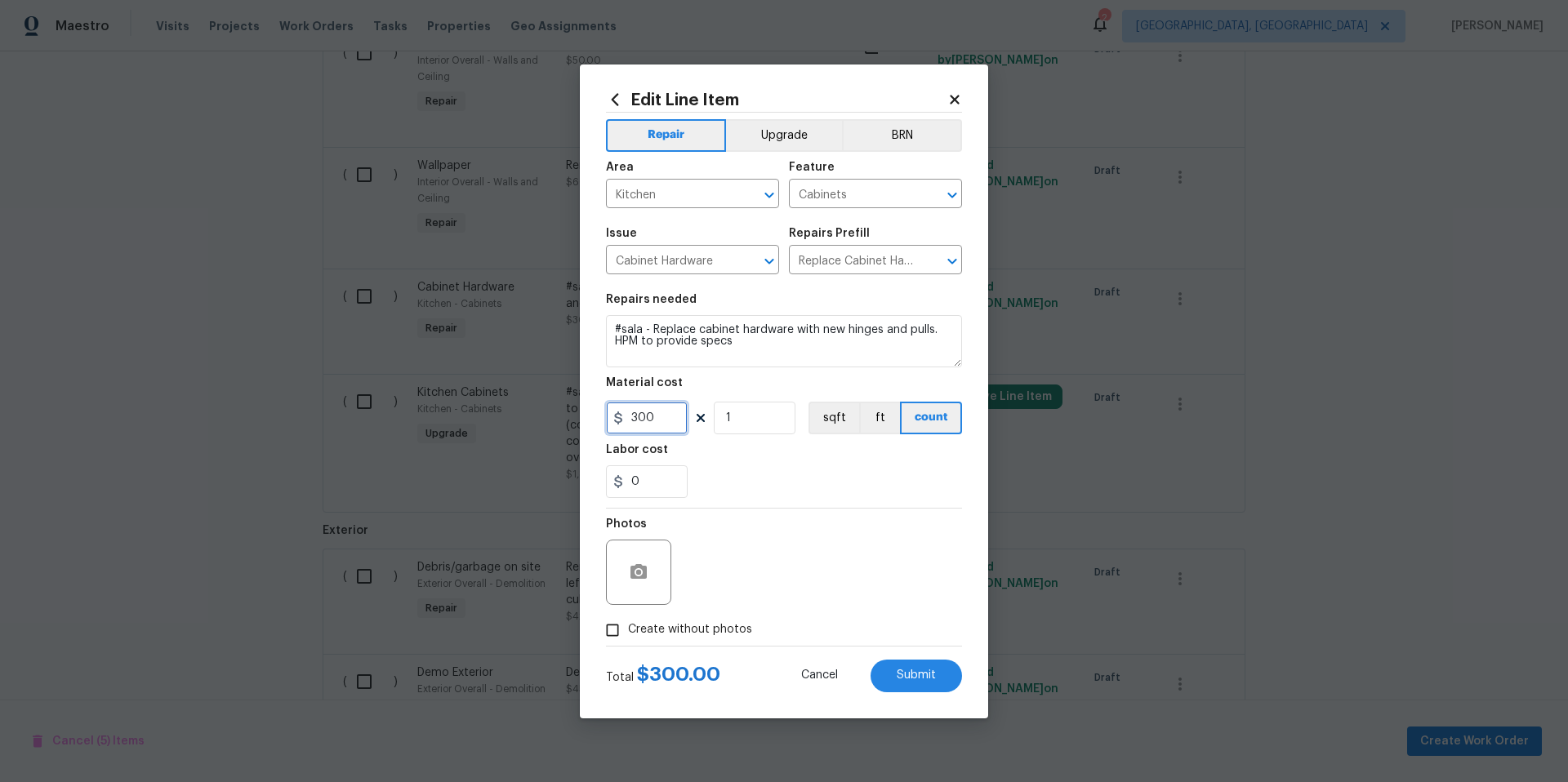
click at [667, 418] on input "300" at bounding box center [647, 418] width 82 height 33
type input "200"
click at [918, 682] on button "Submit" at bounding box center [916, 676] width 91 height 33
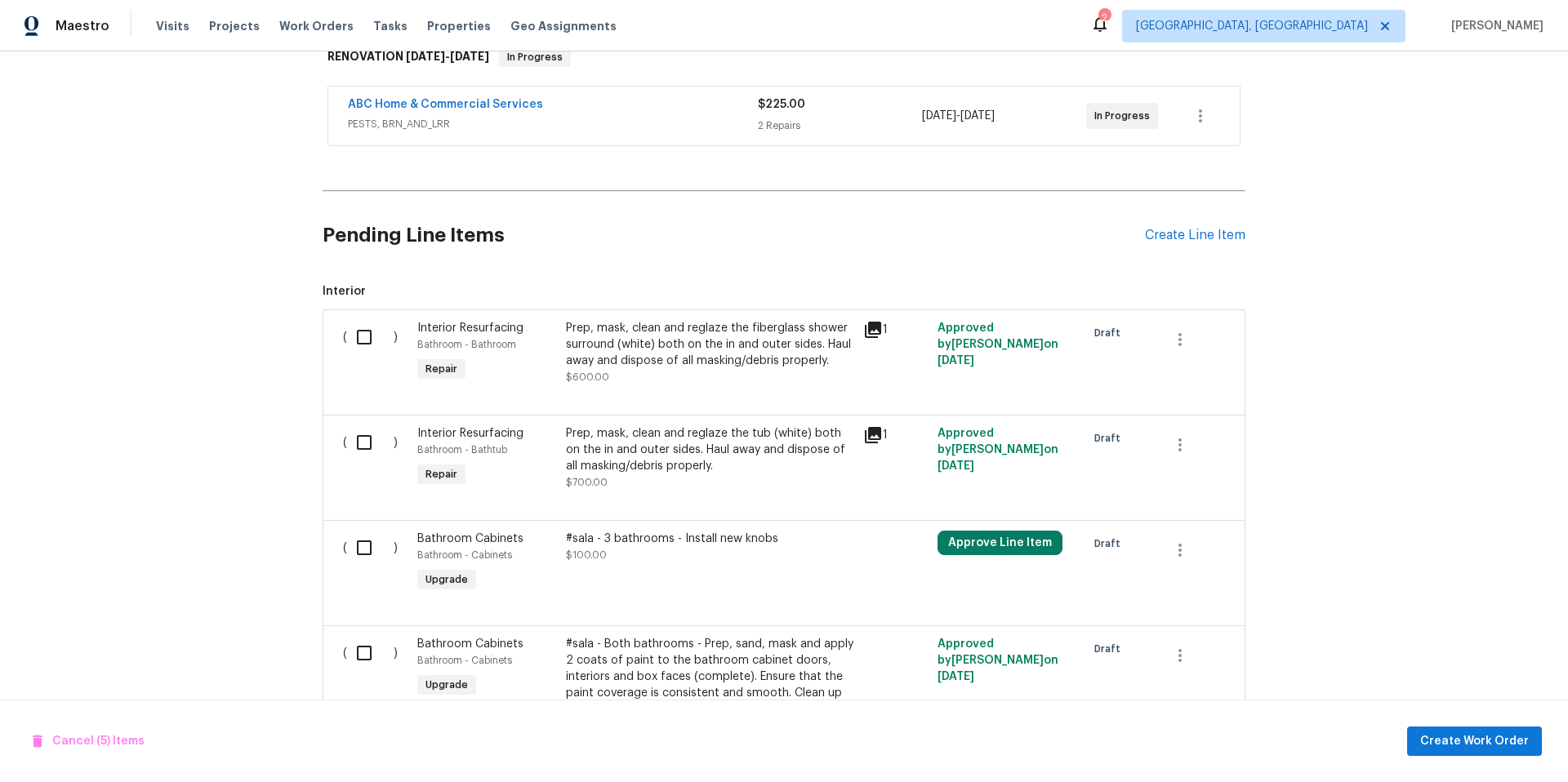
scroll to position [0, 0]
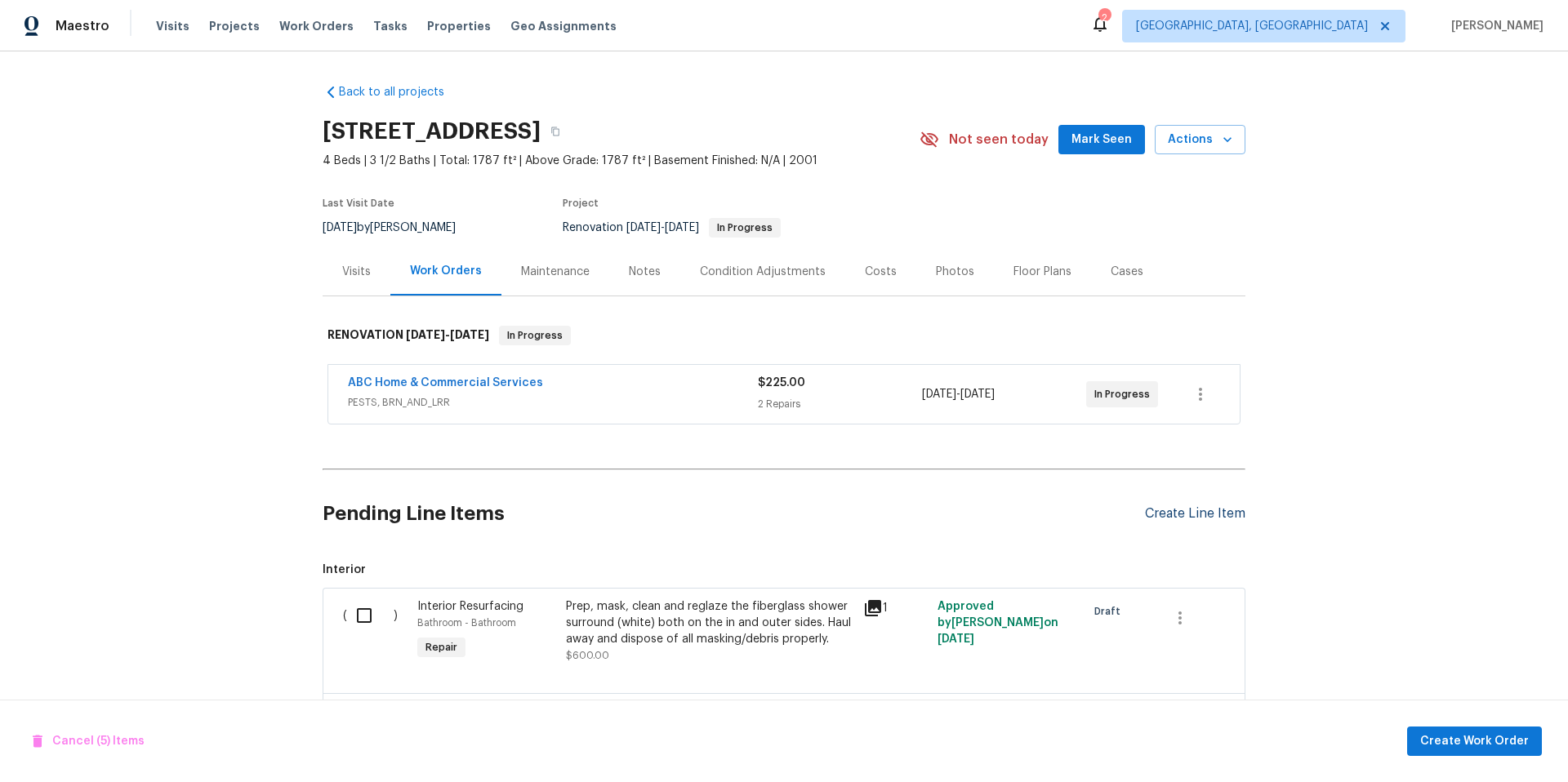
click at [1176, 519] on div "Create Line Item" at bounding box center [1195, 513] width 100 height 15
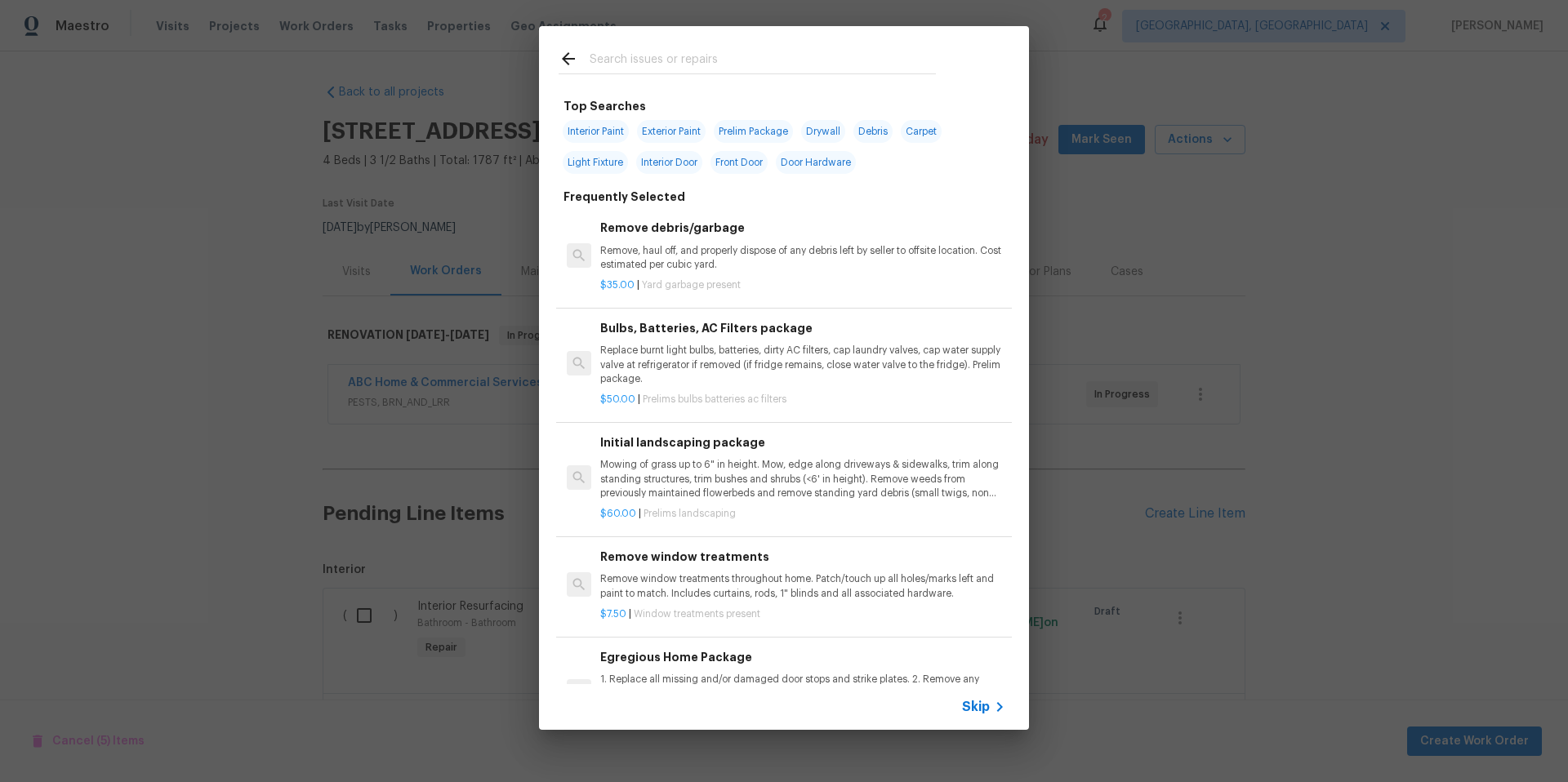
click at [607, 65] on input "text" at bounding box center [763, 61] width 346 height 25
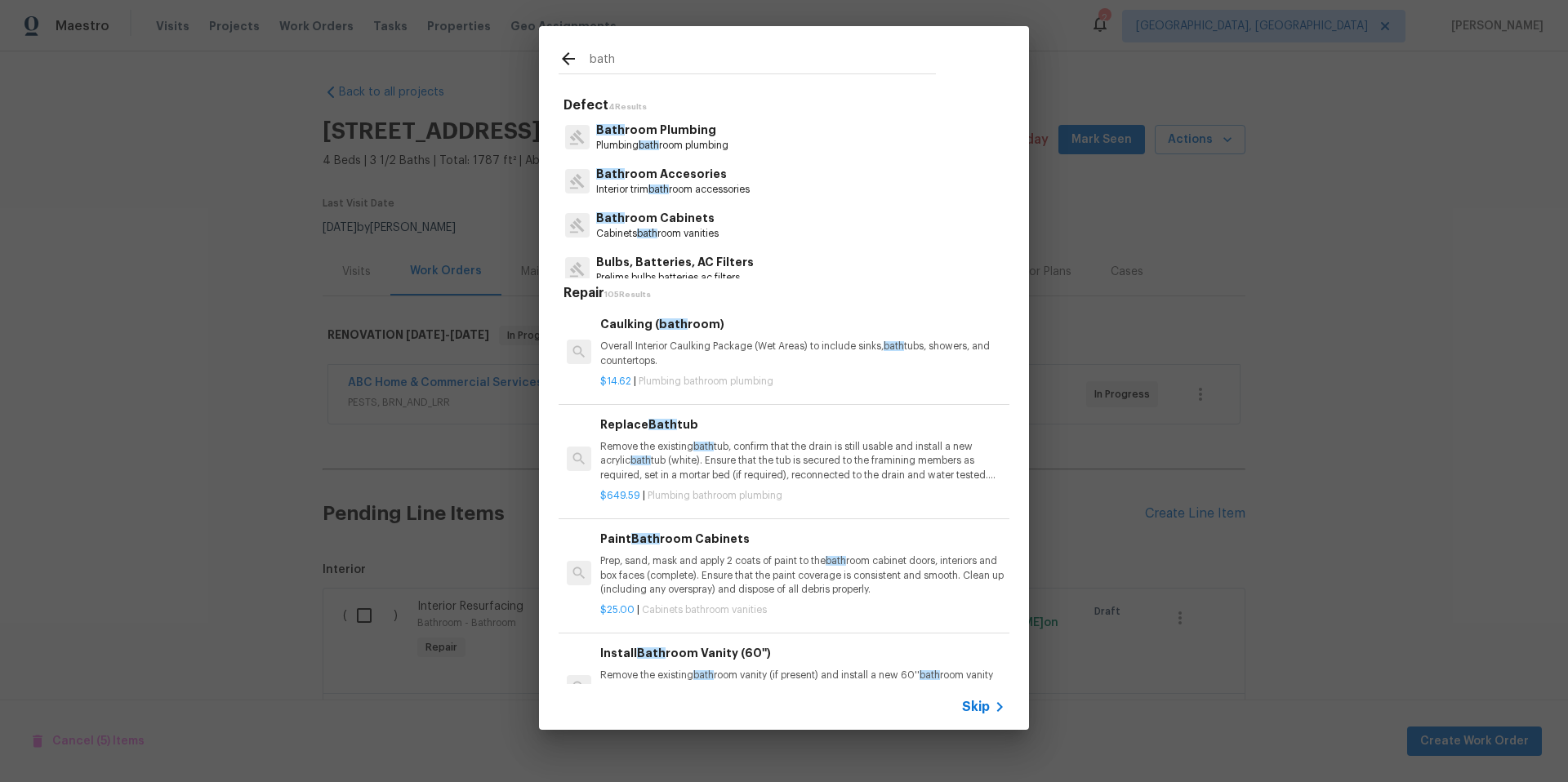
type input "bath"
click at [686, 231] on p "Cabinets bath room vanities" at bounding box center [657, 233] width 123 height 14
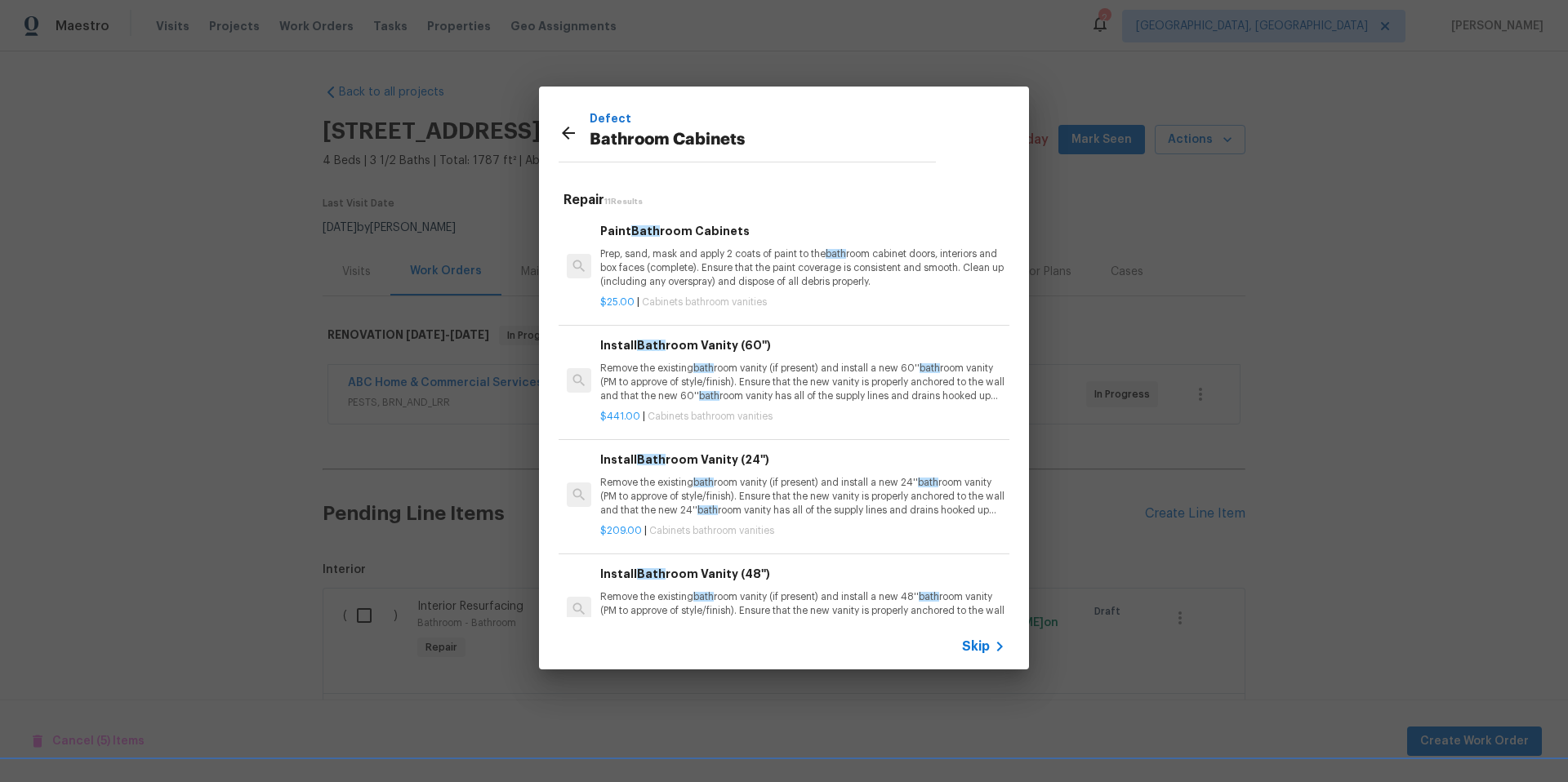
click at [749, 285] on p "Prep, sand, mask and apply 2 coats of paint to the bath room cabinet doors, int…" at bounding box center [802, 269] width 405 height 42
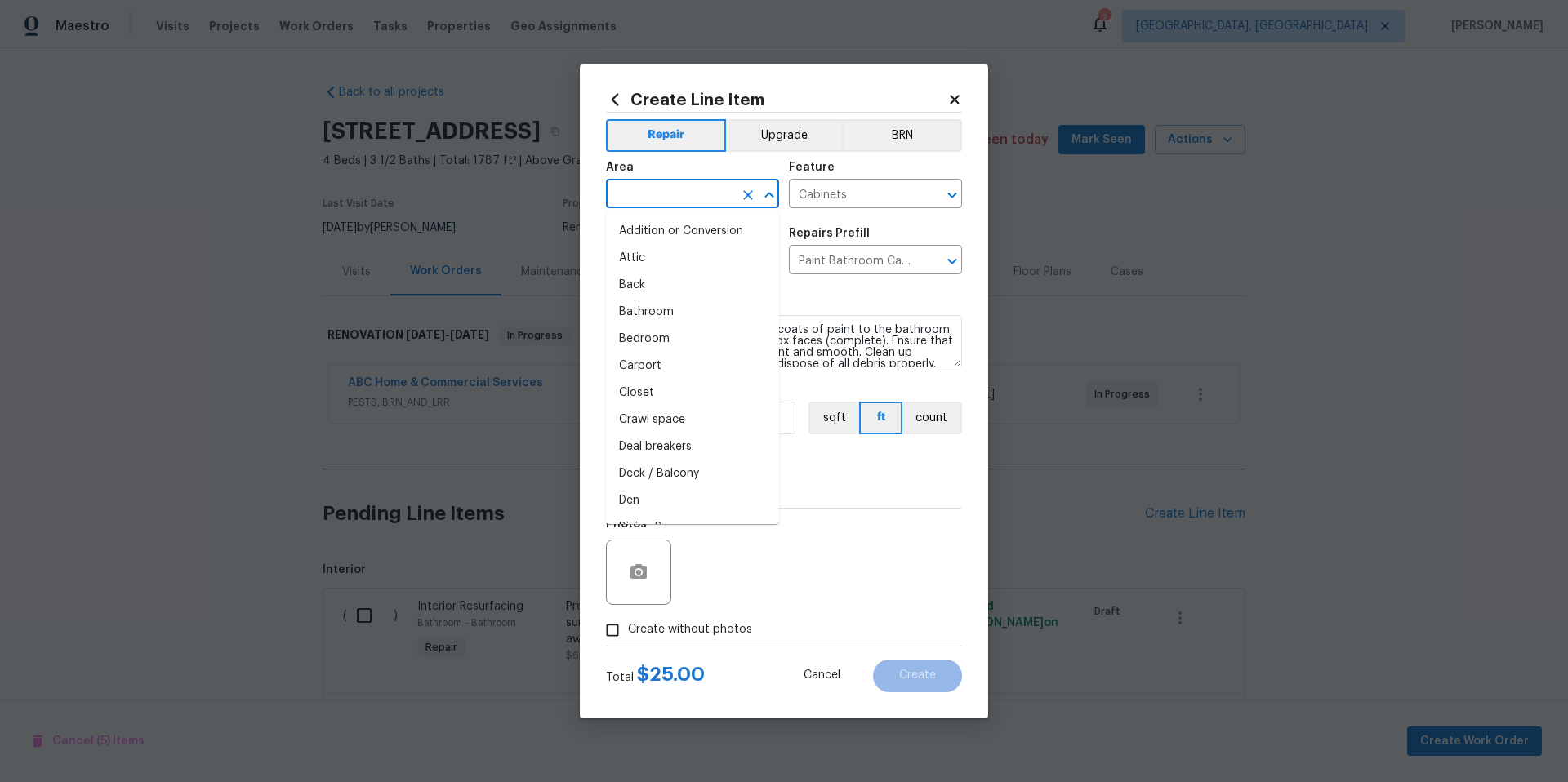
click at [662, 194] on input "text" at bounding box center [670, 196] width 127 height 25
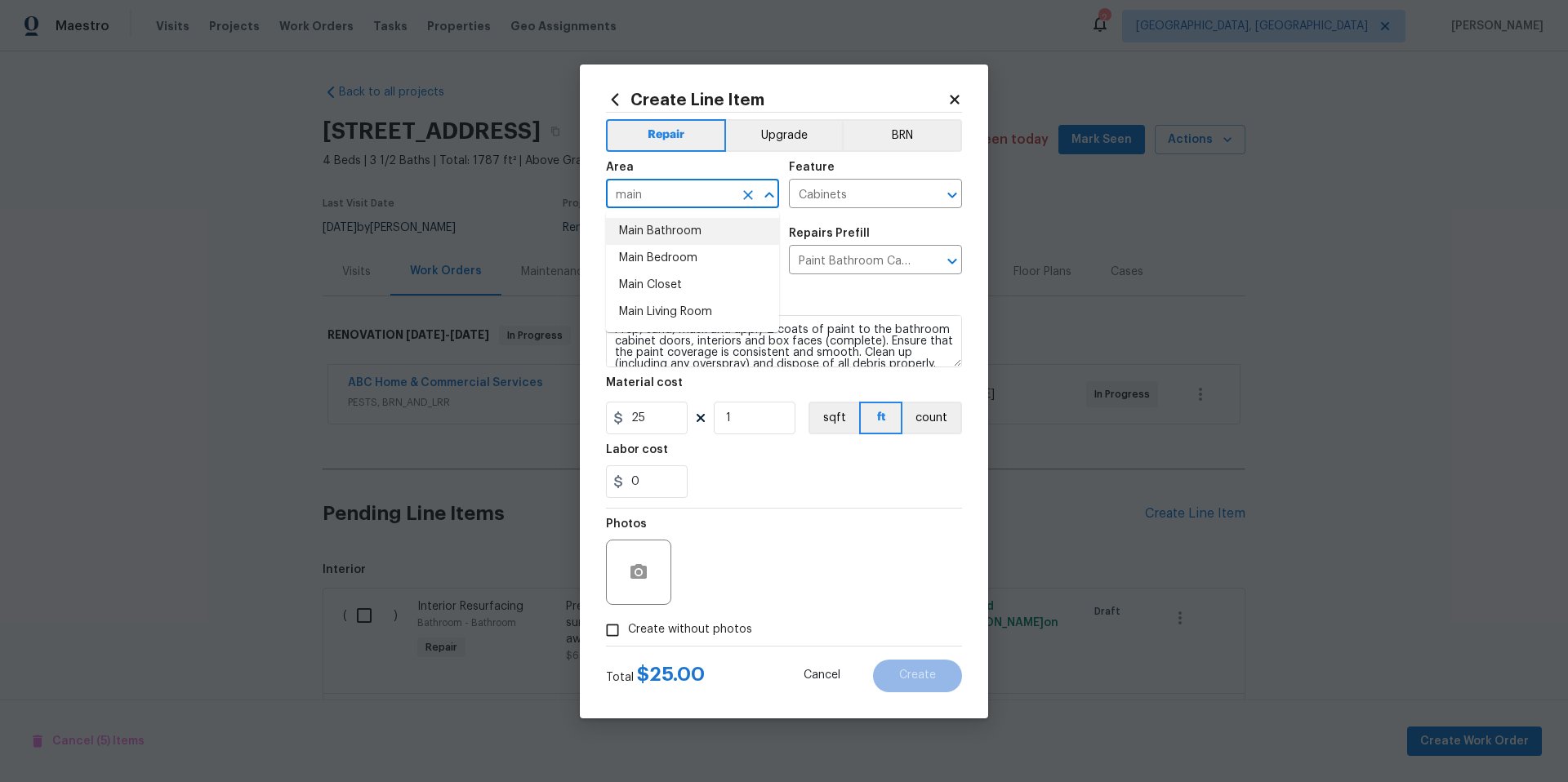
click at [669, 229] on li "Main Bathroom" at bounding box center [693, 231] width 173 height 27
type input "Main Bathroom"
click at [640, 584] on button "button" at bounding box center [638, 572] width 39 height 39
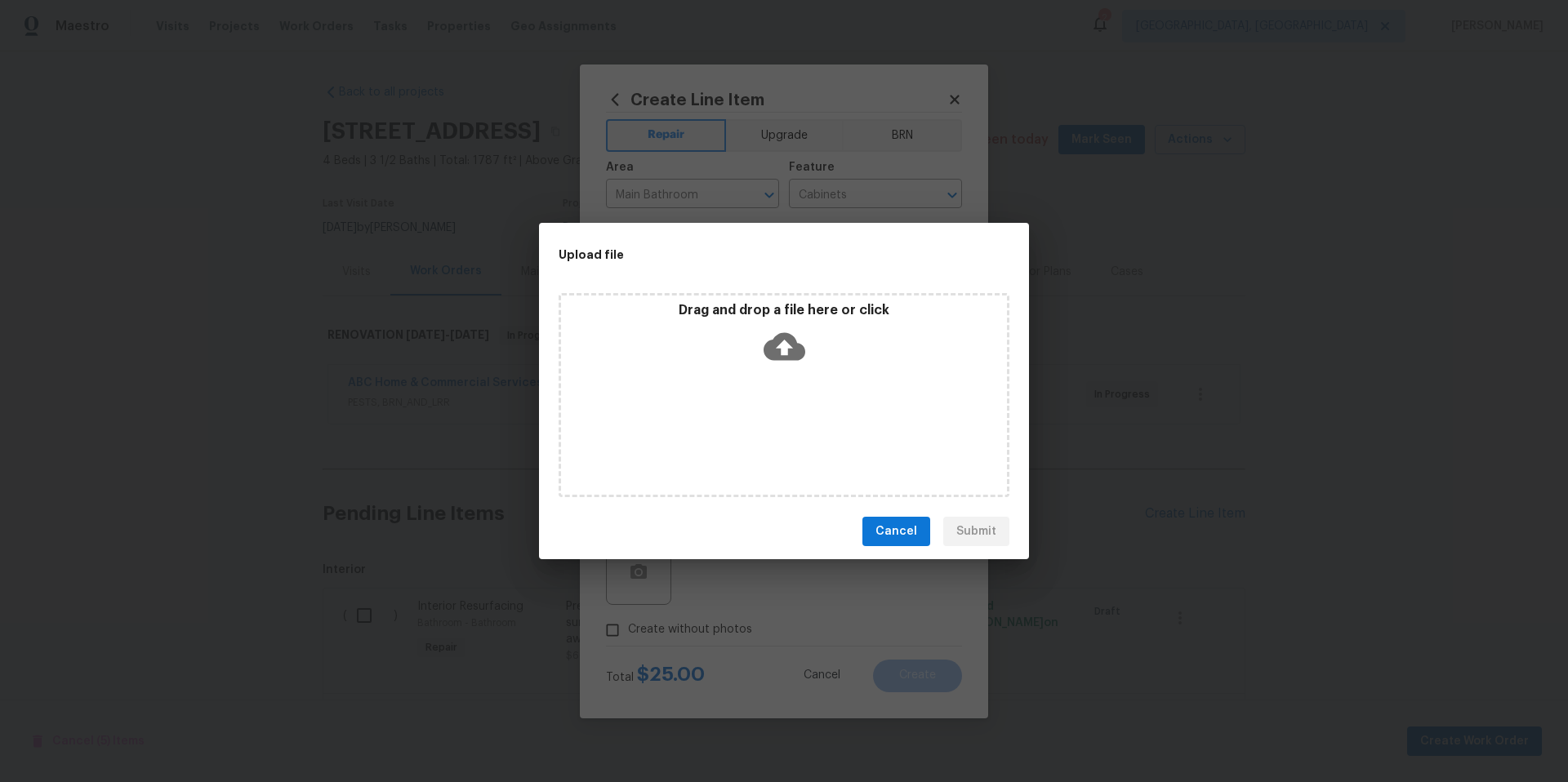
click at [789, 360] on icon at bounding box center [785, 347] width 42 height 27
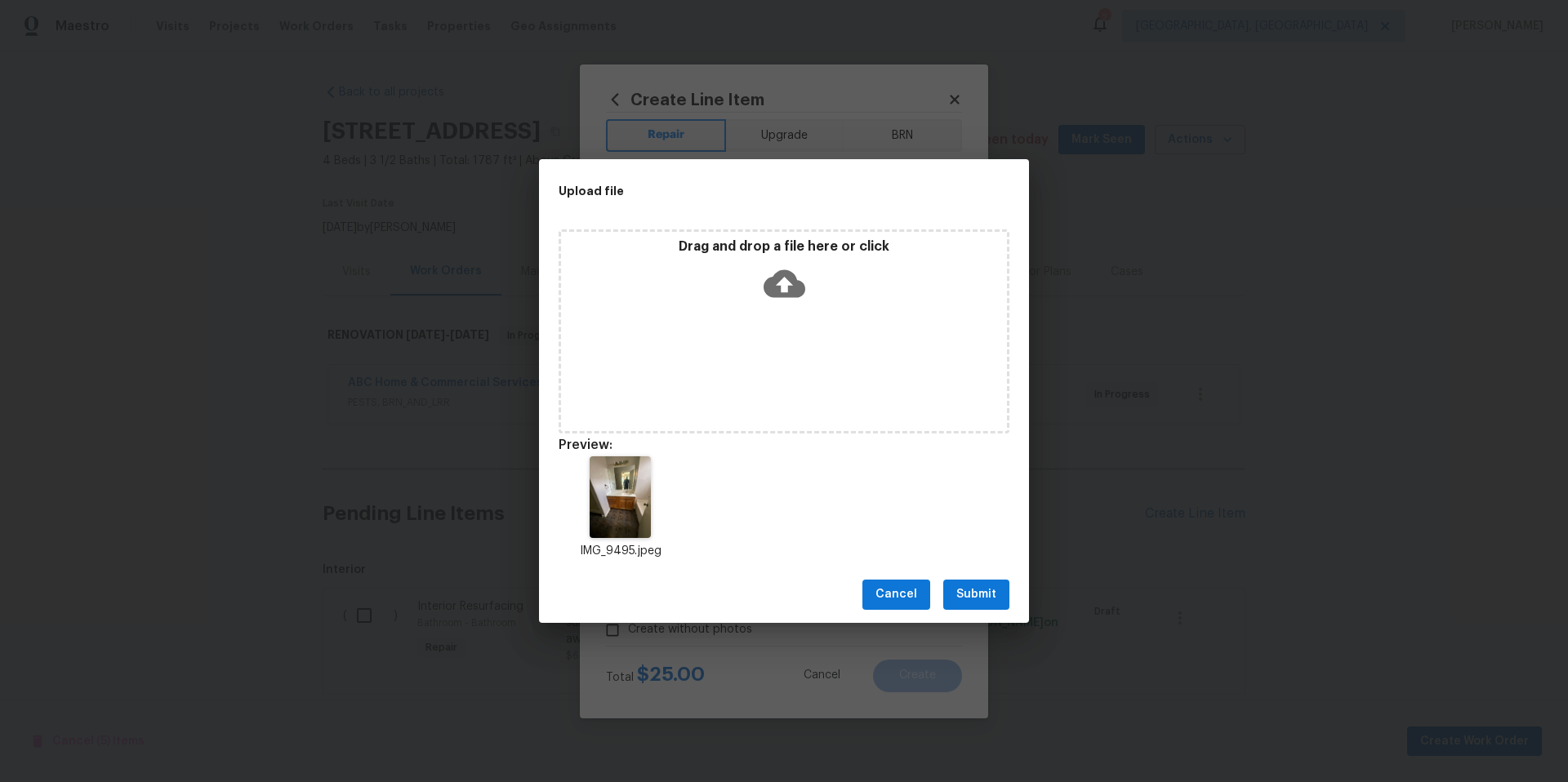
click at [994, 599] on span "Submit" at bounding box center [976, 594] width 40 height 20
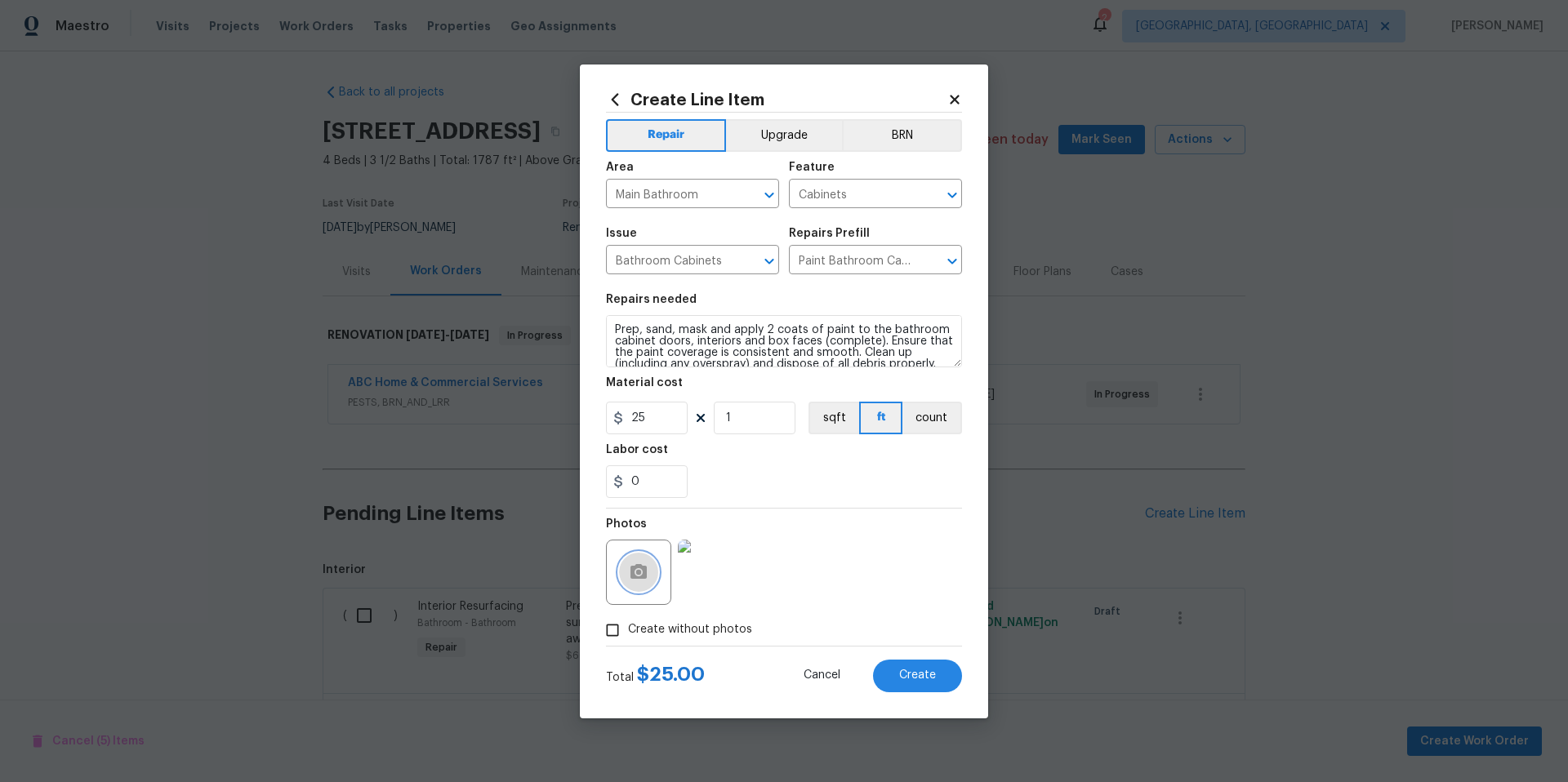
click at [638, 572] on circle "button" at bounding box center [638, 571] width 5 height 5
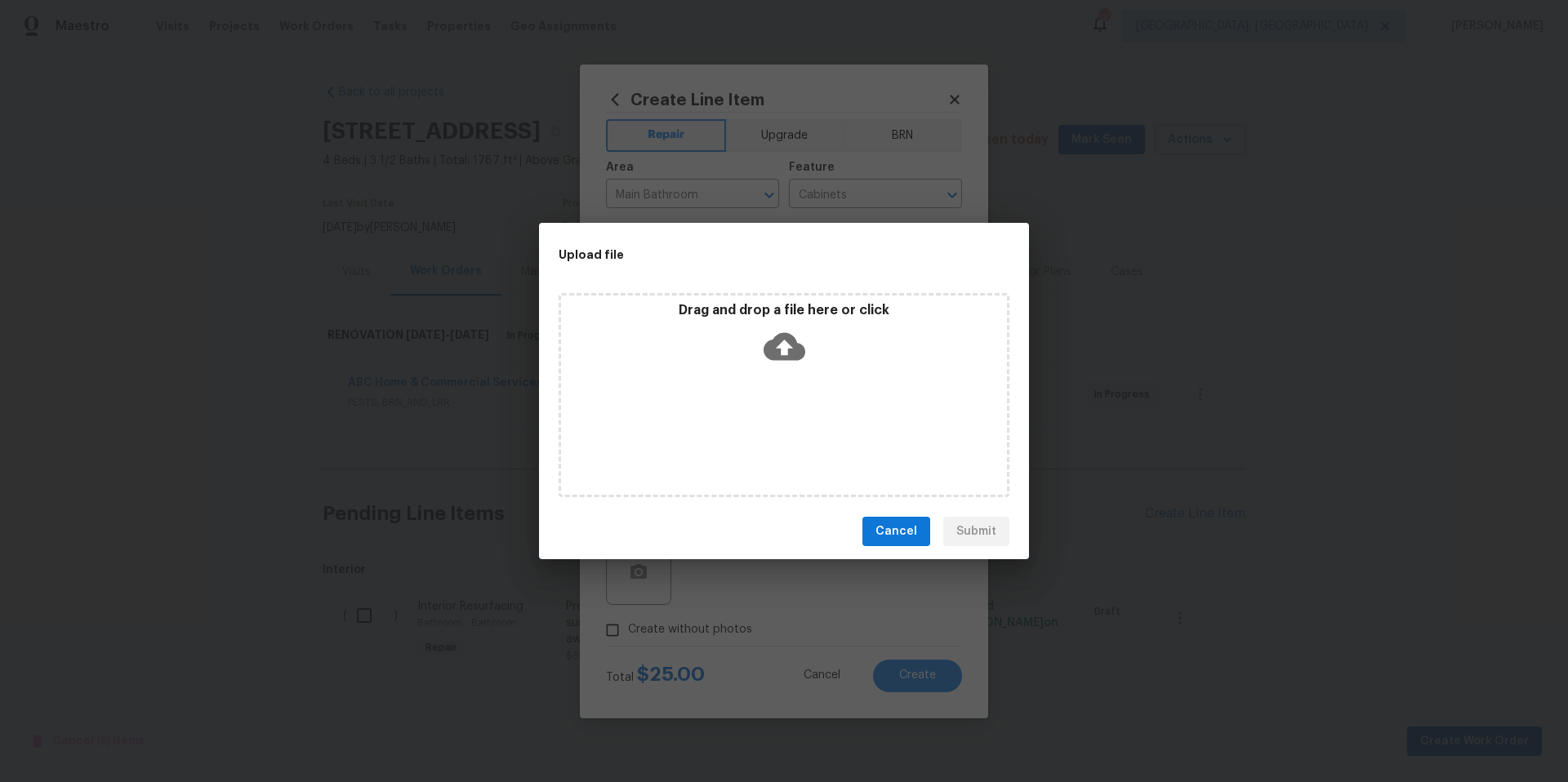
click at [796, 345] on icon at bounding box center [785, 347] width 42 height 27
click at [905, 534] on span "Cancel" at bounding box center [897, 532] width 42 height 20
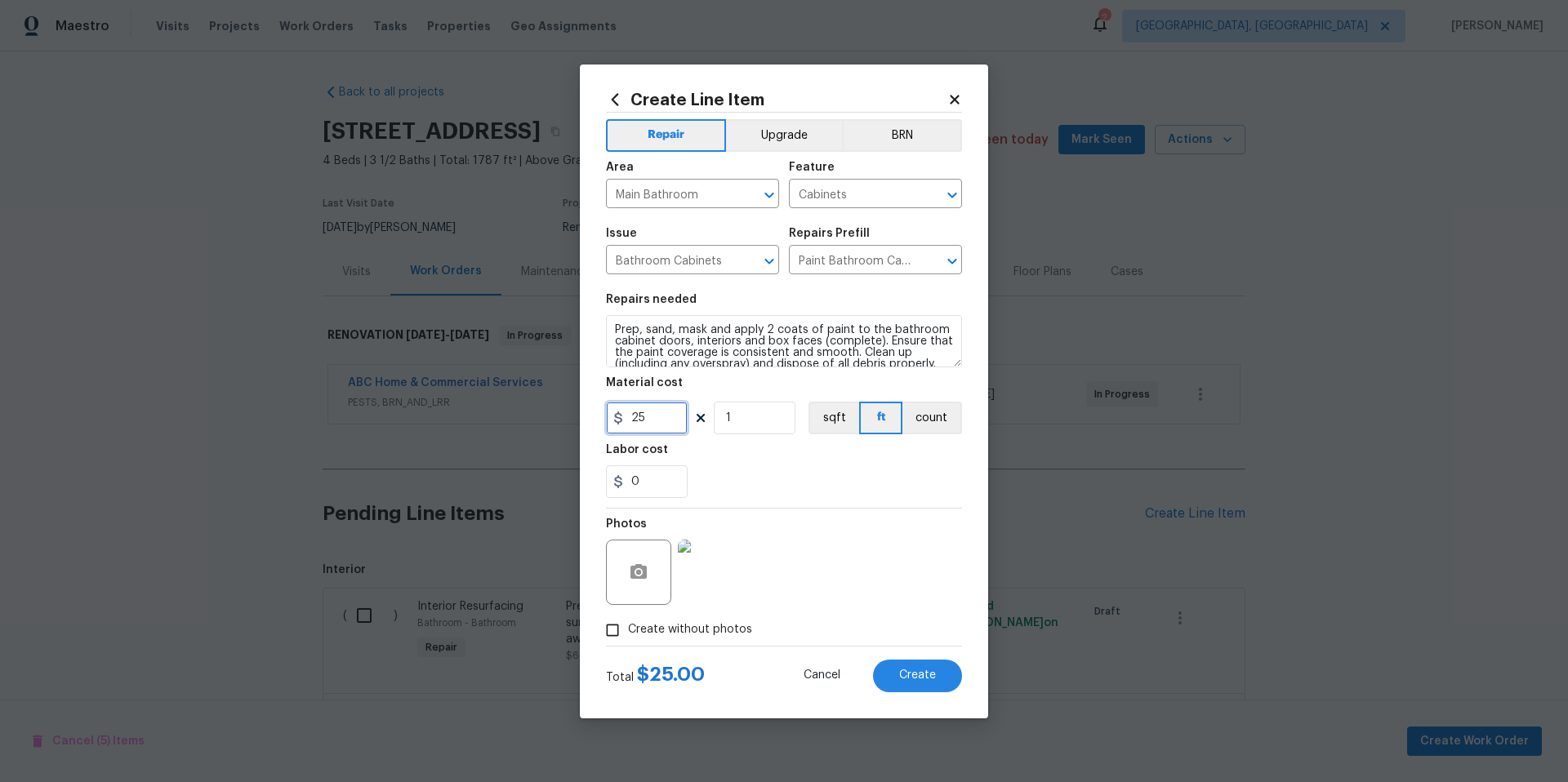
click at [667, 421] on input "25" at bounding box center [647, 418] width 82 height 33
click at [667, 421] on input "25" at bounding box center [647, 418] width 82 height 33
type input "400"
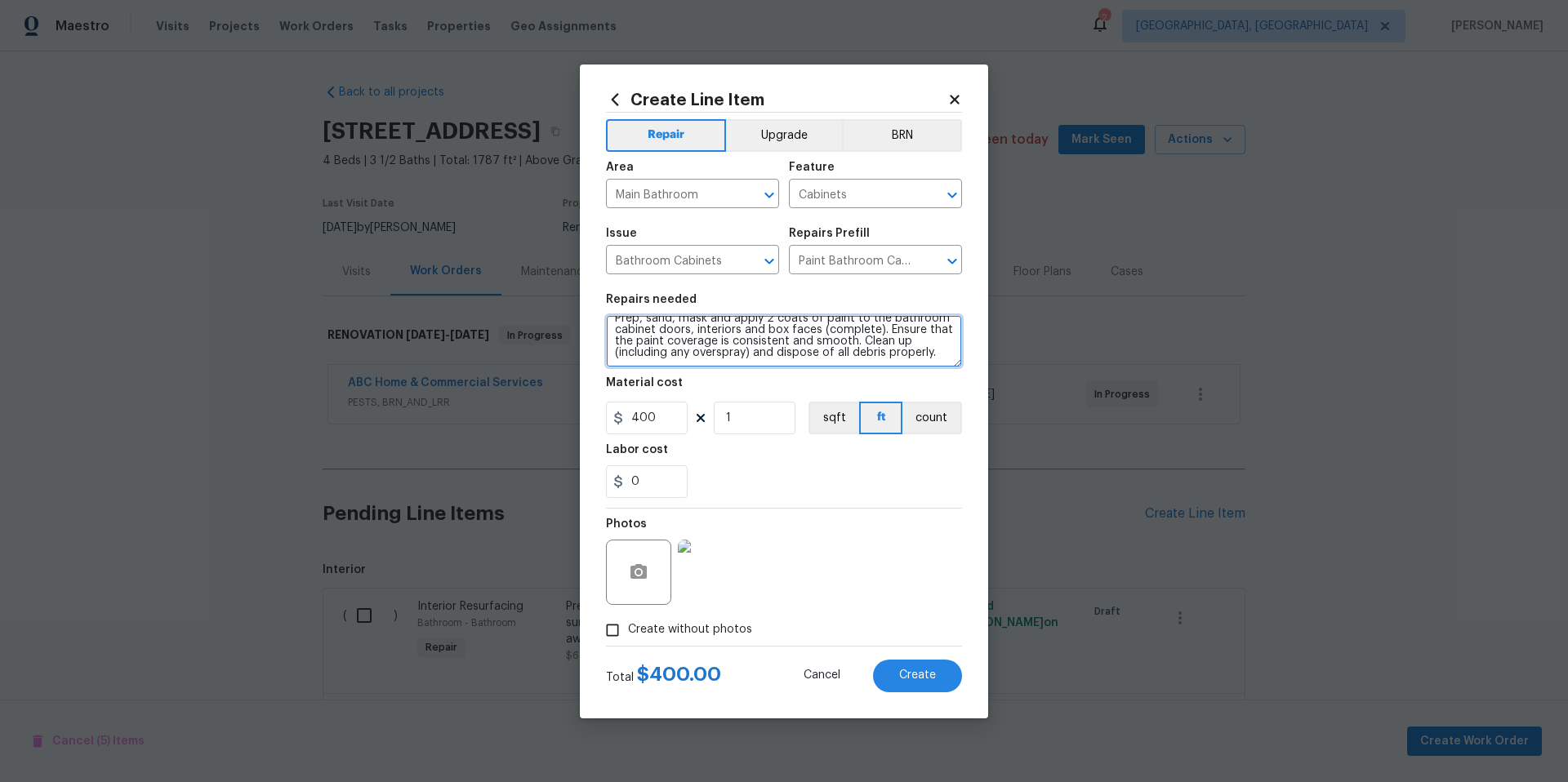
click at [940, 352] on textarea "Prep, sand, mask and apply 2 coats of paint to the bathroom cabinet doors, inte…" at bounding box center [784, 340] width 356 height 52
drag, startPoint x: 615, startPoint y: 326, endPoint x: 628, endPoint y: 321, distance: 13.9
click at [616, 326] on textarea "Prep, sand, mask and apply 2 coats of paint to the bathroom cabinet doors, inte…" at bounding box center [784, 340] width 356 height 52
type textarea "# Sala - Prep, sand, mask and apply 2 coats of paint to the bathroom cabinet do…"
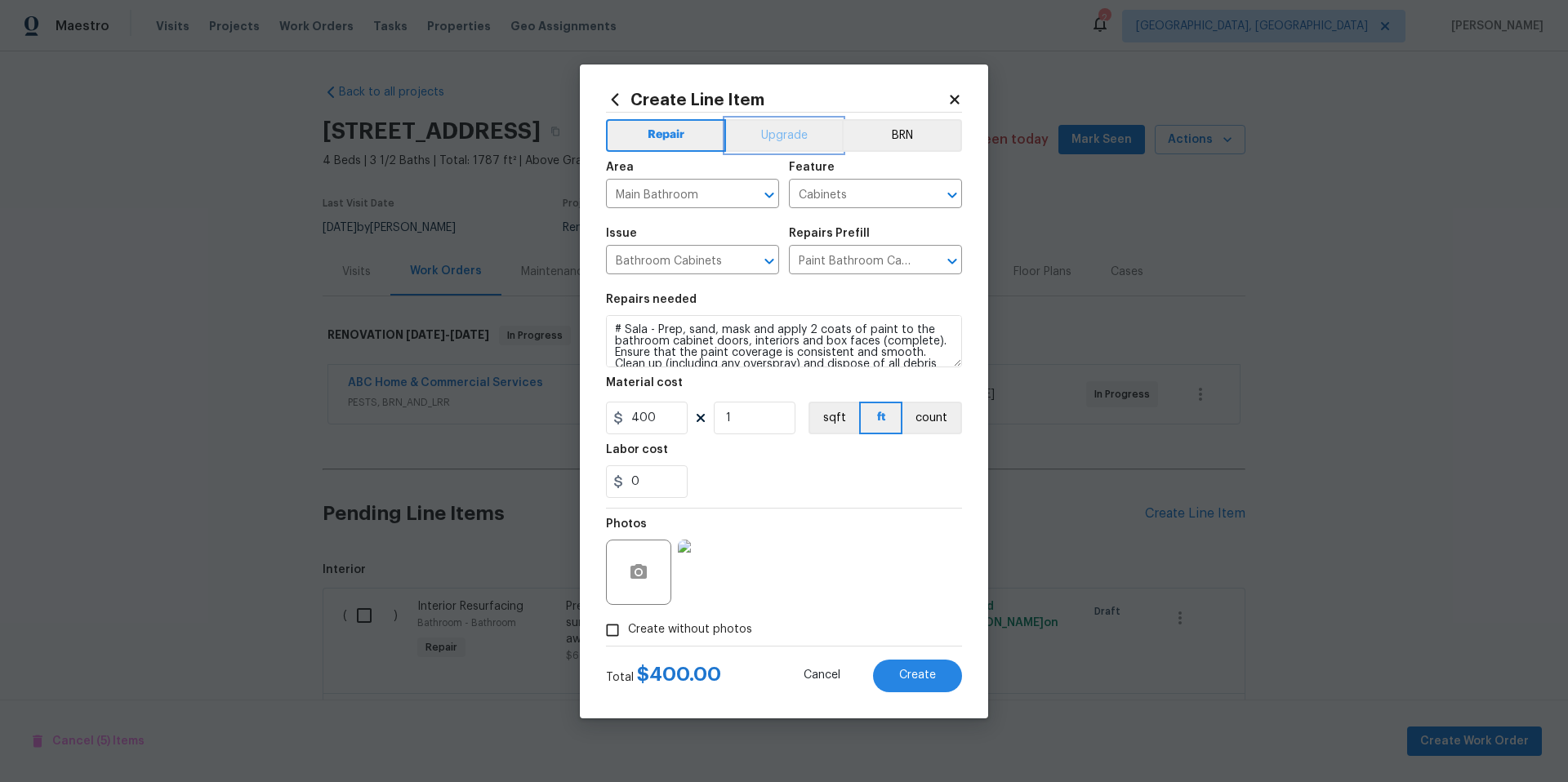
click at [789, 136] on button "Upgrade" at bounding box center [784, 136] width 117 height 33
click at [910, 677] on span "Create" at bounding box center [918, 675] width 36 height 12
type input "0"
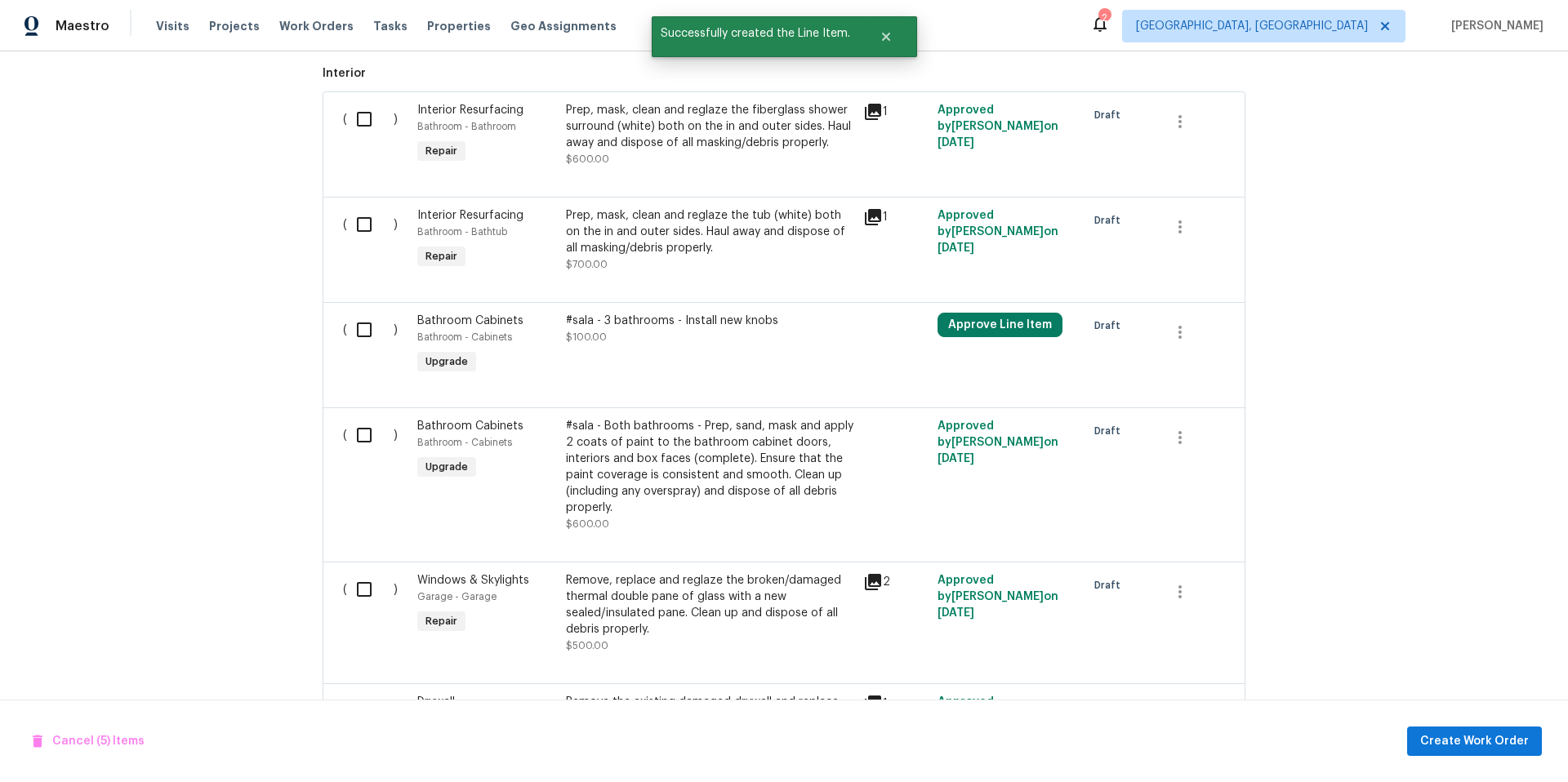
scroll to position [518, 0]
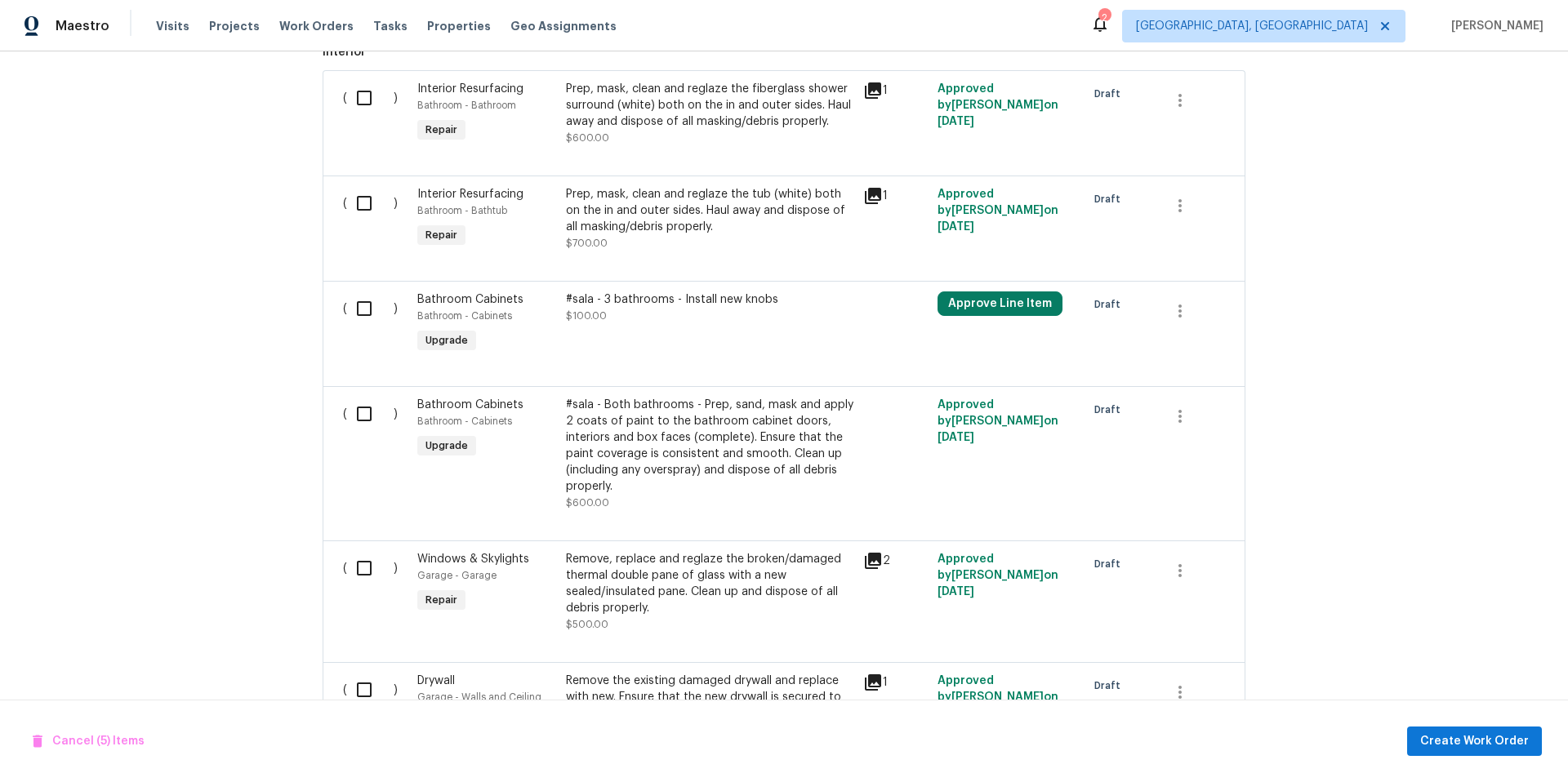
click at [718, 436] on div "#sala - Both bathrooms - Prep, sand, mask and apply 2 coats of paint to the bat…" at bounding box center [710, 446] width 288 height 98
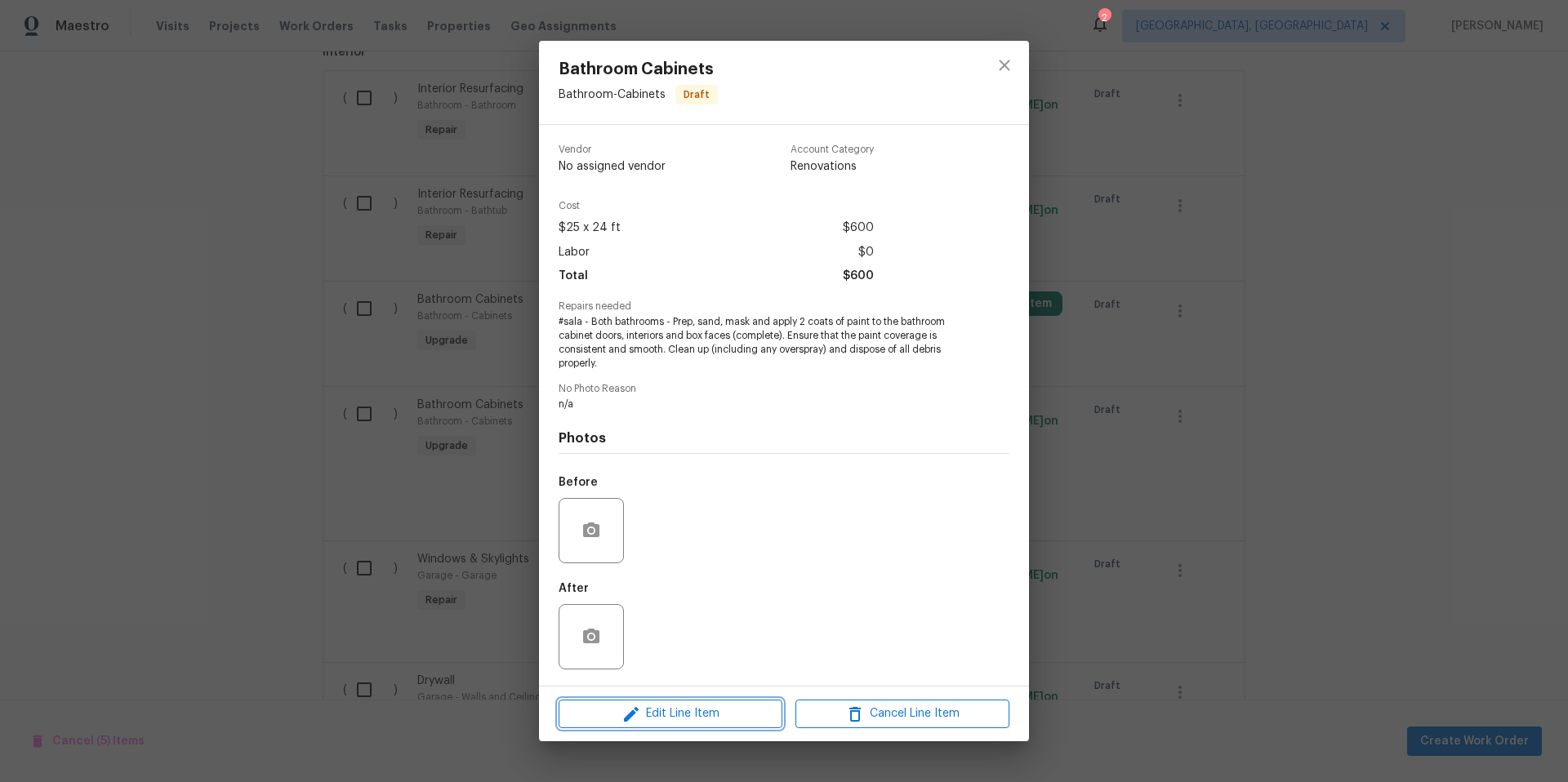
click at [680, 719] on span "Edit Line Item" at bounding box center [670, 714] width 214 height 20
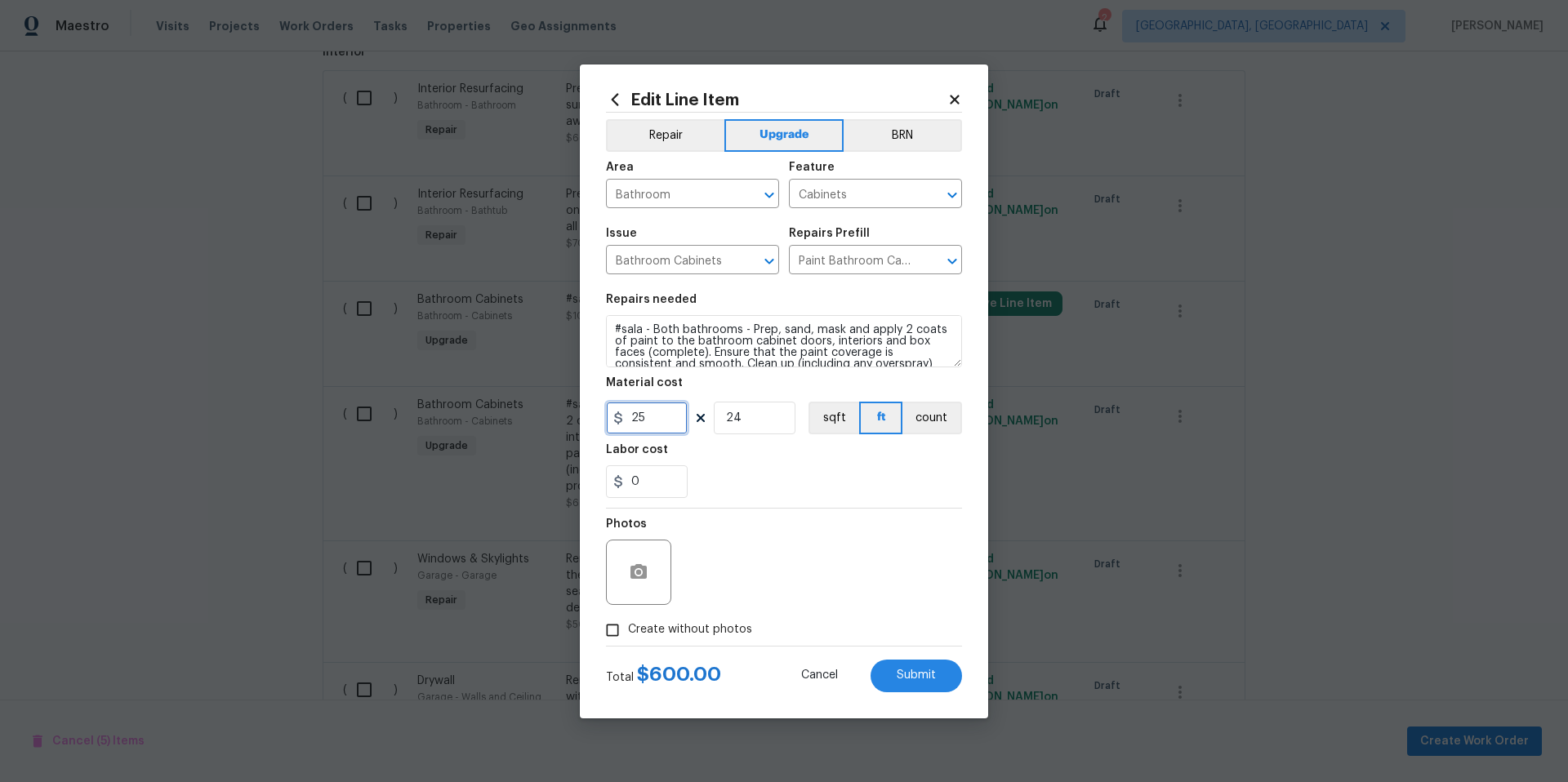
click at [682, 418] on input "25" at bounding box center [647, 418] width 82 height 33
click at [682, 417] on input "25" at bounding box center [647, 418] width 82 height 33
type input "700"
click at [742, 417] on input "24" at bounding box center [755, 418] width 82 height 33
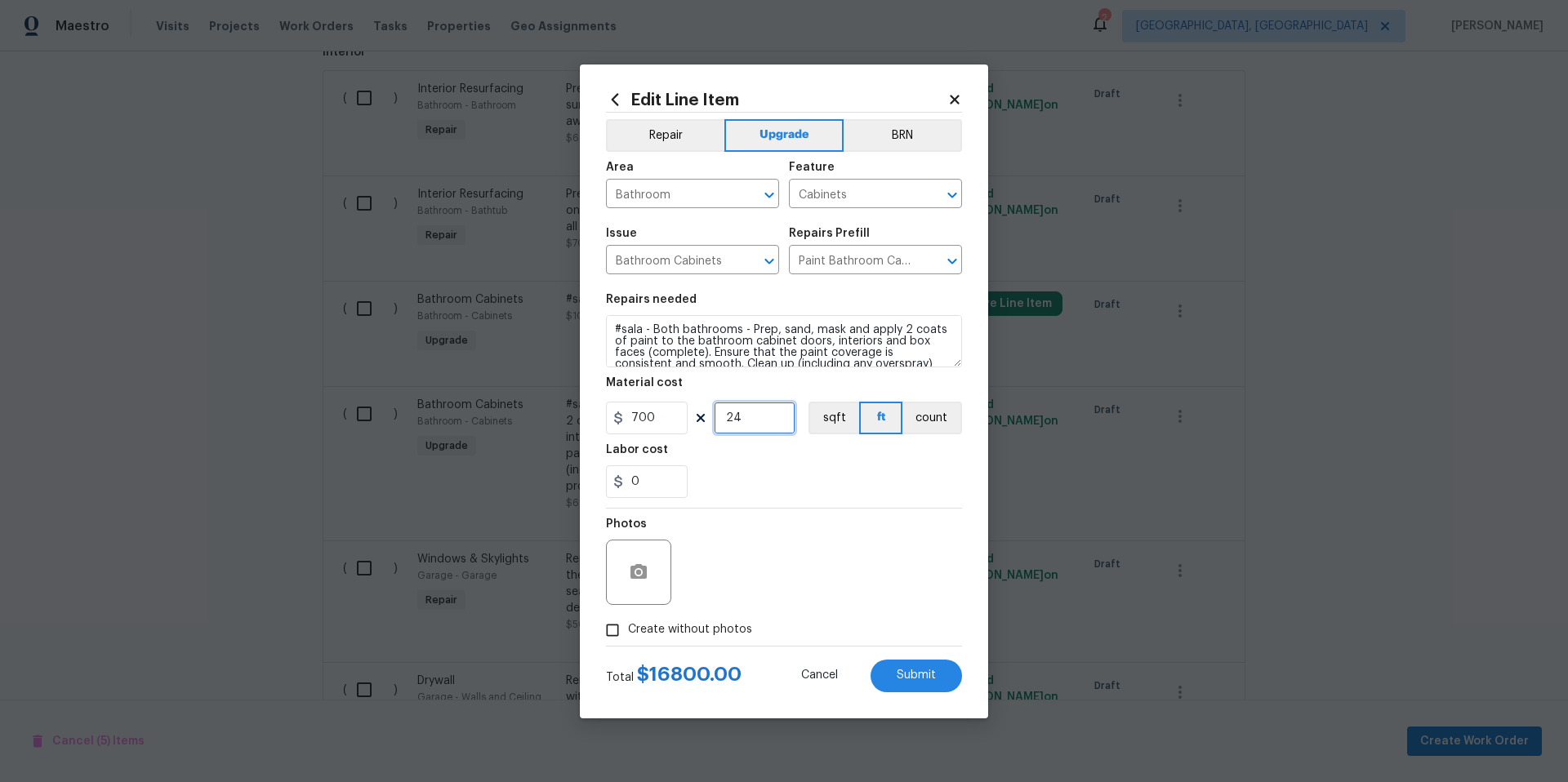
click at [744, 416] on input "24" at bounding box center [755, 418] width 82 height 33
click at [749, 420] on input "24" at bounding box center [755, 418] width 82 height 33
click at [748, 421] on input "24" at bounding box center [755, 418] width 82 height 33
drag, startPoint x: 746, startPoint y: 420, endPoint x: 708, endPoint y: 416, distance: 38.2
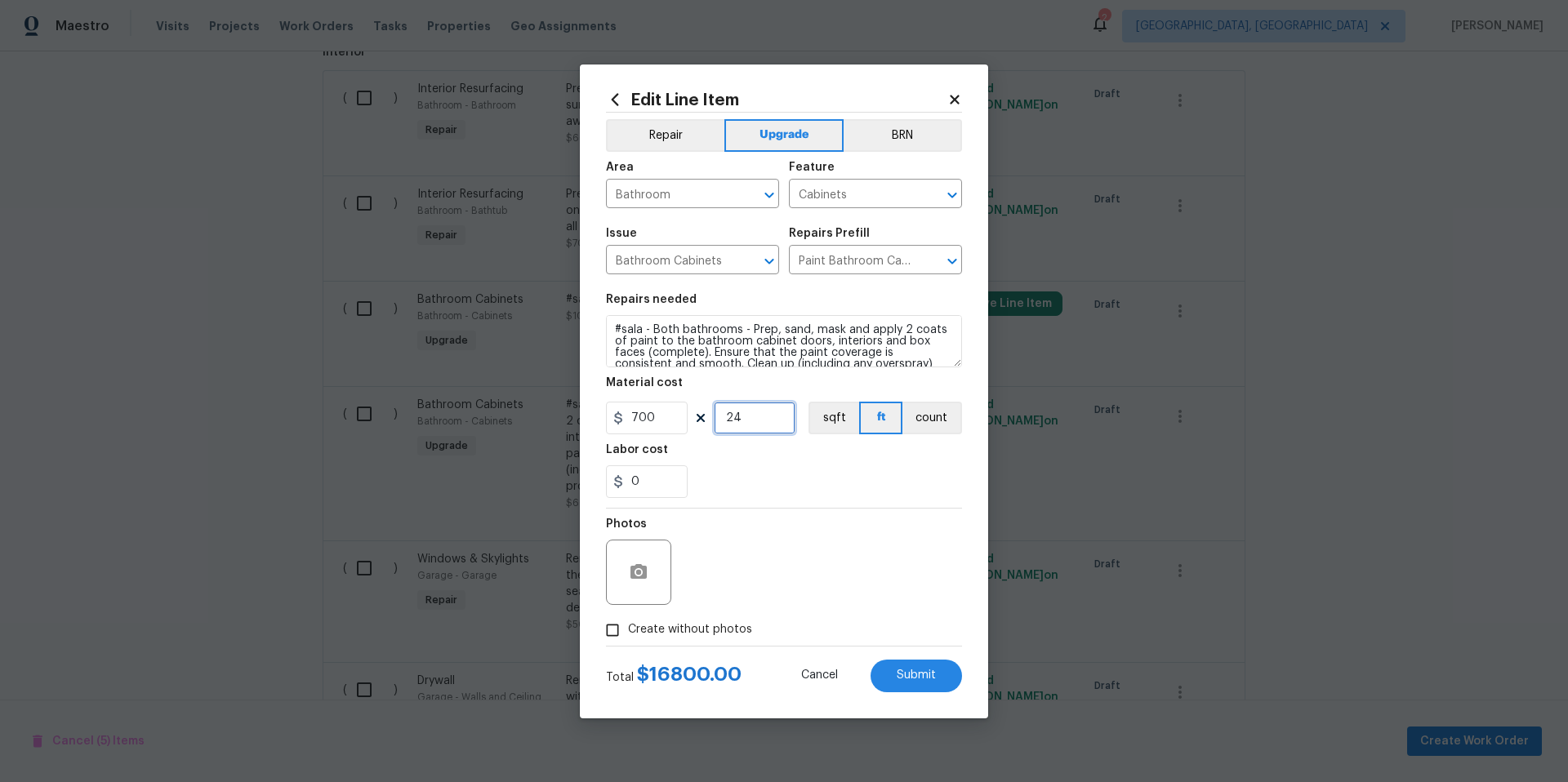
click at [708, 416] on div "700 24 sqft ft count" at bounding box center [784, 418] width 356 height 33
type input "1"
click at [921, 417] on button "count" at bounding box center [932, 418] width 59 height 33
click at [914, 678] on span "Submit" at bounding box center [916, 675] width 39 height 12
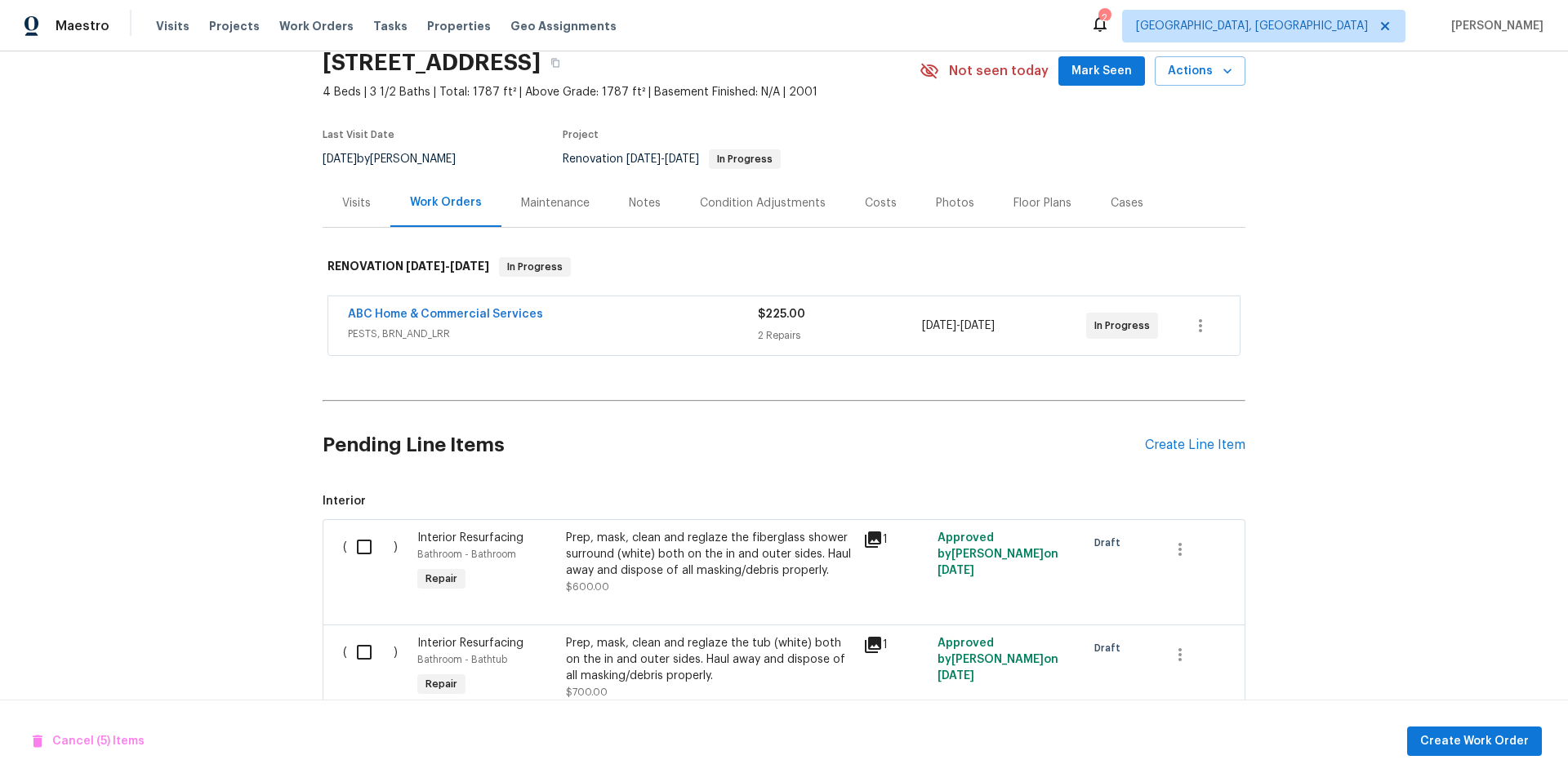
scroll to position [0, 0]
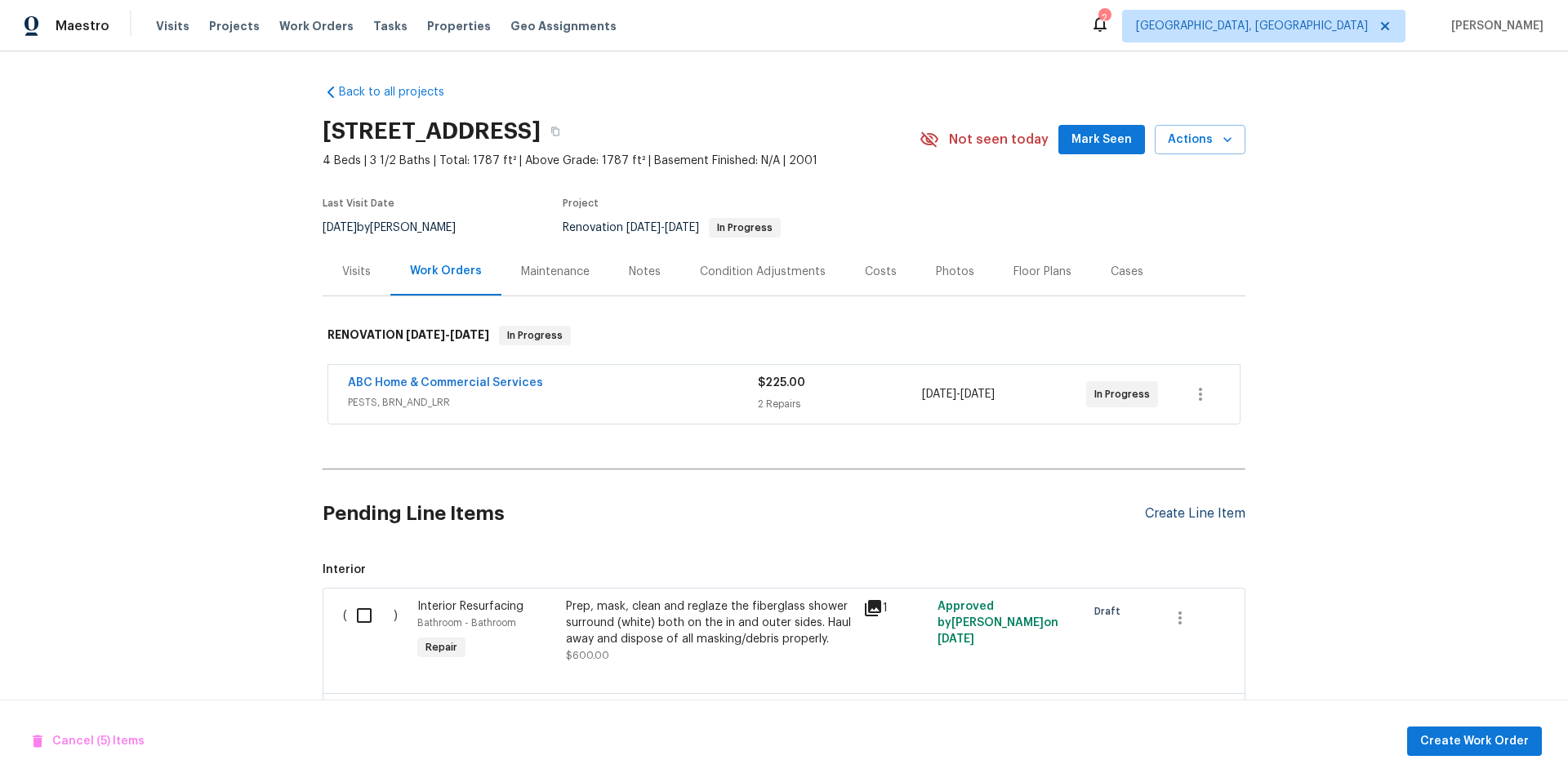
click at [1148, 515] on div "Create Line Item" at bounding box center [1195, 513] width 100 height 15
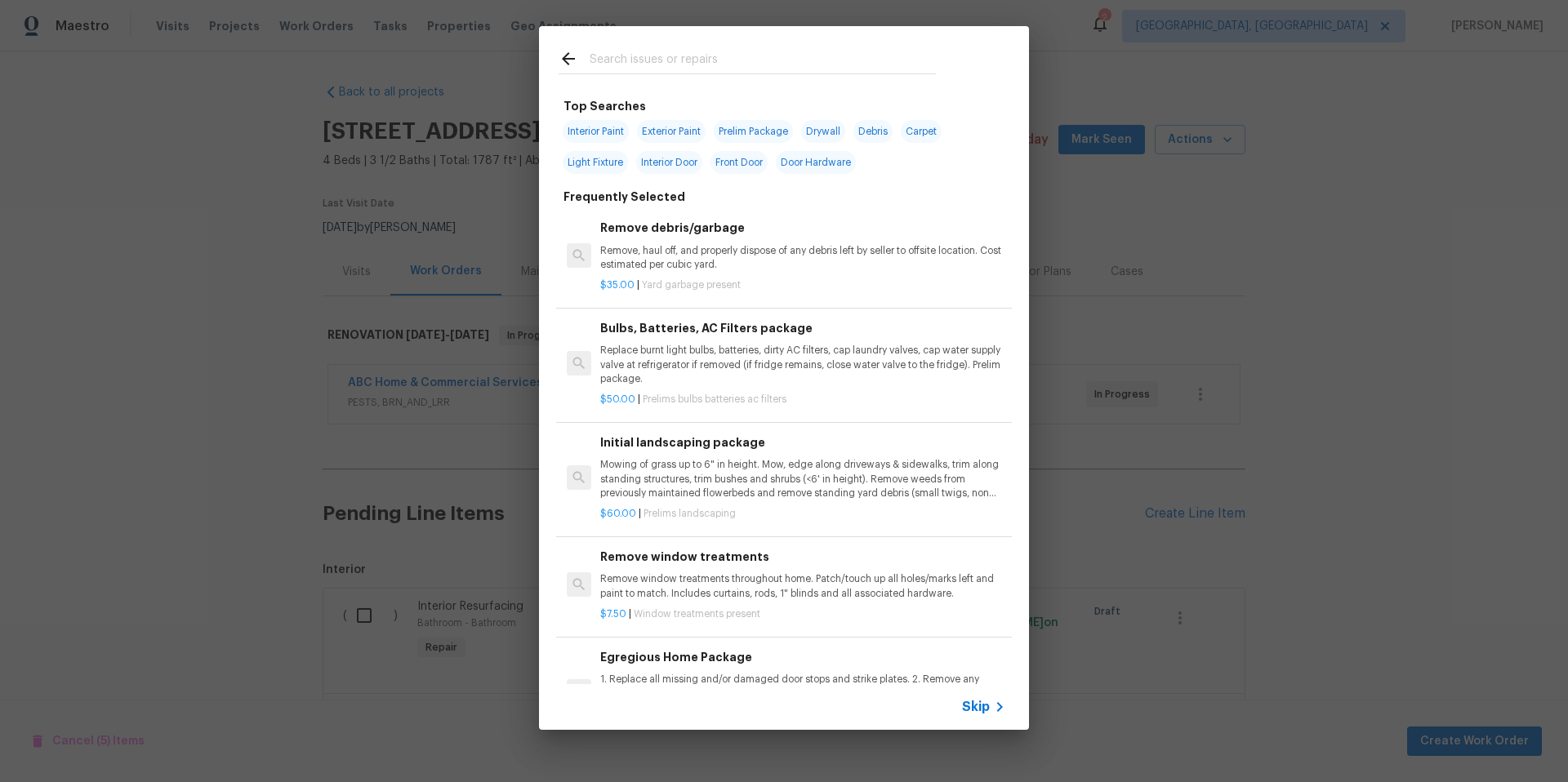
click at [613, 57] on input "text" at bounding box center [763, 61] width 346 height 25
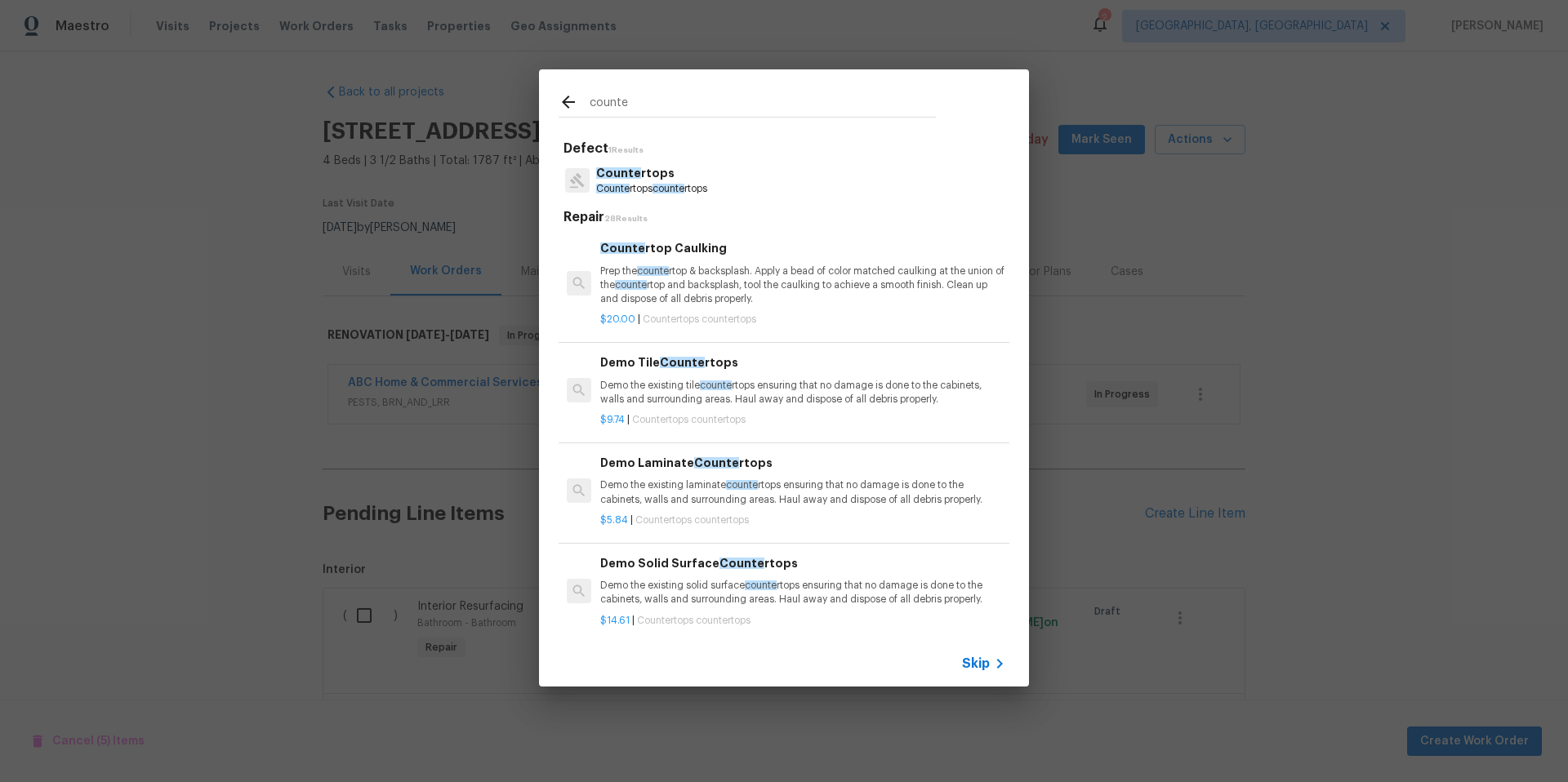
type input "counte"
click at [799, 477] on div "Demo Laminate Counte rtops Demo the existing laminate counte rtops ensuring tha…" at bounding box center [802, 481] width 405 height 53
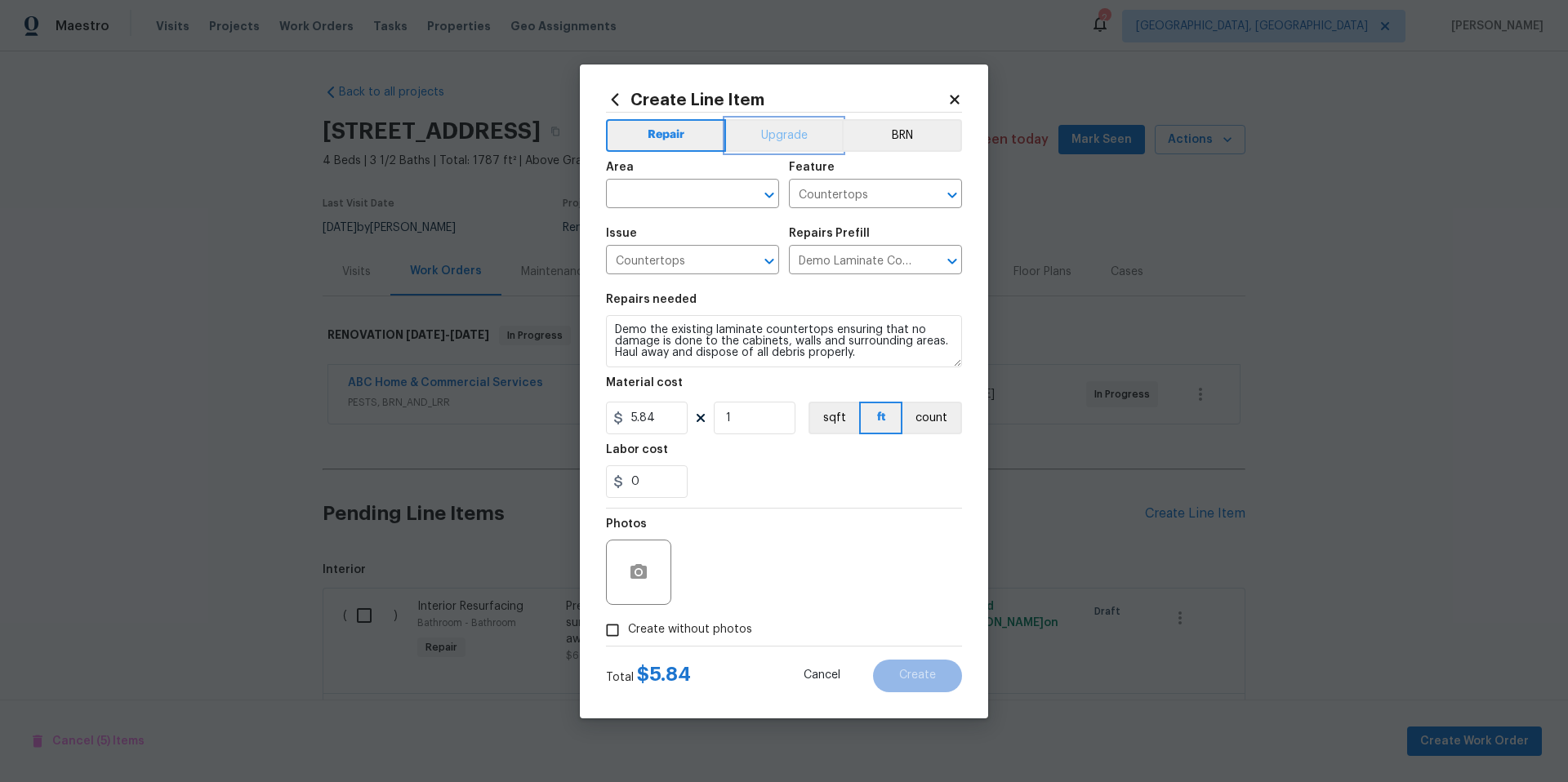
click at [814, 140] on button "Upgrade" at bounding box center [784, 136] width 117 height 33
click at [660, 194] on input "text" at bounding box center [670, 196] width 127 height 25
drag, startPoint x: 665, startPoint y: 136, endPoint x: 666, endPoint y: 144, distance: 8.1
click at [666, 137] on button "Repair" at bounding box center [666, 136] width 118 height 33
click at [679, 192] on input "text" at bounding box center [670, 196] width 127 height 25
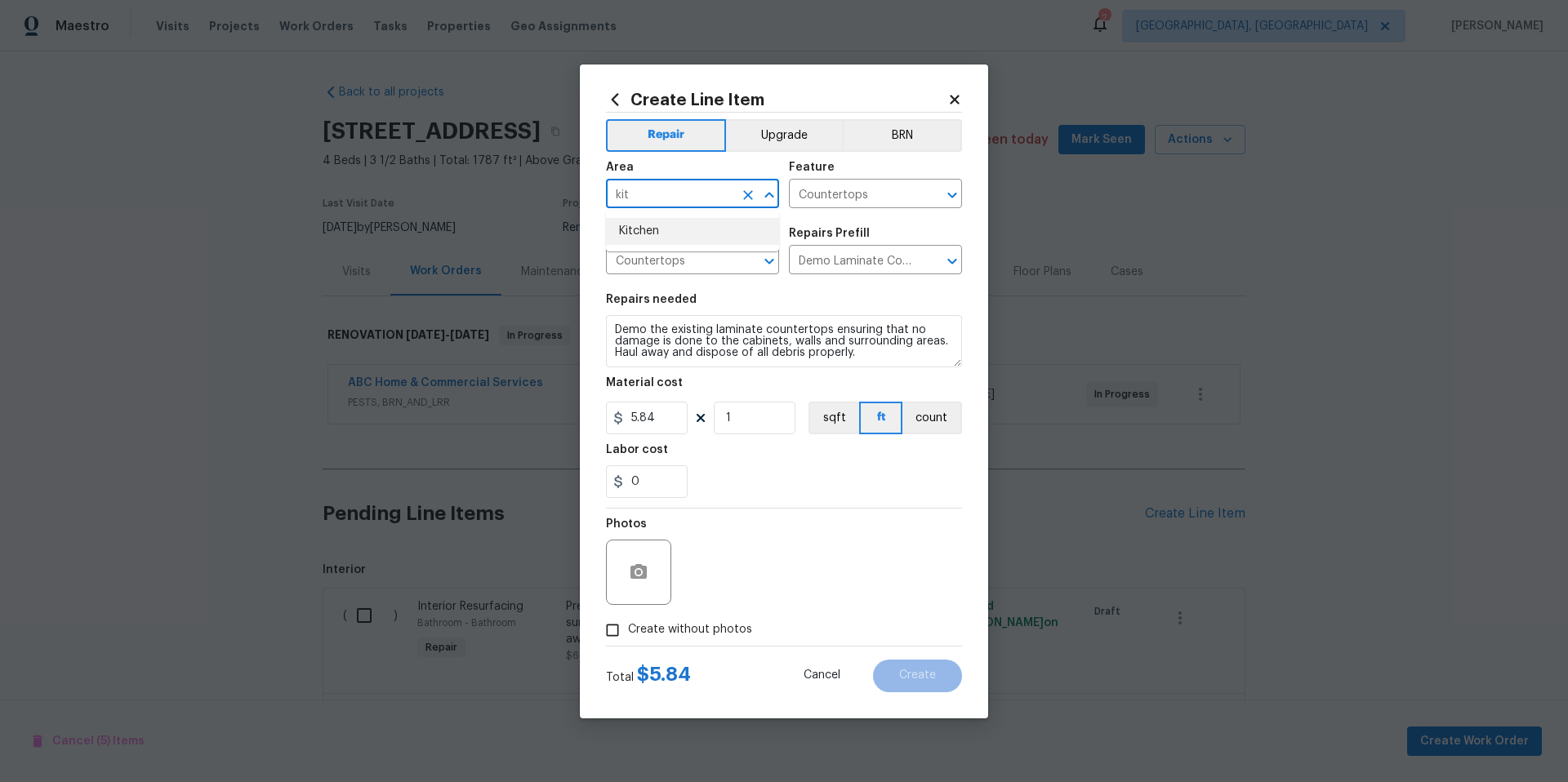
click at [715, 225] on li "Kitchen" at bounding box center [693, 231] width 173 height 27
type input "Kitchen"
click at [754, 422] on input "1" at bounding box center [755, 418] width 82 height 33
type input "18"
click at [789, 493] on div "0" at bounding box center [784, 482] width 356 height 33
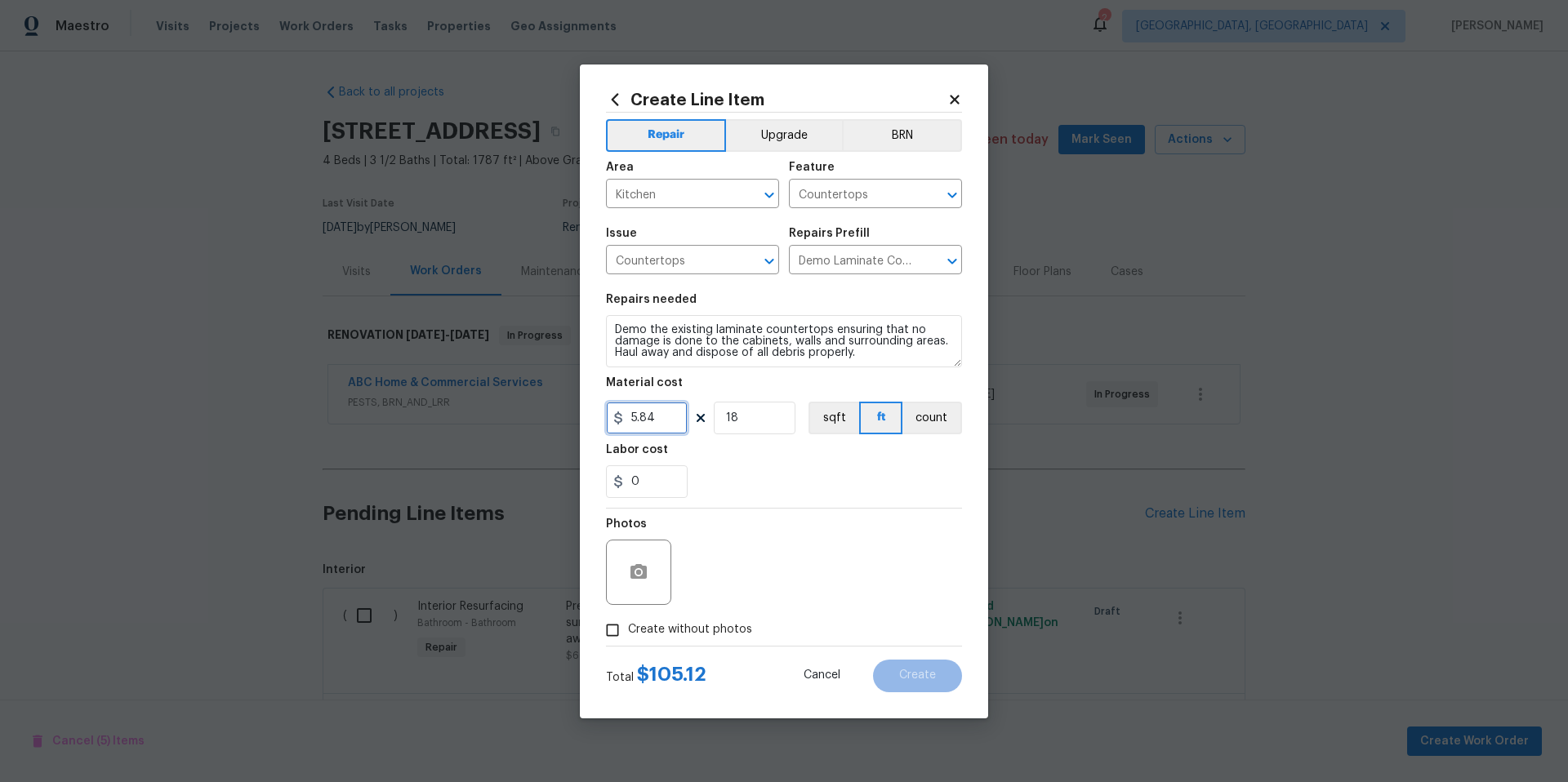
click at [636, 418] on input "5.84" at bounding box center [647, 418] width 82 height 33
type input "8.84"
click at [751, 474] on div "0" at bounding box center [784, 482] width 356 height 33
click at [645, 572] on icon "button" at bounding box center [638, 572] width 16 height 15
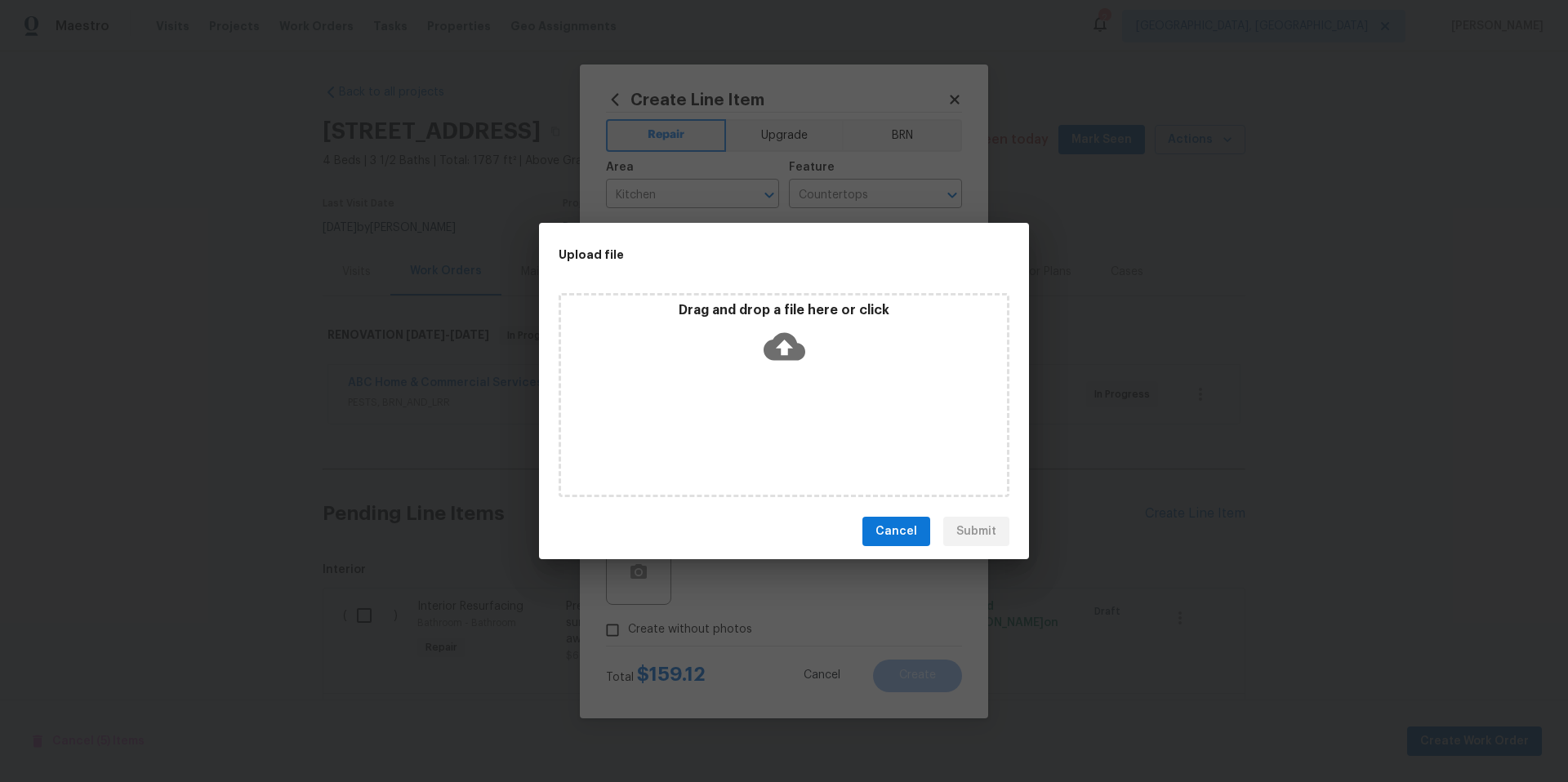
click at [784, 348] on icon at bounding box center [785, 347] width 42 height 42
